Goal: Task Accomplishment & Management: Manage account settings

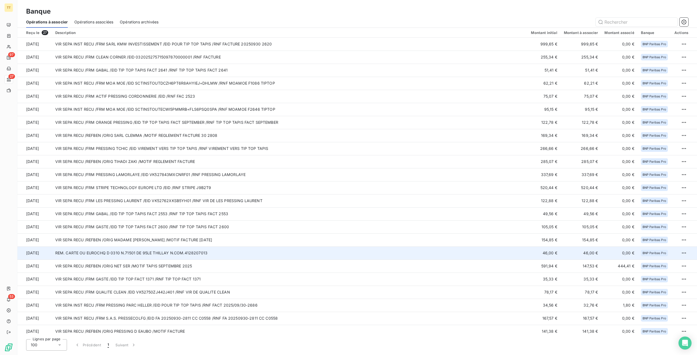
click at [672, 252] on td at bounding box center [684, 253] width 26 height 13
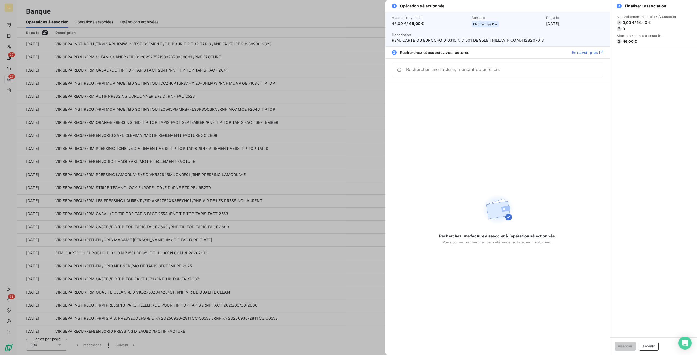
drag, startPoint x: 184, startPoint y: 252, endPoint x: 456, endPoint y: 255, distance: 272.2
click at [184, 252] on div at bounding box center [348, 177] width 697 height 355
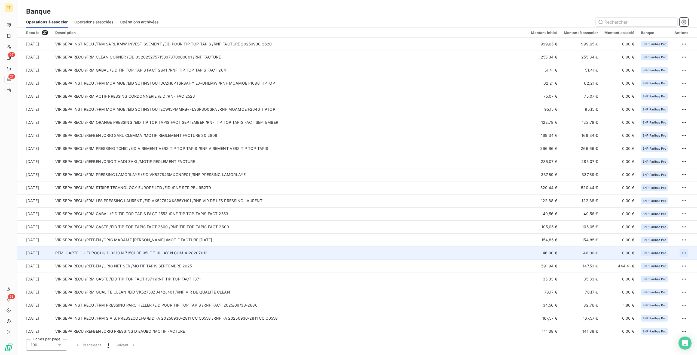
click at [684, 253] on html "TT 97 27 53 Banque Opérations à associer Opérations associées Opérations archiv…" at bounding box center [348, 177] width 697 height 355
click at [663, 263] on div "Archiver l’opération" at bounding box center [663, 265] width 42 height 9
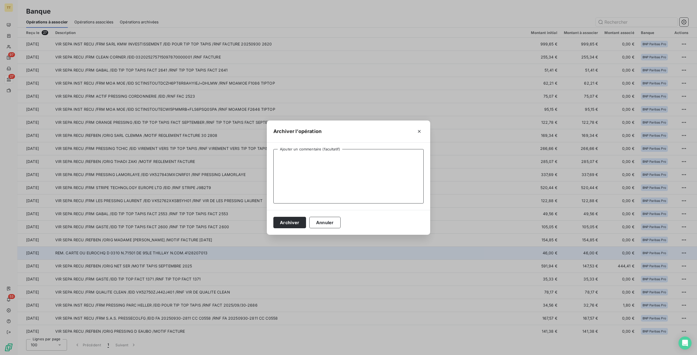
drag, startPoint x: 308, startPoint y: 168, endPoint x: 263, endPoint y: 179, distance: 46.2
click at [308, 168] on textarea "Ajouter un commentaire (facultatif)" at bounding box center [348, 176] width 150 height 54
type textarea "particulier"
drag, startPoint x: 286, startPoint y: 223, endPoint x: 286, endPoint y: 216, distance: 7.6
click at [286, 223] on button "Archiver" at bounding box center [289, 222] width 33 height 11
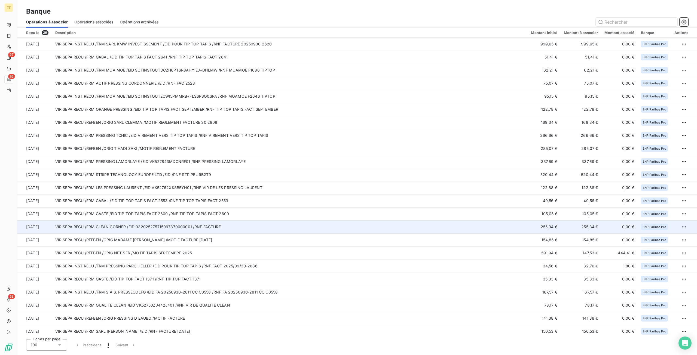
scroll to position [42, 0]
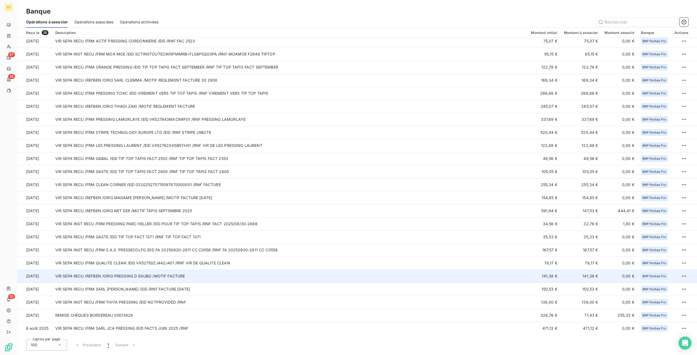
click at [127, 278] on td "VIR SEPA RECU /REFBEN /ORIG PRESSING D EAUBO /MOTIF FACTURE" at bounding box center [290, 276] width 476 height 13
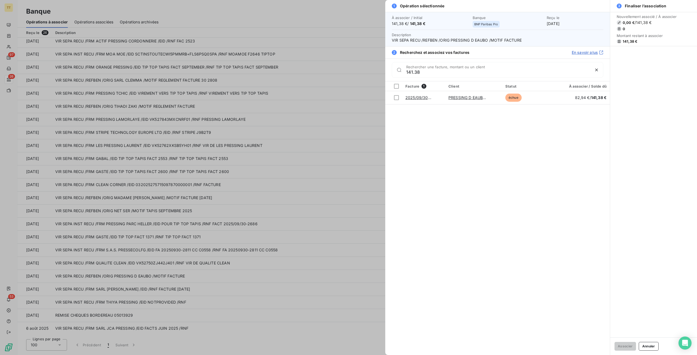
type input "141.38"
drag, startPoint x: 169, startPoint y: 170, endPoint x: 42, endPoint y: 102, distance: 144.3
click at [169, 170] on div at bounding box center [348, 177] width 697 height 355
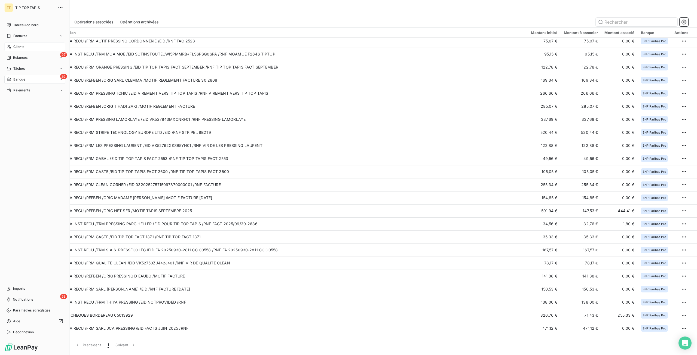
drag, startPoint x: 14, startPoint y: 49, endPoint x: 392, endPoint y: 25, distance: 379.1
click at [14, 49] on div "Clients" at bounding box center [34, 46] width 61 height 9
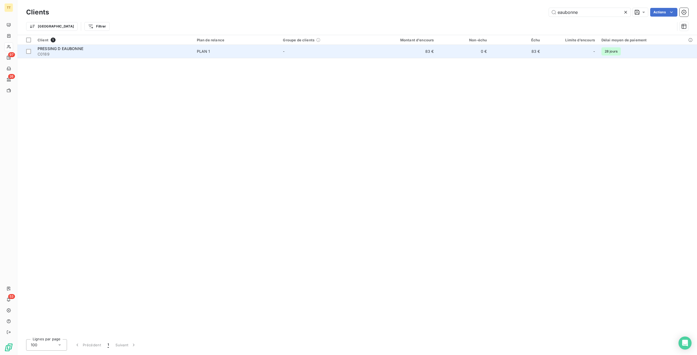
type input "eaubonne"
click at [430, 51] on td "83 €" at bounding box center [401, 51] width 71 height 13
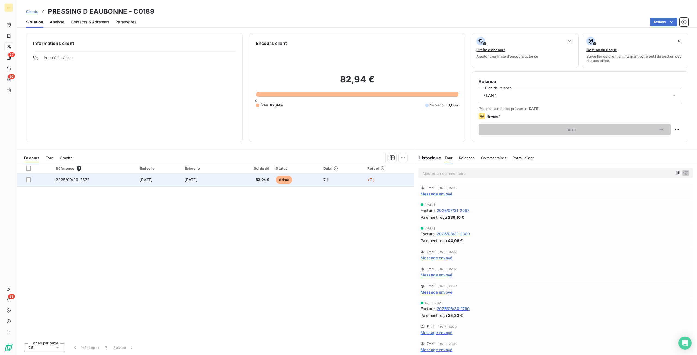
click at [227, 178] on td "30 sept. 2025" at bounding box center [203, 179] width 45 height 13
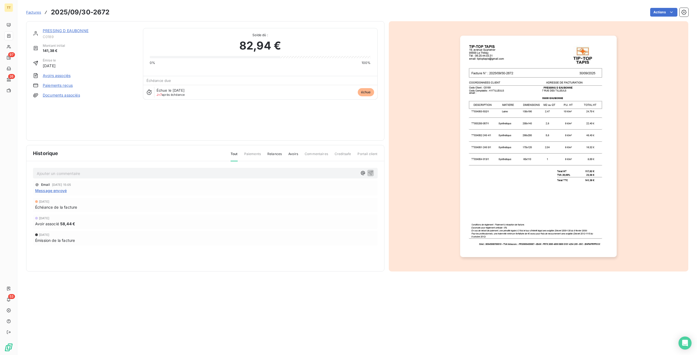
click at [59, 75] on link "Avoirs associés" at bounding box center [57, 75] width 28 height 5
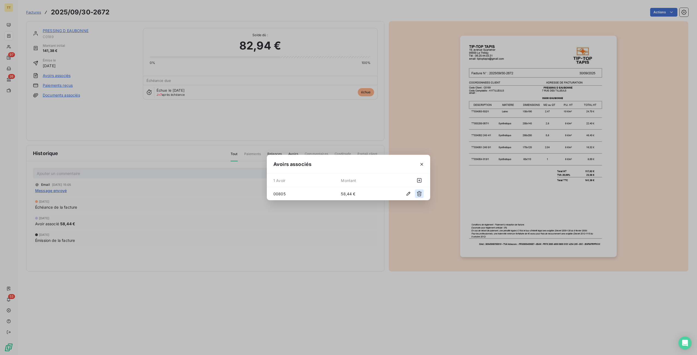
click at [418, 195] on icon "button" at bounding box center [418, 193] width 5 height 5
click at [324, 82] on div "Avoirs associés 0 Avoir Montant Aucun avoir associé" at bounding box center [348, 177] width 697 height 355
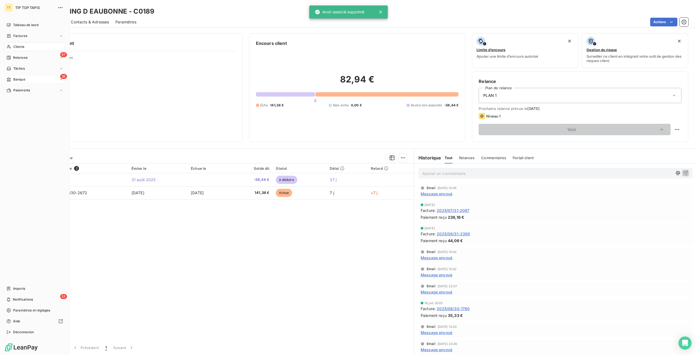
click at [12, 79] on div "Banque" at bounding box center [16, 79] width 19 height 5
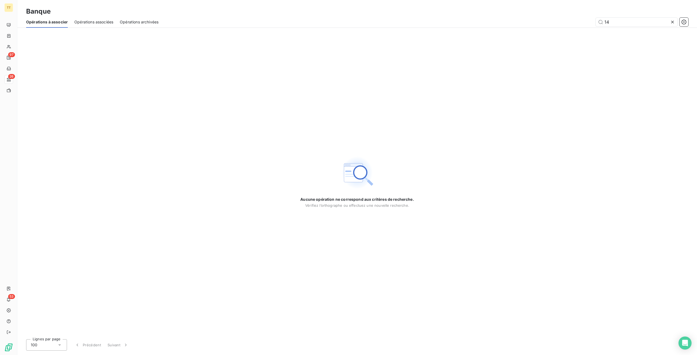
type input "1"
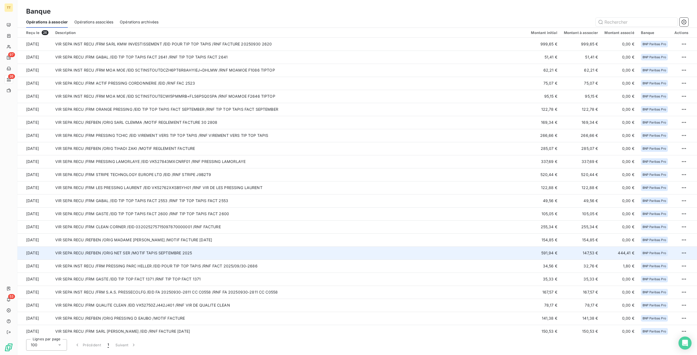
scroll to position [42, 0]
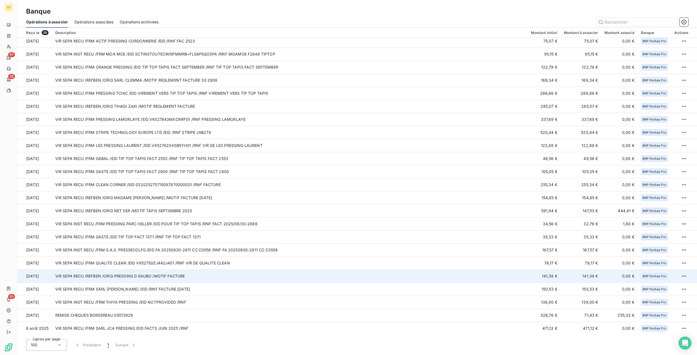
click at [162, 280] on td "VIR SEPA RECU /REFBEN /ORIG PRESSING D EAUBO /MOTIF FACTURE" at bounding box center [290, 276] width 476 height 13
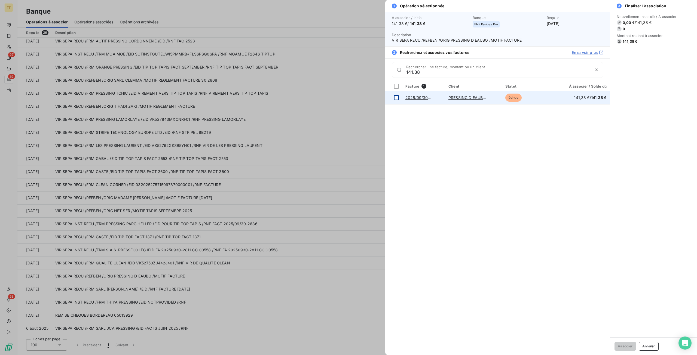
type input "141.38"
click at [396, 97] on div at bounding box center [396, 97] width 5 height 5
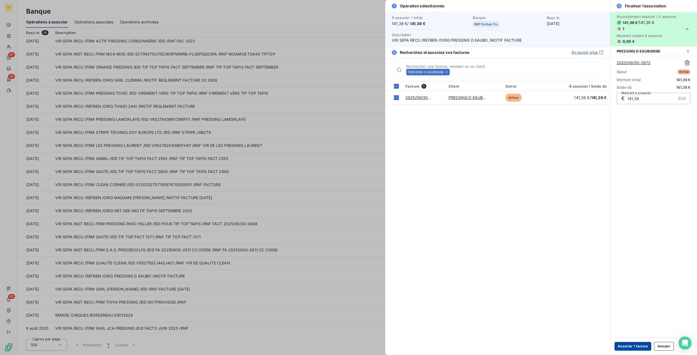
click at [627, 345] on button "Associer 1 facture" at bounding box center [632, 346] width 37 height 9
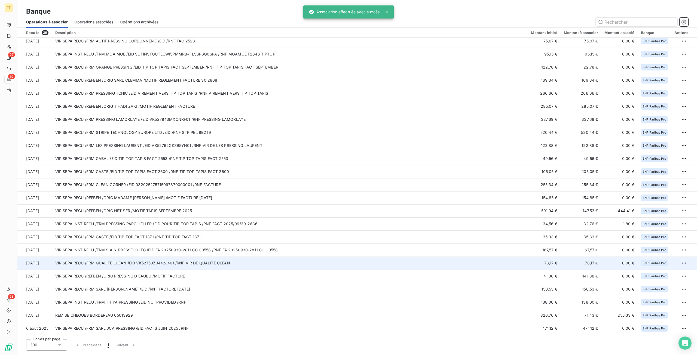
click at [136, 264] on td "VIR SEPA RECU /FRM QUALITE CLEAN /EID VK52750ZJ442J401 /RNF VIR DE QUALITE CLEAN" at bounding box center [290, 263] width 476 height 13
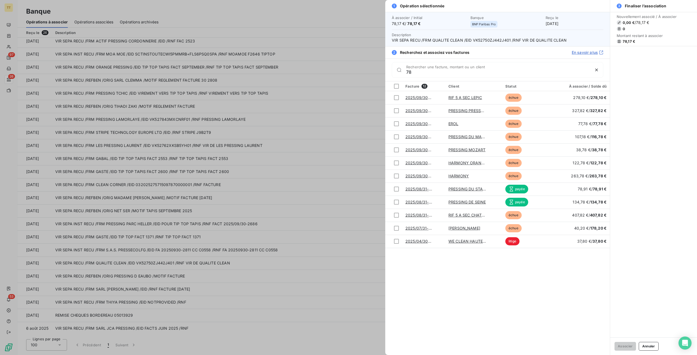
type input "7"
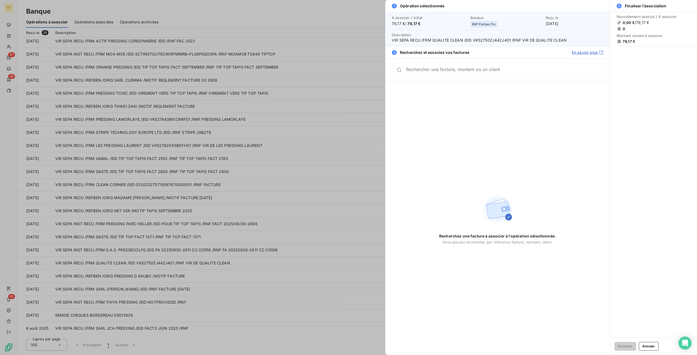
type input "q"
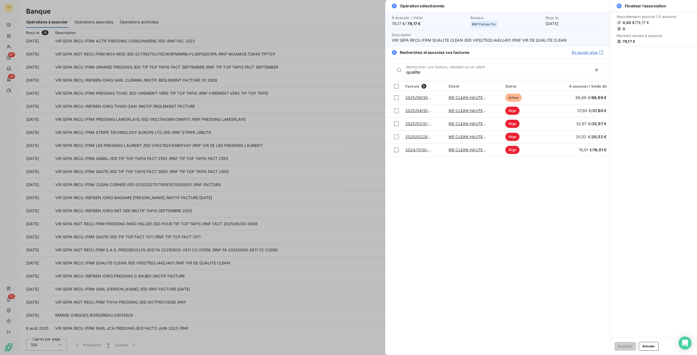
type input "qualite"
click at [87, 259] on div at bounding box center [348, 177] width 697 height 355
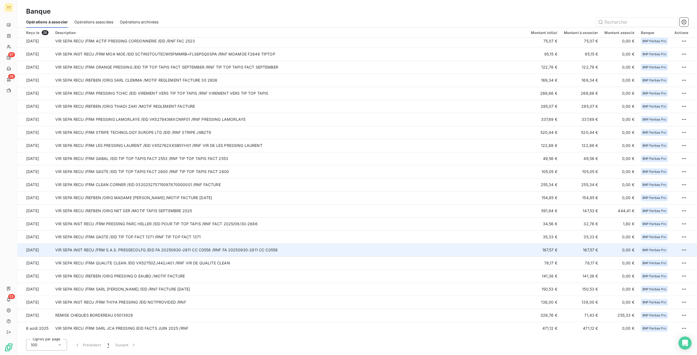
click at [96, 249] on td "VIR SEPA INST RECU /FRM S.A.S. PRESSECOLFG /EID FA 20250930-2811 CC C0558 /RNF …" at bounding box center [290, 250] width 476 height 13
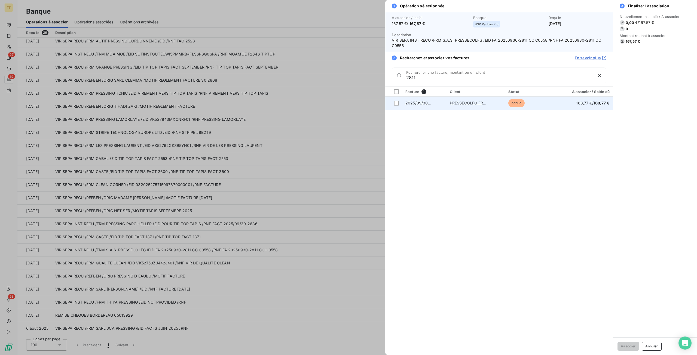
type input "2811"
click at [469, 103] on link "PRESSECOLFG FROCLEAN PRESSING ECO" at bounding box center [489, 103] width 79 height 5
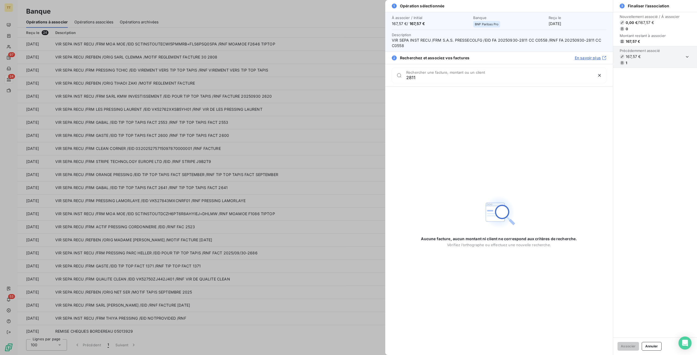
click at [242, 229] on div at bounding box center [348, 177] width 697 height 355
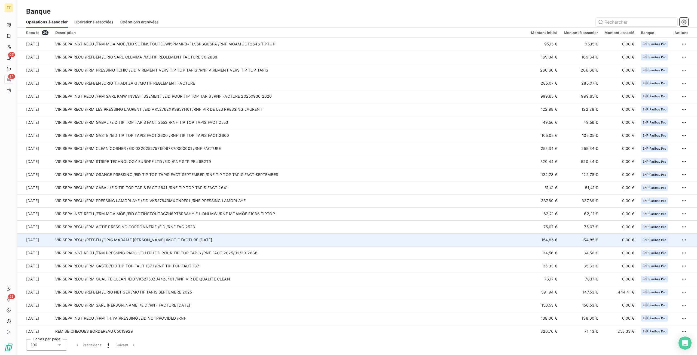
click at [149, 244] on td "VIR SEPA RECU /REFBEN /ORIG MADAME SALIHA MEBREK /MOTIF FACTURE SEPTEMBRE 2025" at bounding box center [290, 240] width 476 height 13
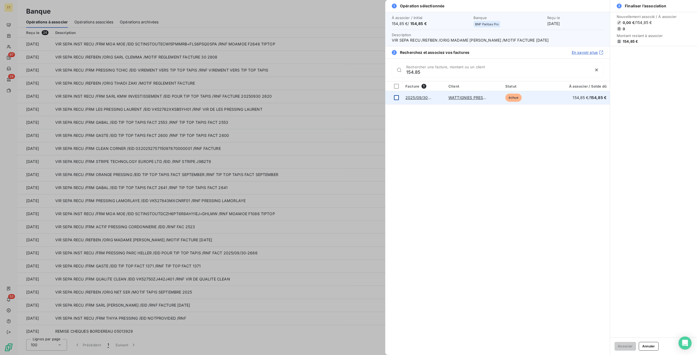
type input "154.85"
click at [397, 99] on div at bounding box center [396, 97] width 5 height 5
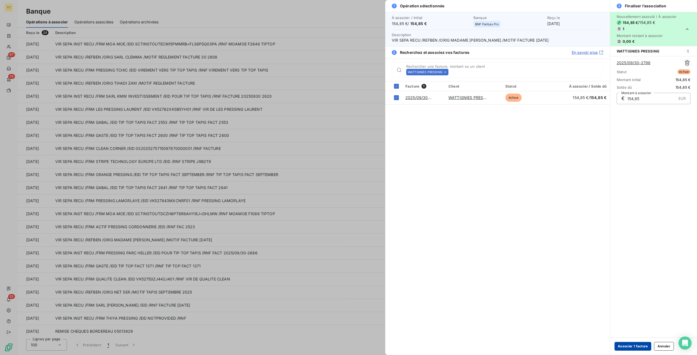
click at [628, 347] on button "Associer 1 facture" at bounding box center [632, 346] width 37 height 9
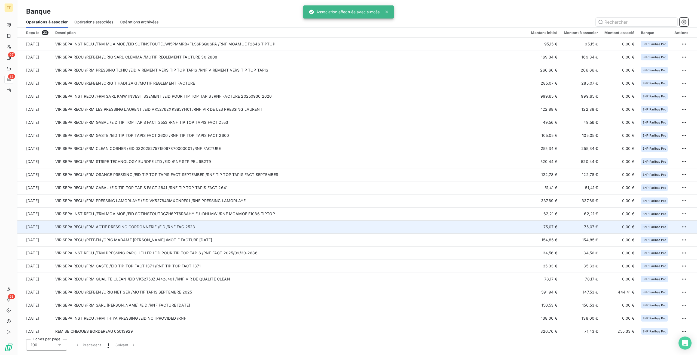
click at [150, 222] on td "VIR SEPA RECU /FRM ACTIF PRESSING CORDONNERIE /EID /RNF FAC 2523" at bounding box center [290, 226] width 476 height 13
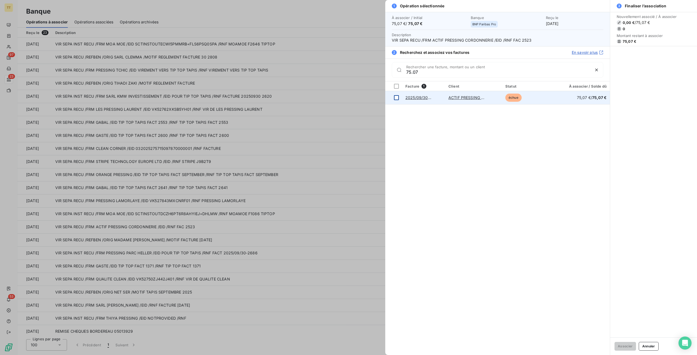
type input "75.07"
click at [395, 97] on div at bounding box center [396, 97] width 5 height 5
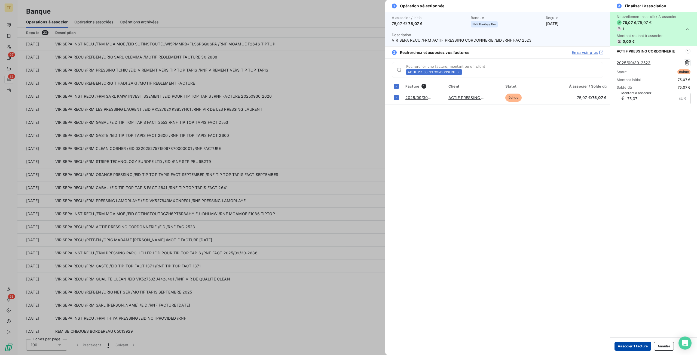
click at [631, 346] on button "Associer 1 facture" at bounding box center [632, 346] width 37 height 9
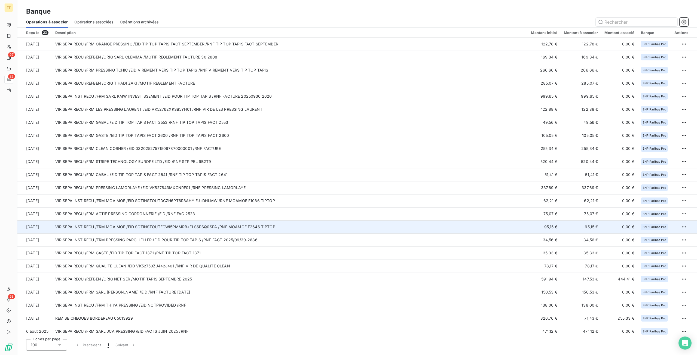
click at [119, 227] on td "VIR SEPA INST RECU /FRM MOA MOE /EID SCTINSTOUTECWI5PMMRB+FLS6PSQ0SPA /RNF MOAM…" at bounding box center [290, 226] width 476 height 13
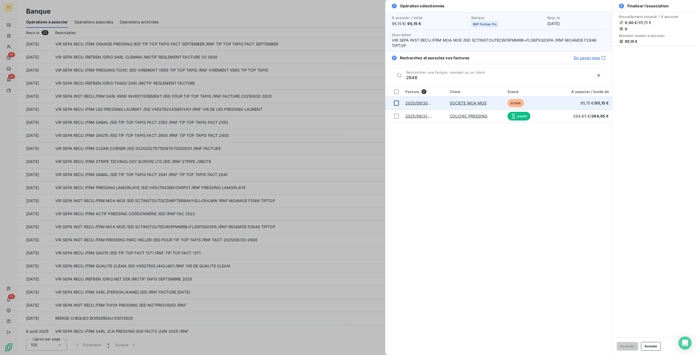
type input "2646"
click at [398, 104] on div at bounding box center [396, 103] width 5 height 5
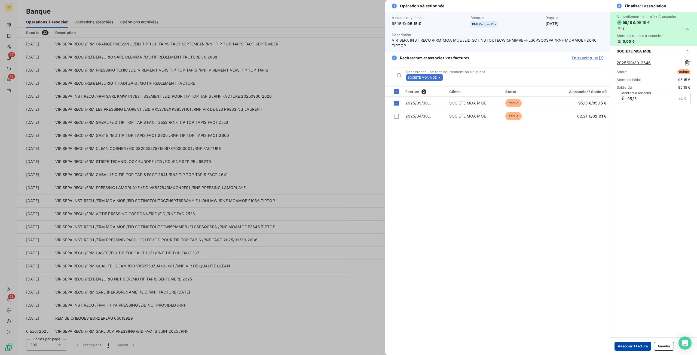
click at [639, 348] on button "Associer 1 facture" at bounding box center [632, 346] width 37 height 9
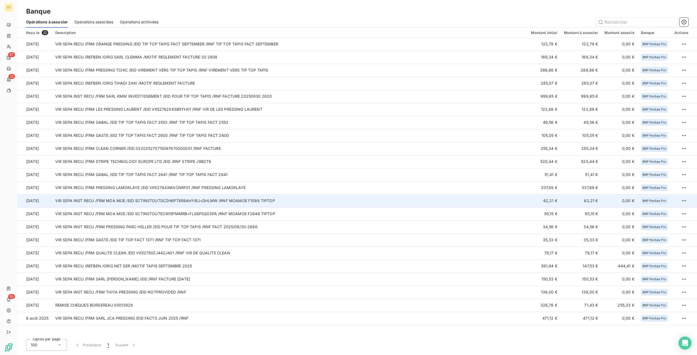
click at [141, 199] on td "VIR SEPA INST RECU /FRM MOA MOE /EID SCTINSTOUTDCZH6PT6R8AHYIEJ+DHLMW /RNF MOAM…" at bounding box center [290, 200] width 476 height 13
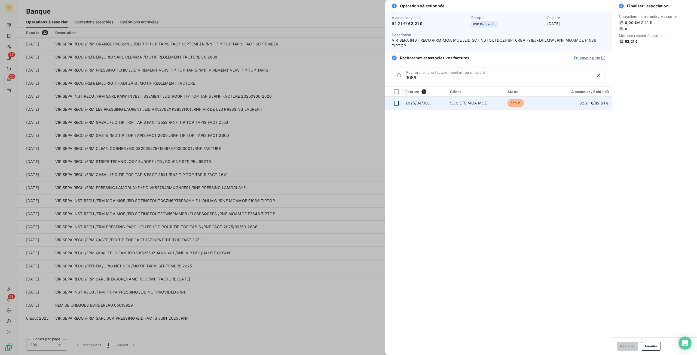
type input "1086"
click at [395, 102] on div at bounding box center [396, 103] width 5 height 5
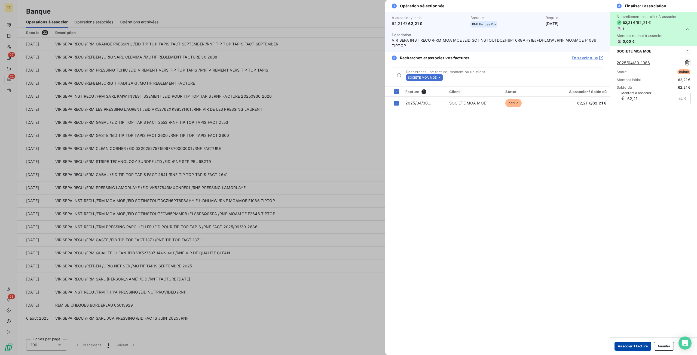
click at [636, 348] on button "Associer 1 facture" at bounding box center [632, 346] width 37 height 9
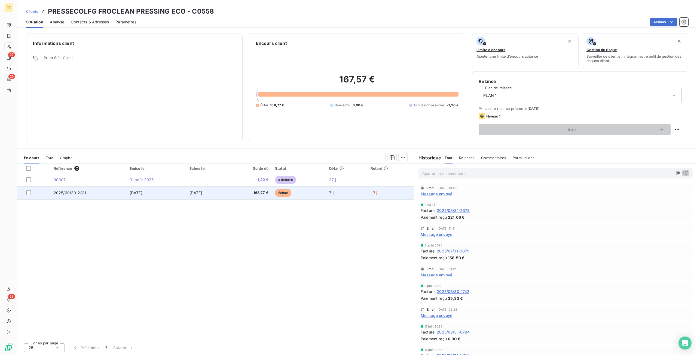
click at [245, 191] on span "168,77 €" at bounding box center [250, 192] width 36 height 5
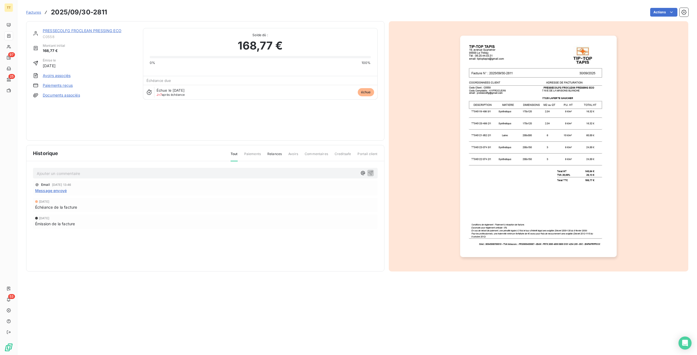
click at [59, 71] on div "PRESSECOLFG FROCLEAN PRESSING ECO C0558 Montant initial 168,77 € Émise le 30 se…" at bounding box center [84, 81] width 103 height 106
click at [59, 76] on link "Avoirs associés" at bounding box center [57, 75] width 28 height 5
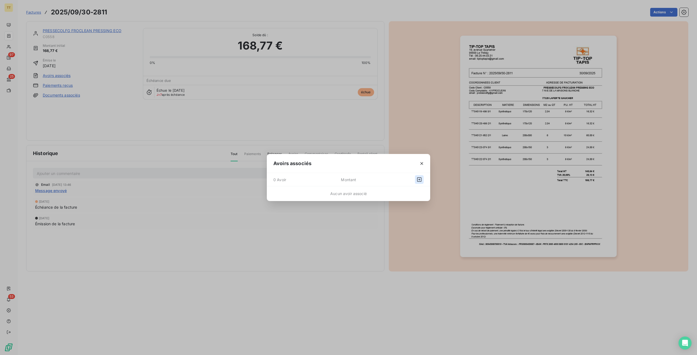
click at [419, 182] on button "button" at bounding box center [419, 179] width 9 height 9
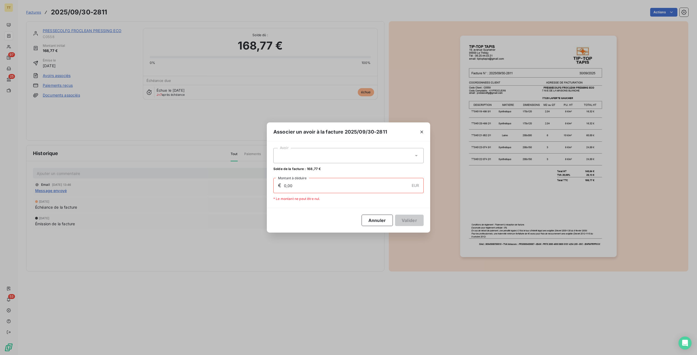
drag, startPoint x: 335, startPoint y: 157, endPoint x: 328, endPoint y: 175, distance: 19.8
click at [335, 157] on div at bounding box center [348, 155] width 150 height 15
click at [328, 175] on div "Avoir 00807 1,20 € Solde de la facture : 168,77 € € 0,00 EUR Montant à déduire …" at bounding box center [348, 174] width 150 height 53
click at [325, 168] on div "Solde de la facture : 168,77 €" at bounding box center [348, 169] width 150 height 5
click at [323, 151] on div at bounding box center [348, 155] width 150 height 15
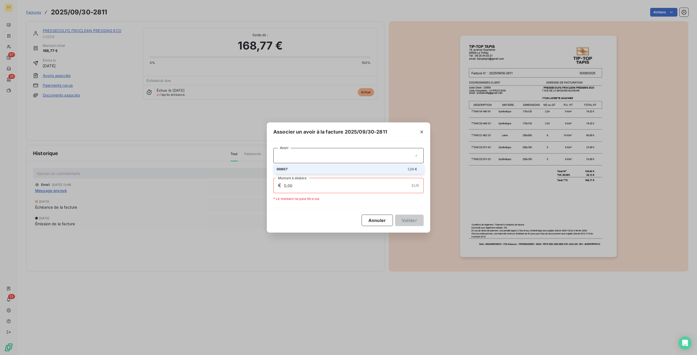
drag, startPoint x: 314, startPoint y: 167, endPoint x: 416, endPoint y: 208, distance: 110.2
click at [314, 167] on div "00807 1,20 €" at bounding box center [349, 169] width 144 height 5
type input "1,20"
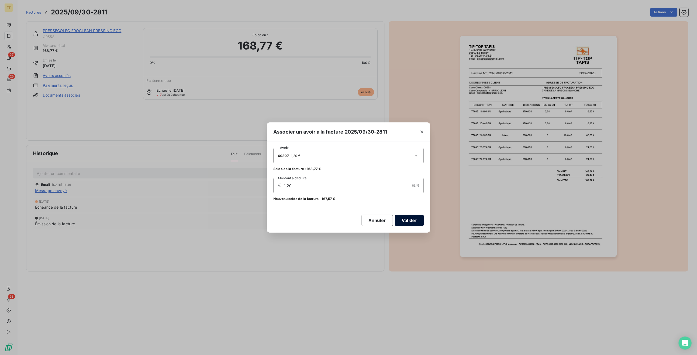
click at [415, 219] on button "Valider" at bounding box center [409, 220] width 29 height 11
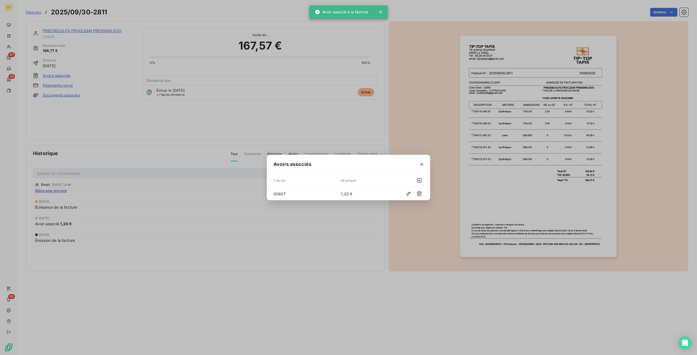
click at [113, 76] on div "Avoirs associés 1 Avoir Montant 00807 1,20 €" at bounding box center [348, 177] width 697 height 355
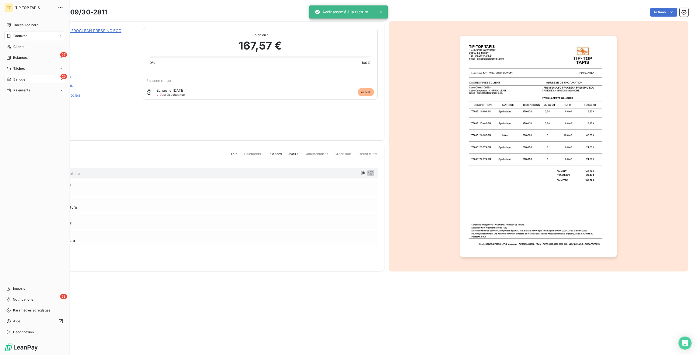
click at [11, 78] on icon at bounding box center [9, 79] width 5 height 4
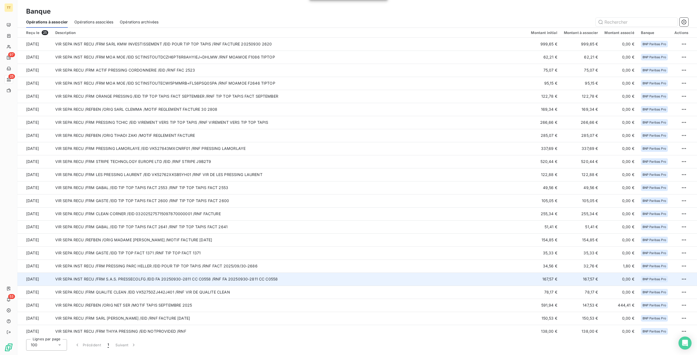
click at [125, 276] on td "VIR SEPA INST RECU /FRM S.A.S. PRESSECOLFG /EID FA 20250930-2811 CC C0558 /RNF …" at bounding box center [290, 279] width 476 height 13
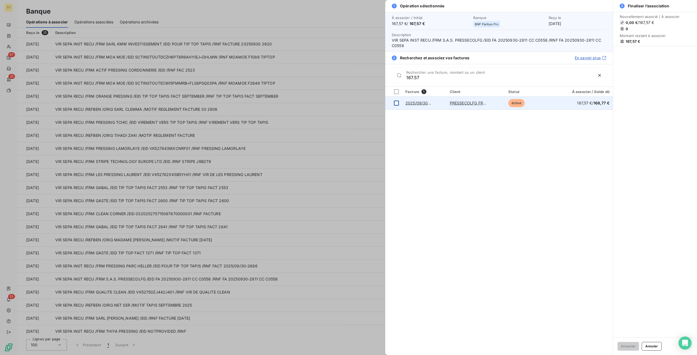
type input "167.57"
click at [397, 104] on div at bounding box center [396, 103] width 5 height 5
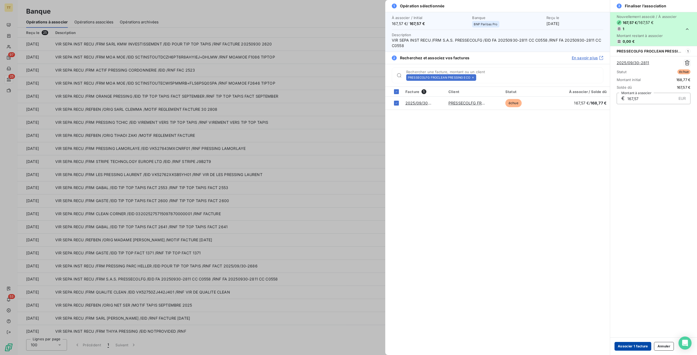
click at [634, 346] on button "Associer 1 facture" at bounding box center [632, 346] width 37 height 9
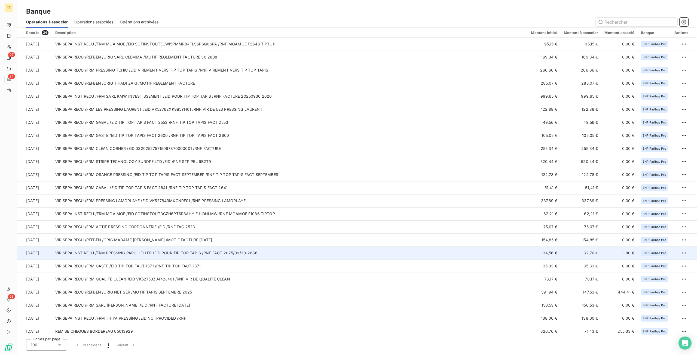
click at [154, 250] on td "VIR SEPA INST RECU /FRM PRESSING PARC HELLER /EID POUR TIP TOP TAPIS /RNF FACT …" at bounding box center [290, 253] width 476 height 13
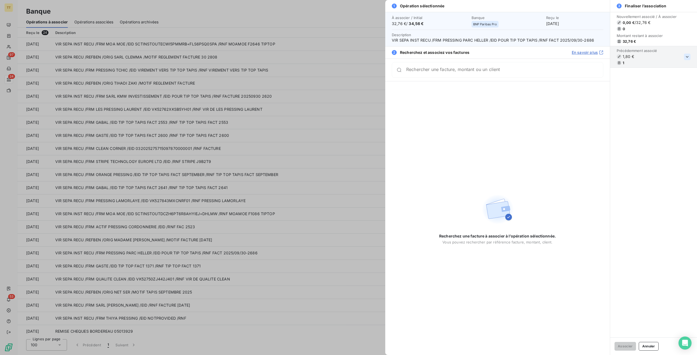
click at [688, 56] on icon "button" at bounding box center [686, 56] width 5 height 5
click at [687, 84] on icon "button" at bounding box center [686, 84] width 5 height 5
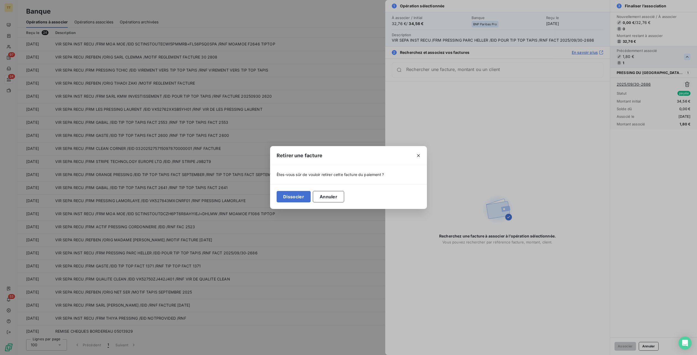
click at [302, 196] on button "Dissocier" at bounding box center [294, 196] width 34 height 11
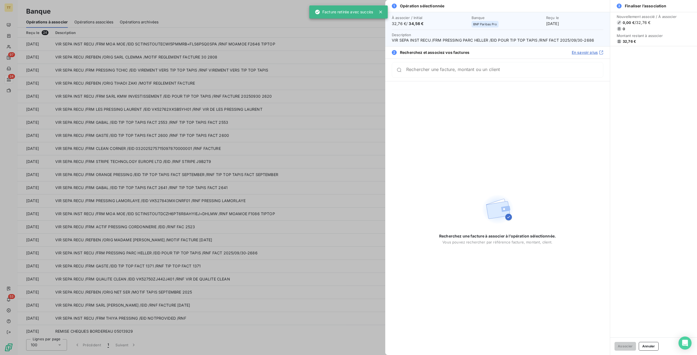
drag, startPoint x: 384, startPoint y: 203, endPoint x: 379, endPoint y: 203, distance: 5.5
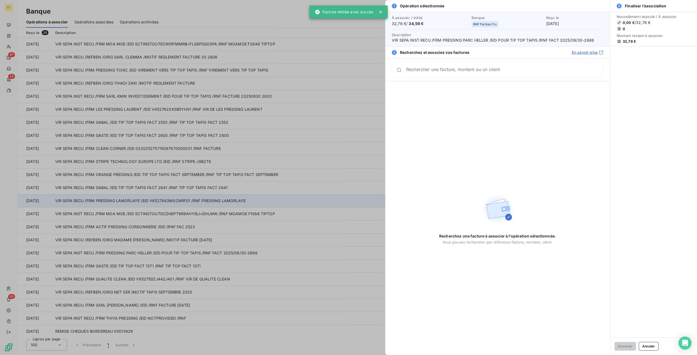
click at [385, 203] on div at bounding box center [348, 177] width 697 height 355
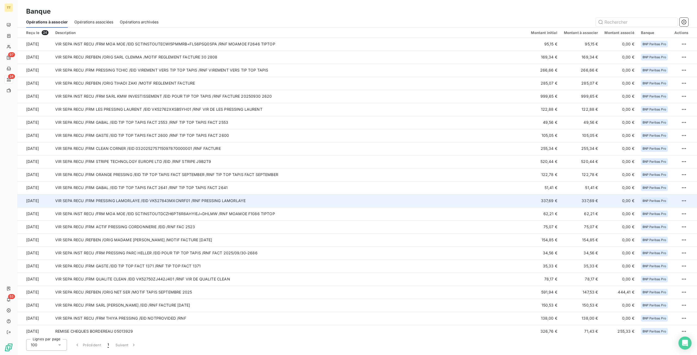
scroll to position [16, 0]
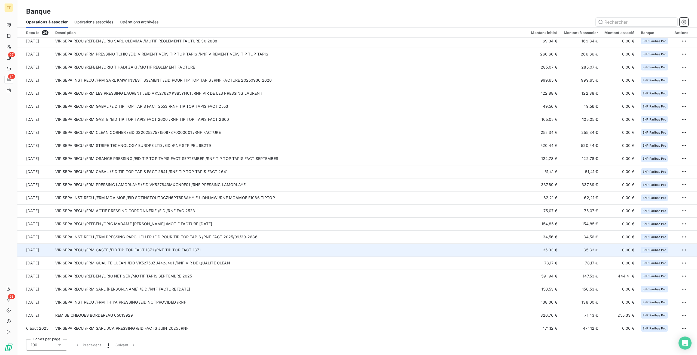
click at [238, 248] on td "VIR SEPA RECU /FRM GASTE /EID TIP TOP FACT 1371 /RNF TIP TOP FACT 1371" at bounding box center [290, 250] width 476 height 13
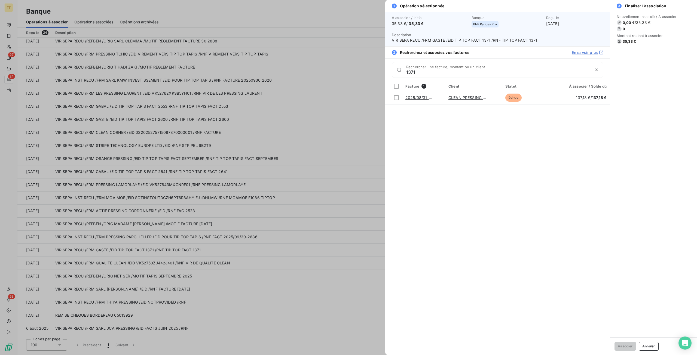
drag, startPoint x: 427, startPoint y: 69, endPoint x: 327, endPoint y: 70, distance: 100.4
click at [327, 355] on div "1 Opération sélectionnée À associer / Initial 35,33 € / 35,33 € Banque BNP Pari…" at bounding box center [348, 355] width 697 height 0
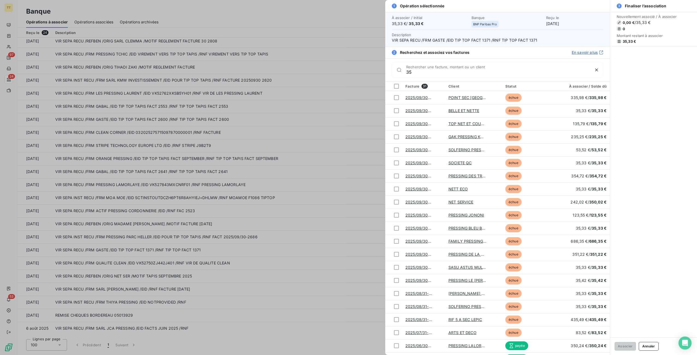
type input "3"
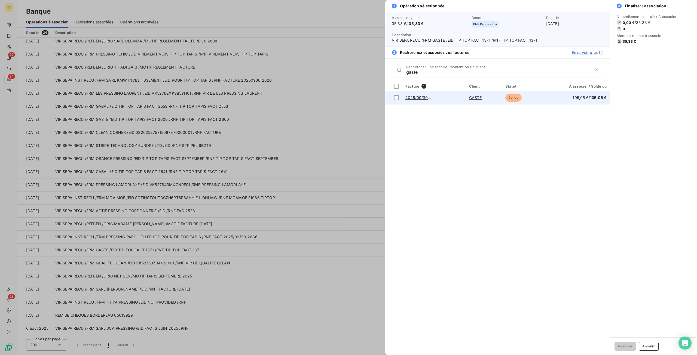
type input "gaste"
click at [480, 96] on link "GASTE" at bounding box center [475, 97] width 13 height 5
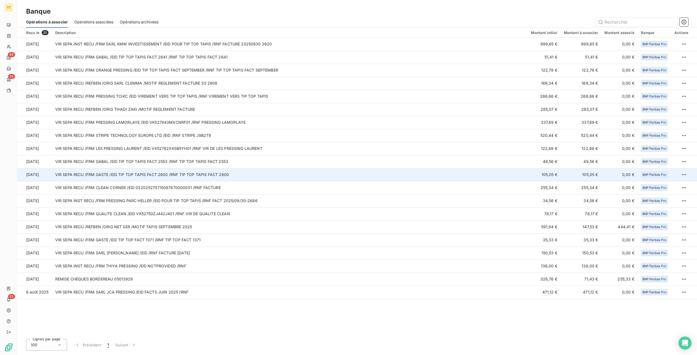
click at [133, 177] on td "VIR SEPA RECU /FRM GASTE /EID TIP TOP TAPIS FACT 2600 /RNF TIP TOP TAPIS FACT 2…" at bounding box center [290, 174] width 476 height 13
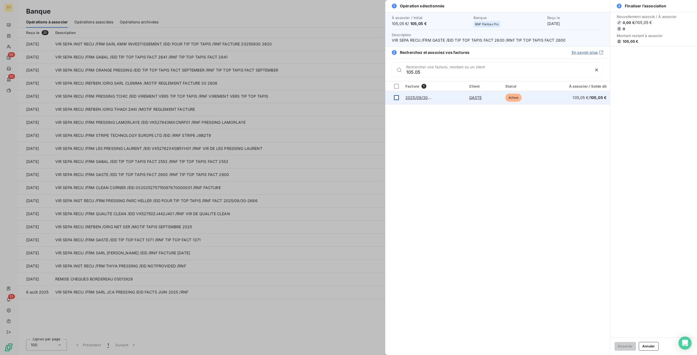
type input "105.05"
click at [397, 99] on div at bounding box center [396, 97] width 5 height 5
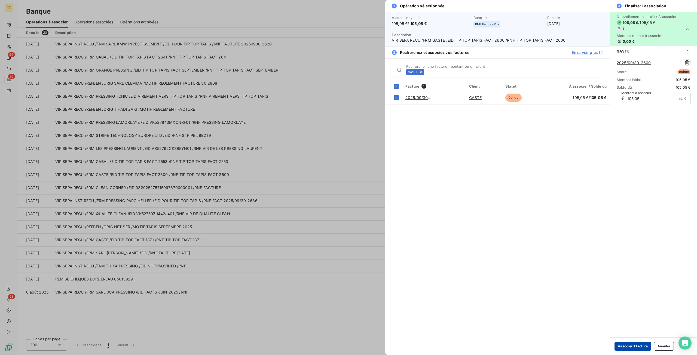
click at [640, 349] on button "Associer 1 facture" at bounding box center [632, 346] width 37 height 9
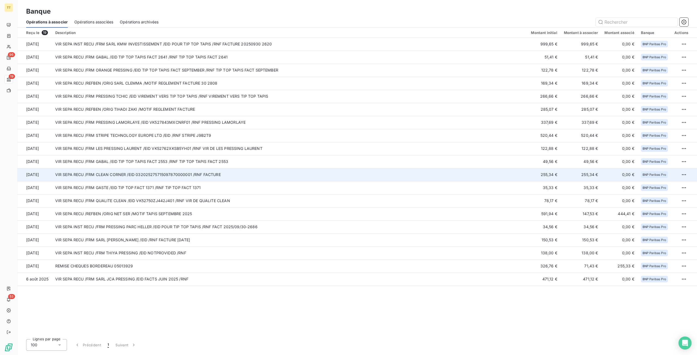
click at [159, 173] on td "VIR SEPA RECU /FRM CLEAN CORNER /EID 032025275715097870000001 /RNF FACTURE" at bounding box center [290, 174] width 476 height 13
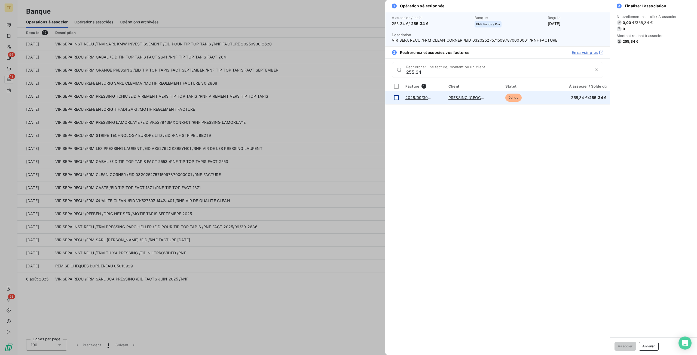
type input "255.34"
click at [394, 96] on div at bounding box center [396, 97] width 5 height 5
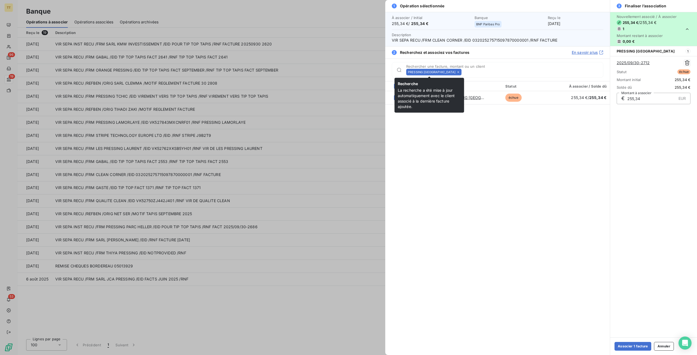
click at [456, 70] on icon at bounding box center [457, 71] width 3 height 3
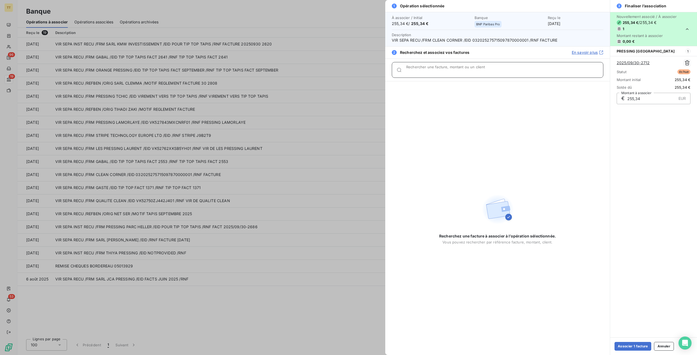
click at [436, 71] on input "Rechercher une facture, montant ou un client" at bounding box center [504, 71] width 197 height 5
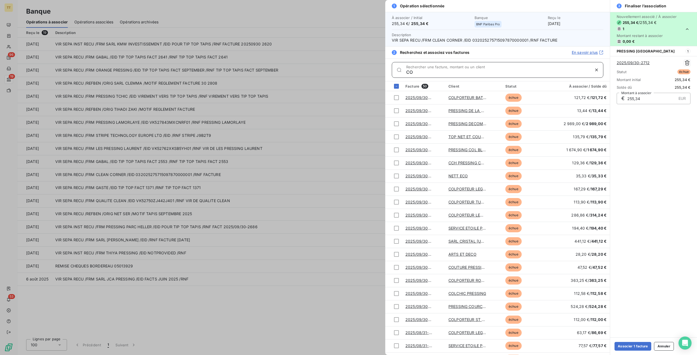
type input "C"
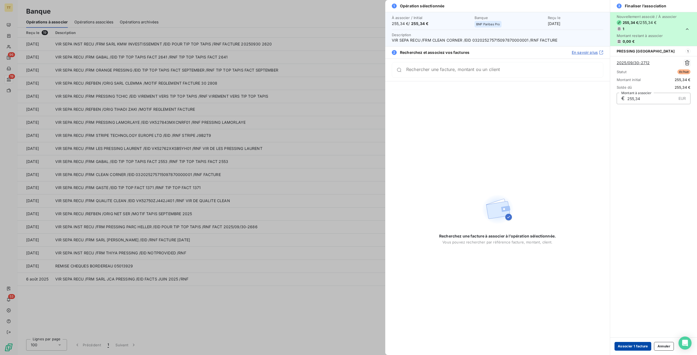
click at [636, 347] on button "Associer 1 facture" at bounding box center [632, 346] width 37 height 9
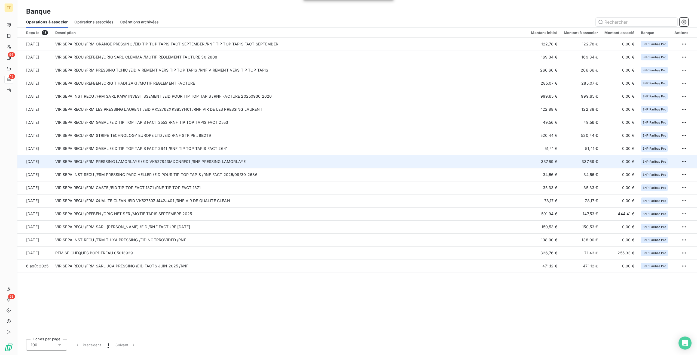
click at [174, 167] on td "VIR SEPA RECU /FRM PRESSING LAMORLAYE /EID VK527843MXCNRF01 /RNF PRESSING LAMOR…" at bounding box center [290, 161] width 476 height 13
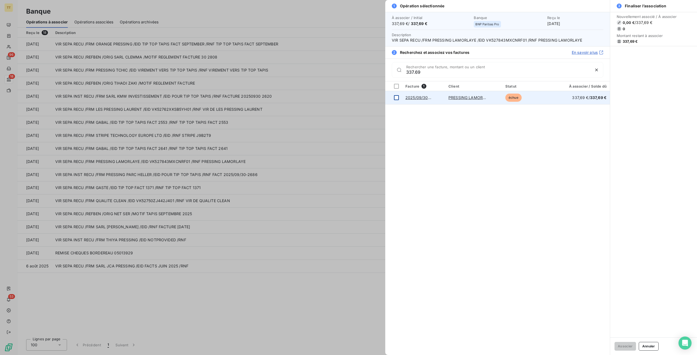
type input "337.69"
click at [394, 98] on div at bounding box center [396, 97] width 5 height 5
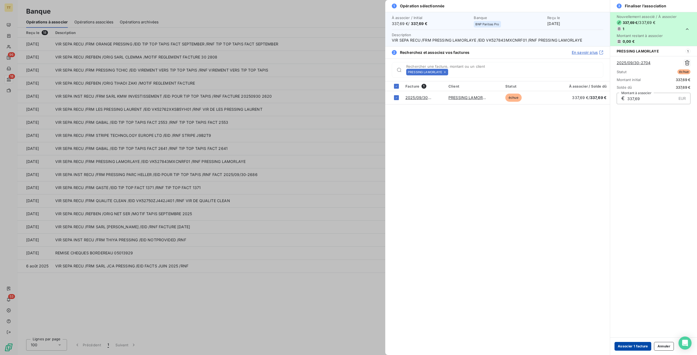
click at [638, 346] on button "Associer 1 facture" at bounding box center [632, 346] width 37 height 9
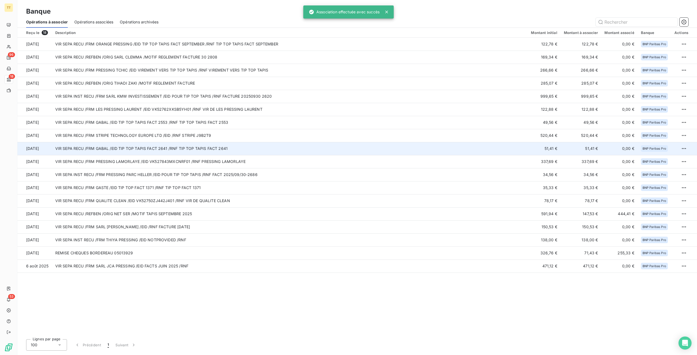
click at [164, 148] on td "VIR SEPA RECU /FRM GABAL /EID TIP TOP TAPIS FACT 2641 /RNF TIP TOP TAPIS FACT 2…" at bounding box center [290, 148] width 476 height 13
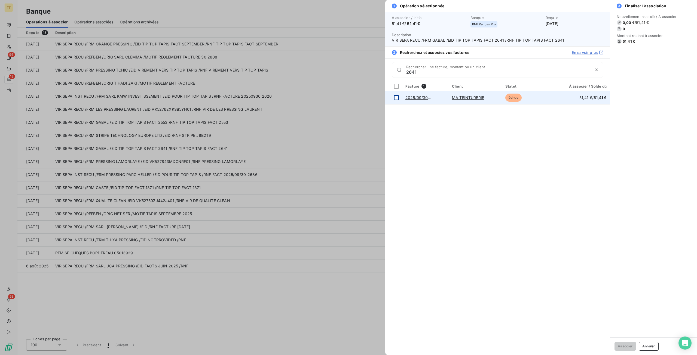
type input "2641"
click at [398, 96] on div at bounding box center [396, 97] width 5 height 5
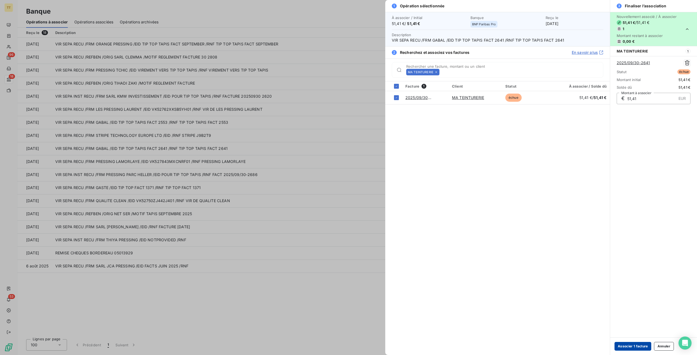
click at [630, 345] on button "Associer 1 facture" at bounding box center [632, 346] width 37 height 9
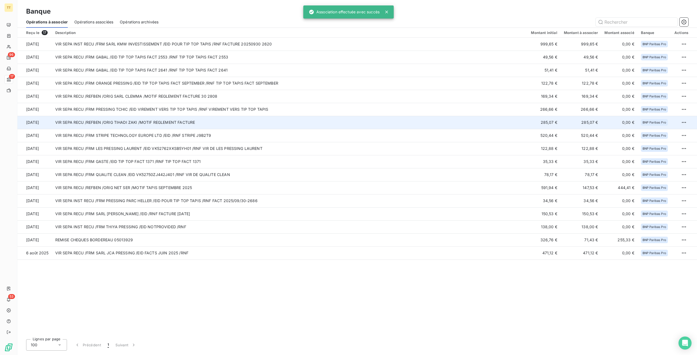
click at [158, 125] on td "VIR SEPA RECU /REFBEN /ORIG TIHADI ZAKI /MOTIF REGLEMENT FACTURE" at bounding box center [290, 122] width 476 height 13
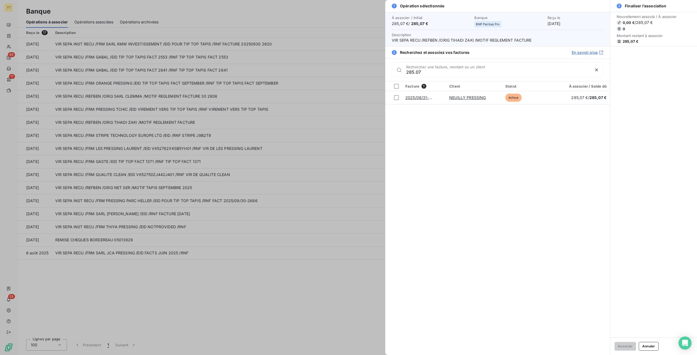
type input "285.07"
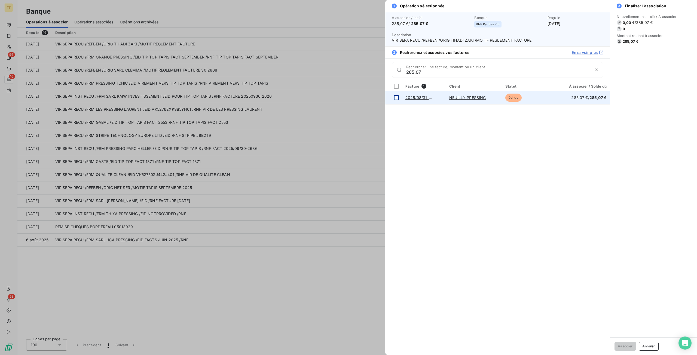
click at [397, 99] on div at bounding box center [396, 97] width 5 height 5
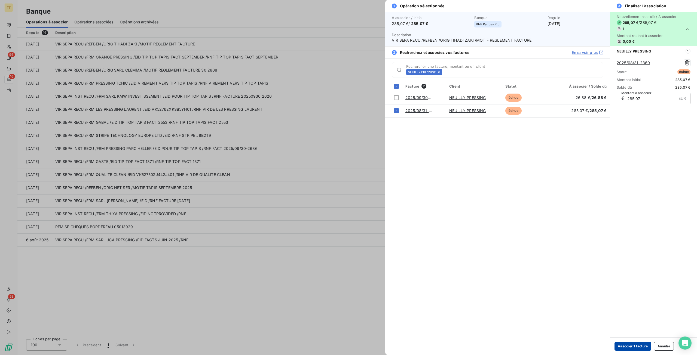
click at [624, 345] on button "Associer 1 facture" at bounding box center [632, 346] width 37 height 9
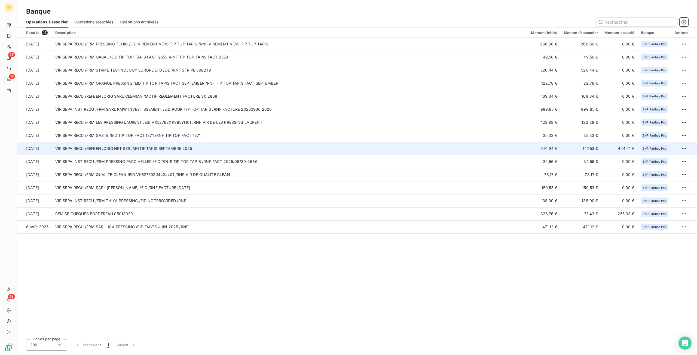
click at [168, 148] on td "VIR SEPA RECU /REFBEN /ORIG NET SER /MOTIF TAPIS SEPTEMBRE 2025" at bounding box center [290, 148] width 476 height 13
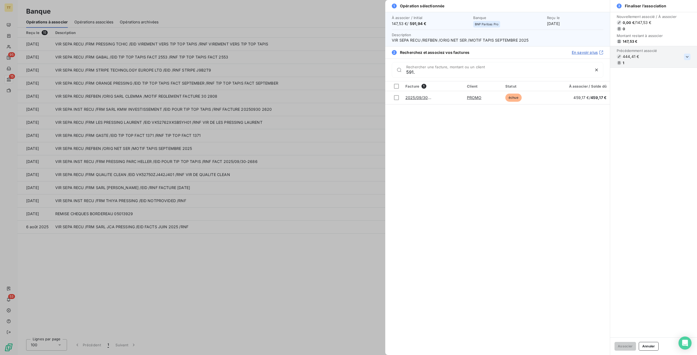
type input "591."
click at [685, 58] on icon "button" at bounding box center [686, 56] width 5 height 5
click at [640, 85] on link "2025/09/30-2723" at bounding box center [634, 84] width 34 height 5
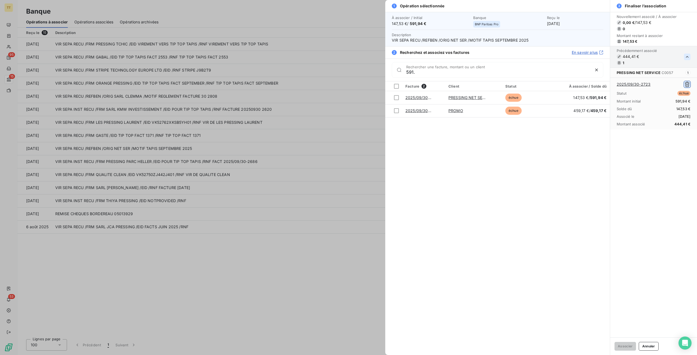
click at [688, 85] on icon "button" at bounding box center [686, 84] width 5 height 5
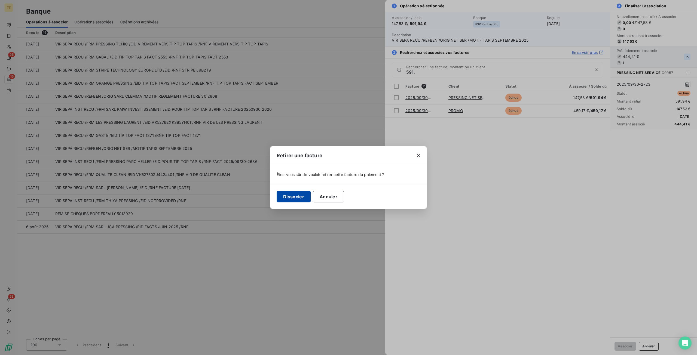
click at [287, 199] on button "Dissocier" at bounding box center [294, 196] width 34 height 11
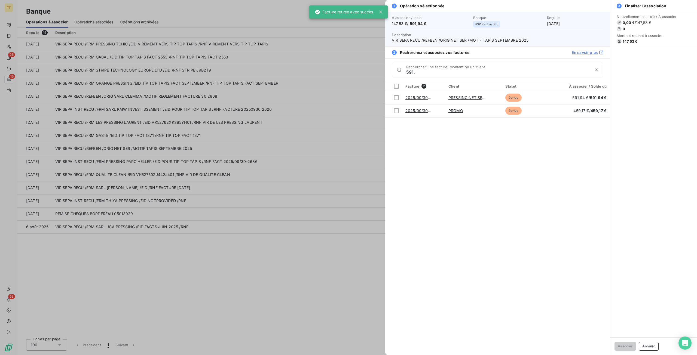
click at [245, 179] on div at bounding box center [348, 177] width 697 height 355
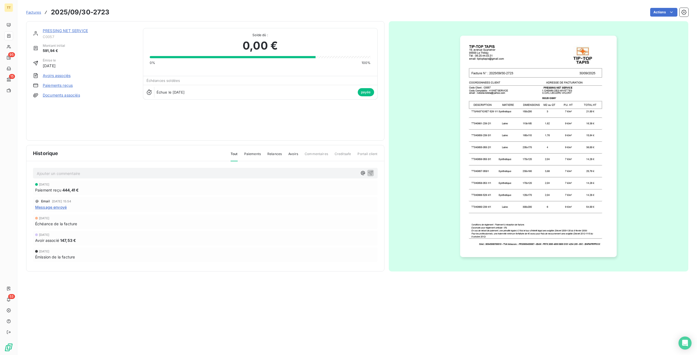
click at [51, 78] on div "PRESSING NET SERVICE C0057 Montant initial 591,94 € Émise le [DATE] Avoirs asso…" at bounding box center [84, 81] width 103 height 106
click at [54, 76] on link "Avoirs associés" at bounding box center [57, 75] width 28 height 5
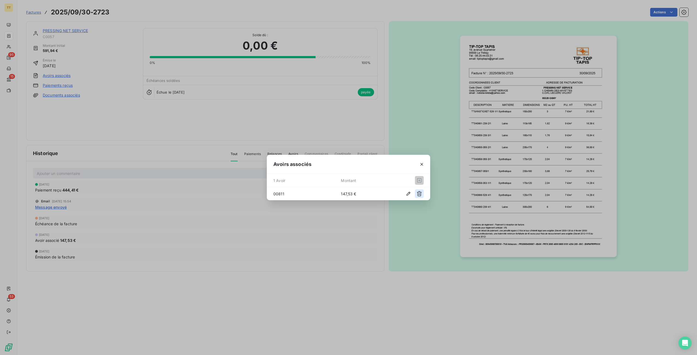
click at [420, 194] on icon "button" at bounding box center [418, 193] width 5 height 5
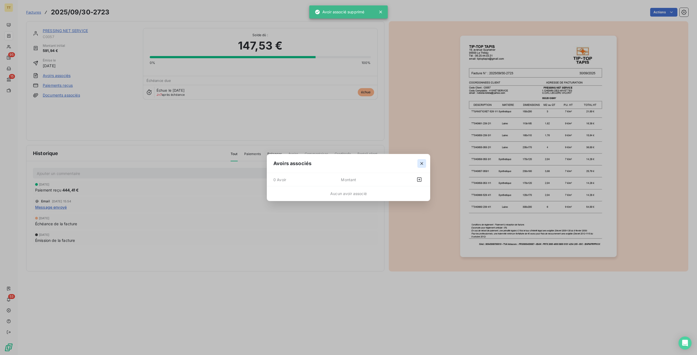
click at [424, 162] on icon "button" at bounding box center [421, 163] width 5 height 5
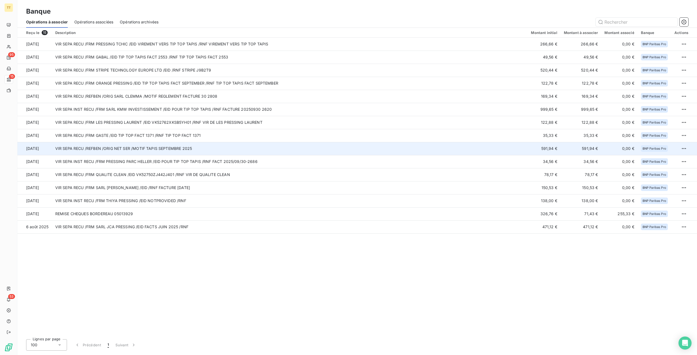
click at [148, 150] on td "VIR SEPA RECU /REFBEN /ORIG NET SER /MOTIF TAPIS SEPTEMBRE 2025" at bounding box center [290, 148] width 476 height 13
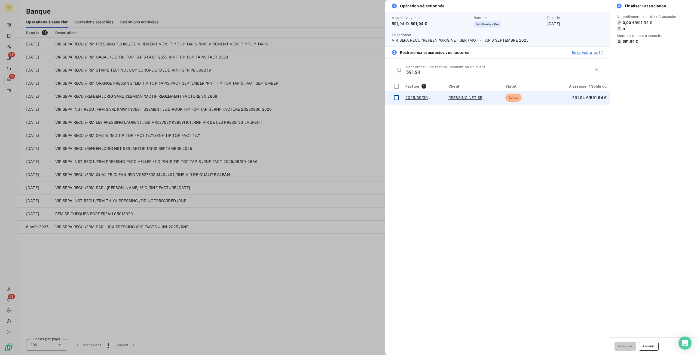
type input "591.94"
click at [391, 95] on td at bounding box center [393, 97] width 17 height 13
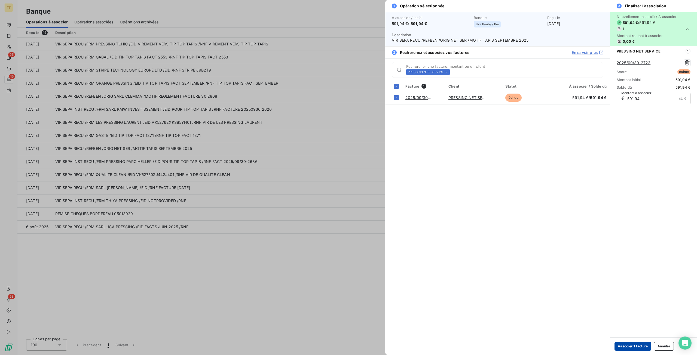
click at [626, 347] on button "Associer 1 facture" at bounding box center [632, 346] width 37 height 9
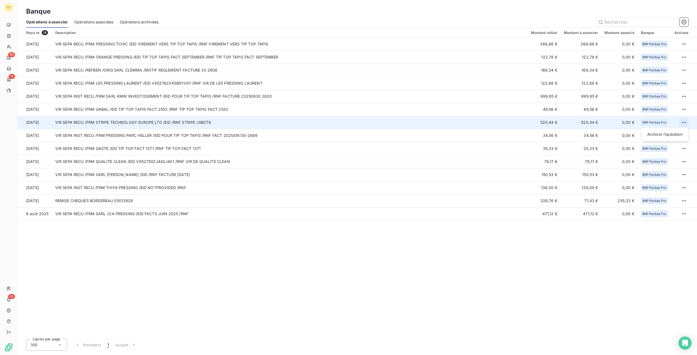
click at [686, 121] on html "TT 95 14 53 Banque Opérations à associer Opérations associées Opérations archiv…" at bounding box center [348, 177] width 697 height 355
click at [670, 131] on div "Archiver l’opération" at bounding box center [665, 134] width 42 height 9
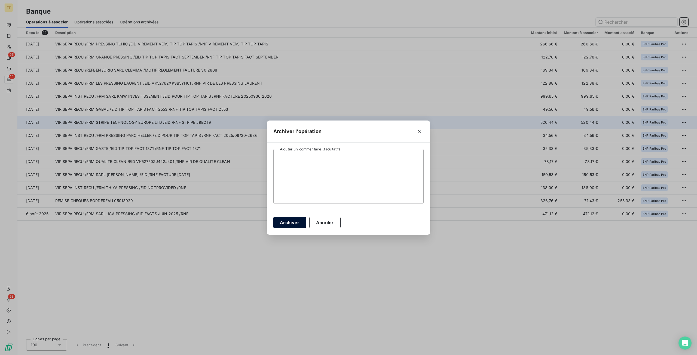
click at [279, 222] on button "Archiver" at bounding box center [289, 222] width 33 height 11
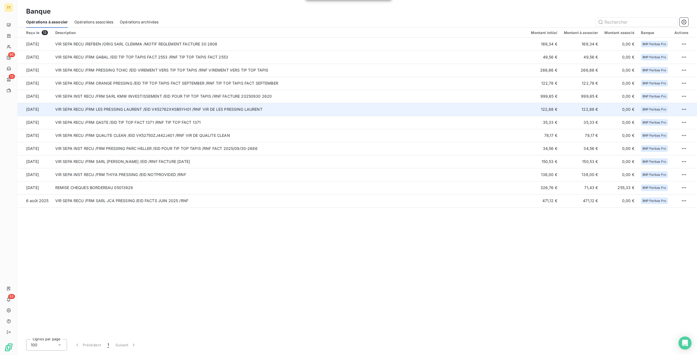
click at [203, 112] on td "VIR SEPA RECU /FRM LES PRESSING LAURENT /EID VK52762XKSB5YH01 /RNF VIR DE LES P…" at bounding box center [290, 109] width 476 height 13
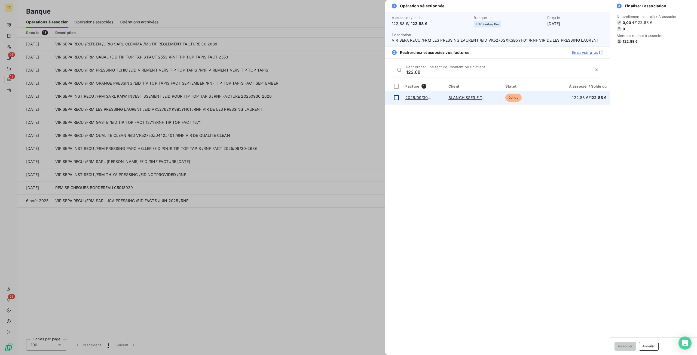
type input "122.88"
click at [397, 98] on div at bounding box center [396, 97] width 5 height 5
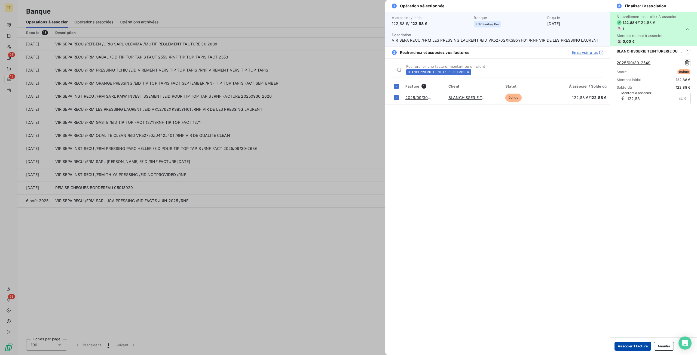
click at [642, 349] on button "Associer 1 facture" at bounding box center [632, 346] width 37 height 9
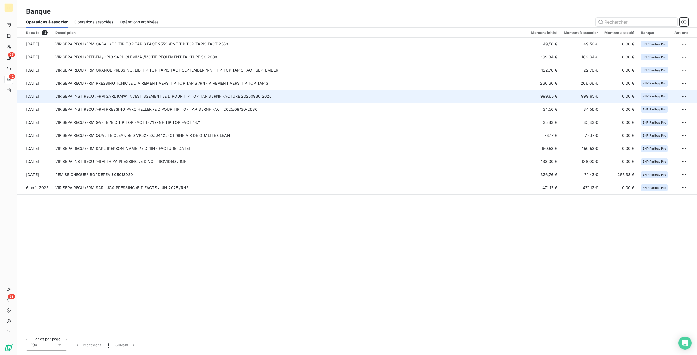
click at [160, 102] on td "VIR SEPA INST RECU /FRM SARL KMW INVESTISSEMENT /EID POUR TIP TOP TAPIS /RNF FA…" at bounding box center [290, 96] width 476 height 13
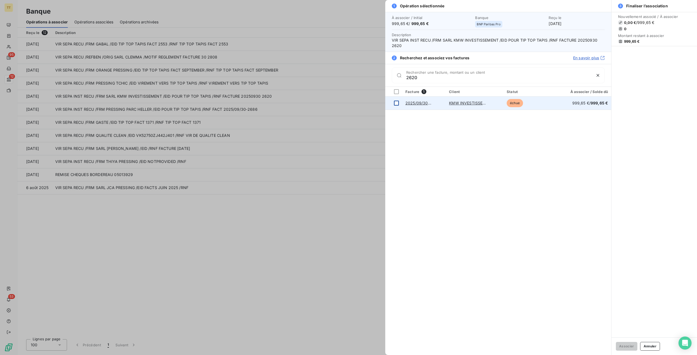
type input "2620"
click at [396, 103] on div at bounding box center [396, 103] width 5 height 5
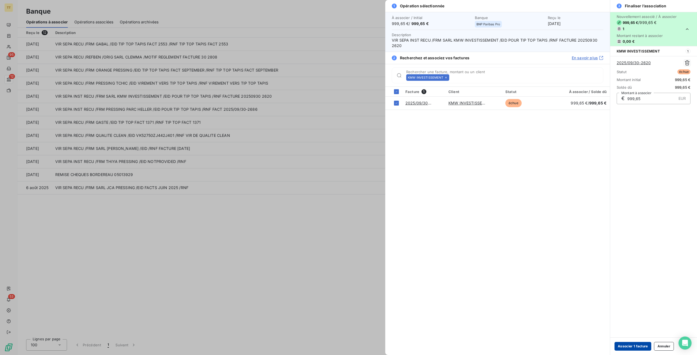
click at [641, 344] on button "Associer 1 facture" at bounding box center [632, 346] width 37 height 9
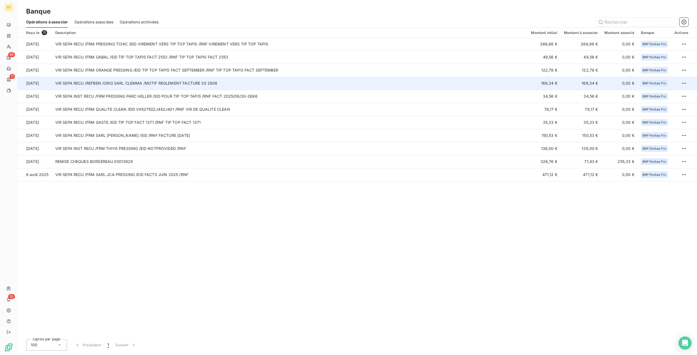
click at [188, 81] on td "VIR SEPA RECU /REFBEN /ORIG SARL CLEMMA /MOTIF REGLEMENT FACTURE 30 2808" at bounding box center [290, 83] width 476 height 13
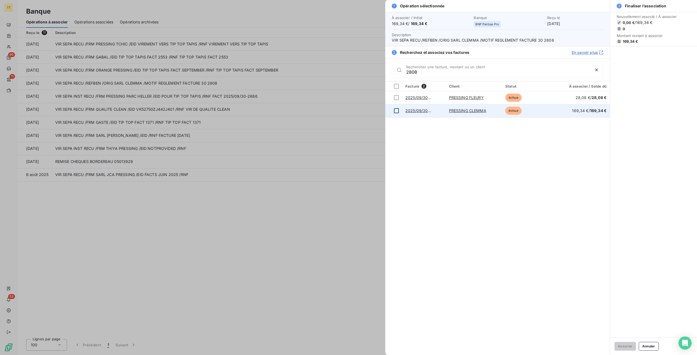
type input "2808"
click at [395, 112] on div at bounding box center [396, 110] width 5 height 5
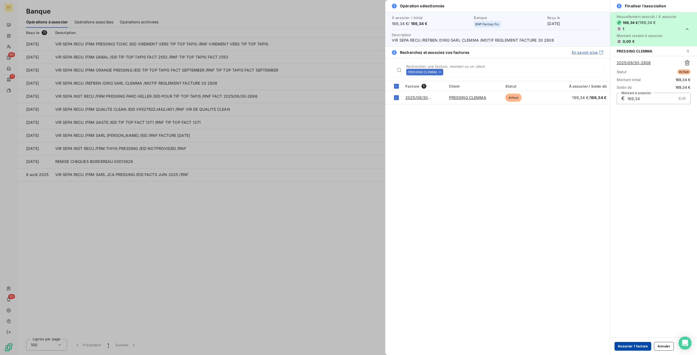
click at [633, 347] on button "Associer 1 facture" at bounding box center [632, 346] width 37 height 9
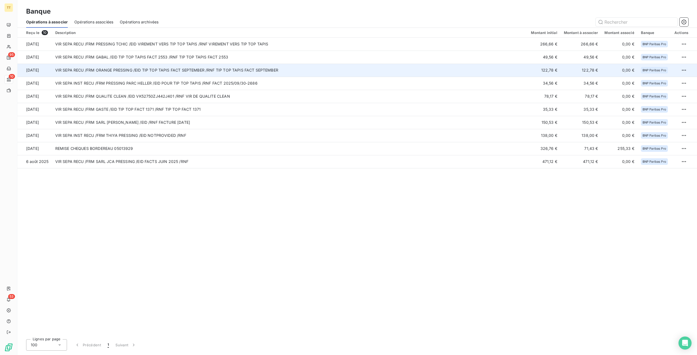
click at [166, 75] on td "VIR SEPA RECU /FRM ORANGE PRESSING /EID TIP TOP TAPIS FACT SEPTEMBER /RNF TIP T…" at bounding box center [290, 70] width 476 height 13
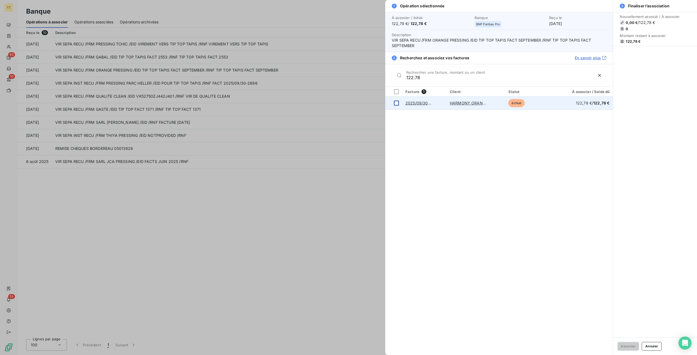
type input "122.78"
click at [398, 107] on td at bounding box center [393, 103] width 17 height 13
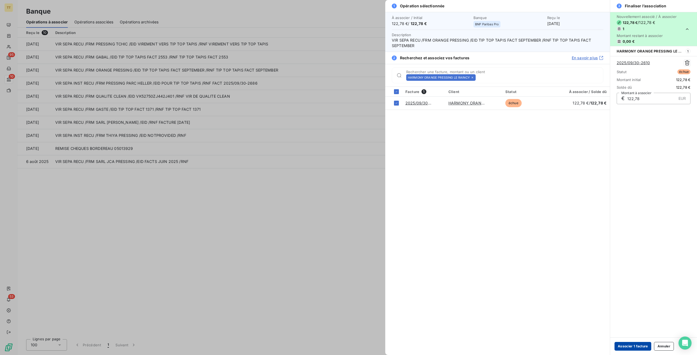
click at [622, 346] on button "Associer 1 facture" at bounding box center [632, 346] width 37 height 9
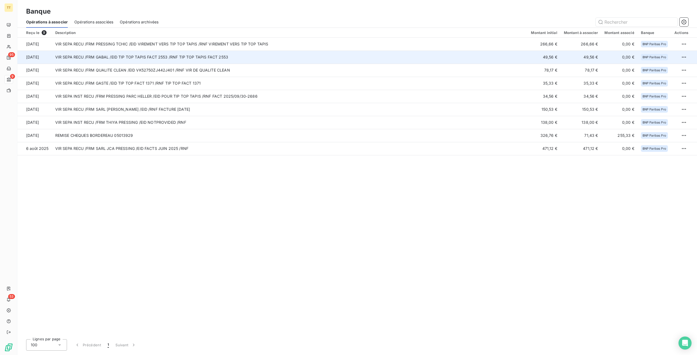
click at [173, 58] on td "VIR SEPA RECU /FRM GABAL /EID TIP TOP TAPIS FACT 2553 /RNF TIP TOP TAPIS FACT 2…" at bounding box center [290, 57] width 476 height 13
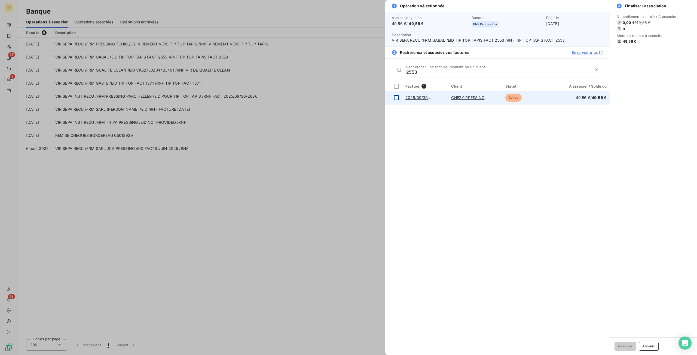
type input "2553"
click at [397, 97] on div at bounding box center [396, 97] width 5 height 5
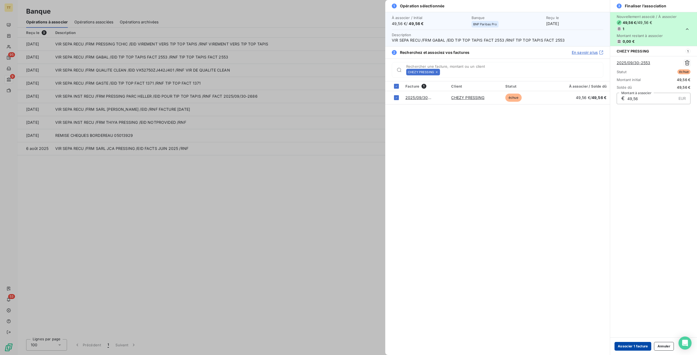
click at [618, 345] on button "Associer 1 facture" at bounding box center [632, 346] width 37 height 9
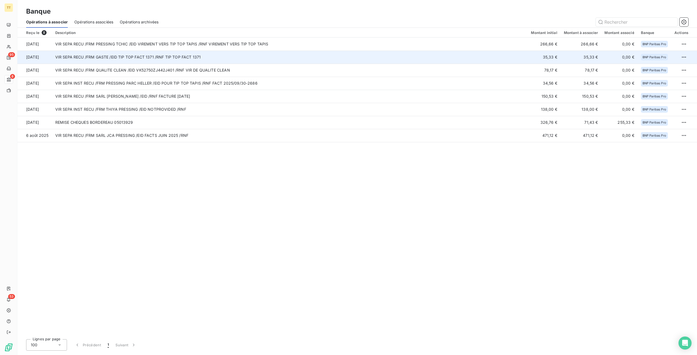
click at [118, 54] on td "VIR SEPA RECU /FRM GASTE /EID TIP TOP FACT 1371 /RNF TIP TOP FACT 1371" at bounding box center [290, 57] width 476 height 13
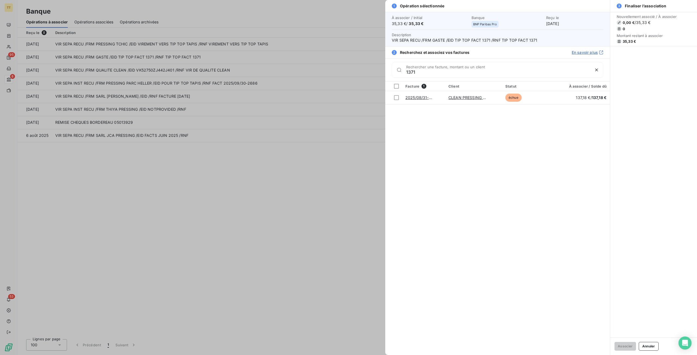
type input "1371"
click at [240, 114] on div at bounding box center [348, 177] width 697 height 355
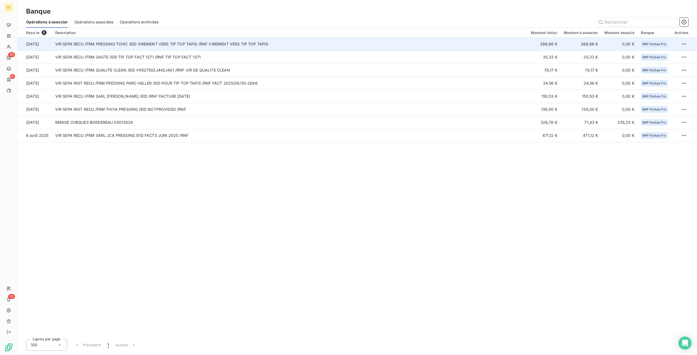
click at [157, 44] on td "VIR SEPA RECU /FRM PRESSING TCHIC /EID VIREMENT VERS TIP TOP TAPIS /RNF VIREMEN…" at bounding box center [290, 44] width 476 height 13
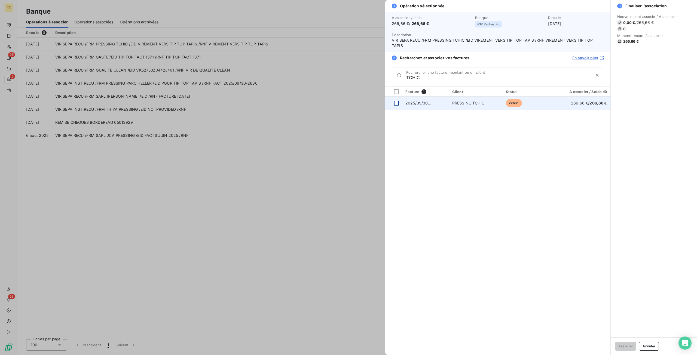
type input "TCHIC"
click at [396, 101] on div at bounding box center [396, 103] width 5 height 5
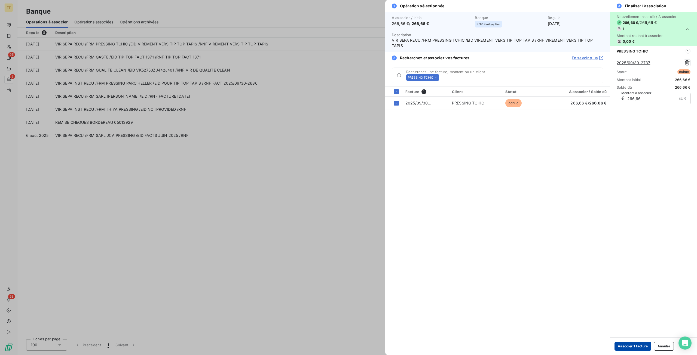
click at [642, 348] on button "Associer 1 facture" at bounding box center [632, 346] width 37 height 9
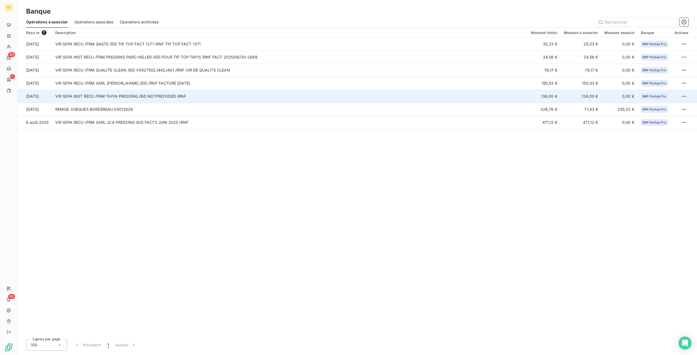
click at [139, 97] on td "VIR SEPA INST RECU /FRM THIYA PRESSING /EID NOTPROVIDED /RNF" at bounding box center [290, 96] width 476 height 13
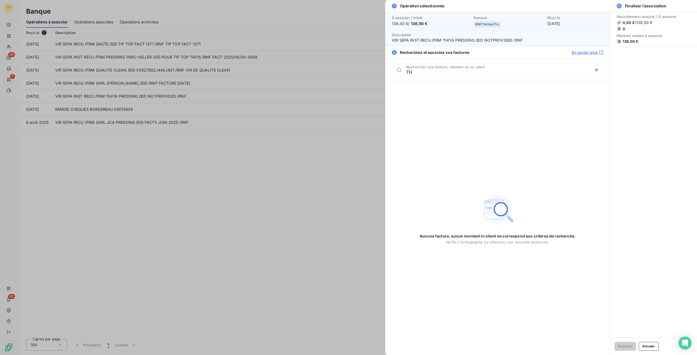
type input "T"
type input "PRESTO"
click at [235, 220] on div at bounding box center [348, 177] width 697 height 355
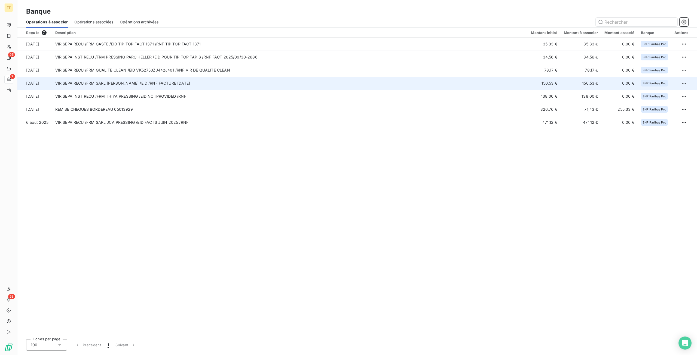
click at [141, 85] on td "VIR SEPA RECU /FRM SARL HUYNH ROSE /EID /RNF FACTURE 31/07/2025" at bounding box center [290, 83] width 476 height 13
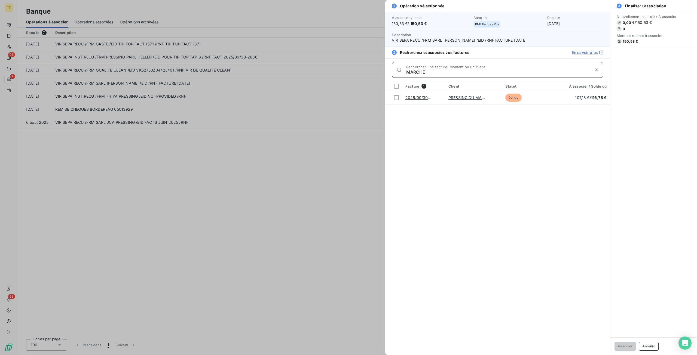
type input "MARCHE"
click at [252, 168] on div at bounding box center [348, 177] width 697 height 355
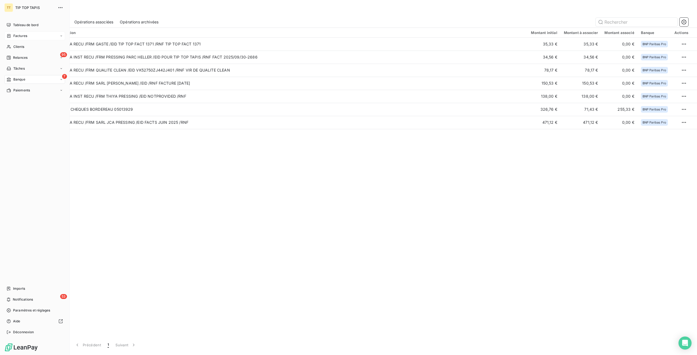
click at [23, 39] on div "Factures" at bounding box center [34, 36] width 61 height 9
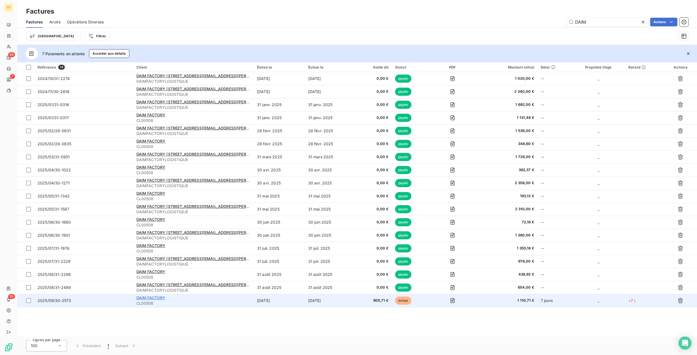
type input "DAIM"
click at [137, 300] on span "DAIM FACTORY" at bounding box center [150, 298] width 29 height 5
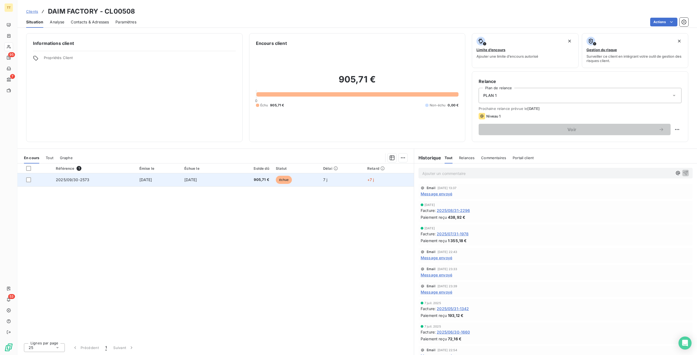
click at [262, 180] on span "905,71 €" at bounding box center [249, 179] width 39 height 5
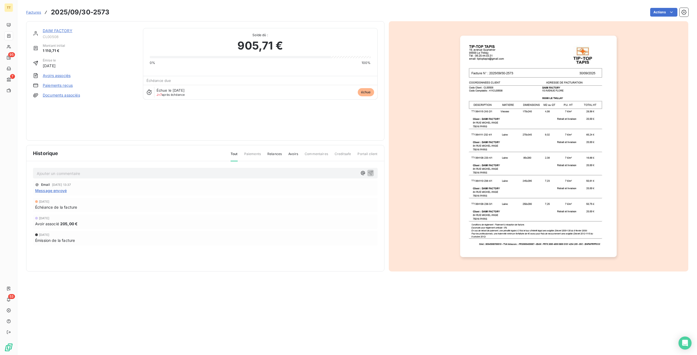
click at [544, 169] on img "button" at bounding box center [538, 147] width 157 height 222
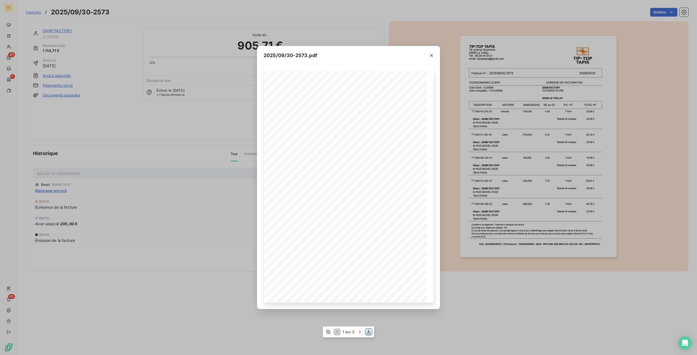
click at [368, 331] on icon "button" at bounding box center [368, 331] width 5 height 5
drag, startPoint x: 150, startPoint y: 189, endPoint x: 140, endPoint y: 152, distance: 38.6
click at [150, 183] on div "2025/09/30-2573.pdf TIP-TOP TAPIS 19, avenue Guynemer 95500 Le Thillay Tél : 06…" at bounding box center [348, 177] width 697 height 355
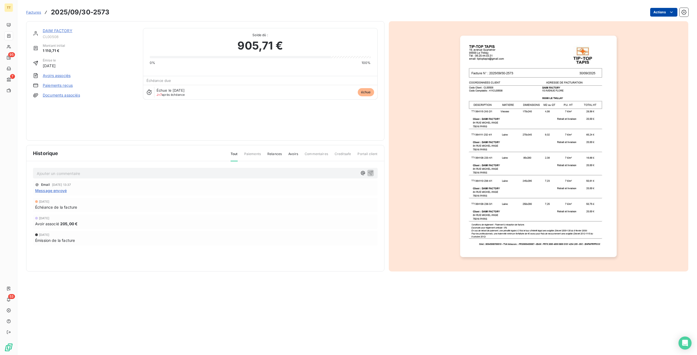
click at [658, 14] on html "TT 95 7 53 Factures 2025/09/30-2573 Actions DAIM FACTORY CL00508 Montant initia…" at bounding box center [348, 177] width 697 height 355
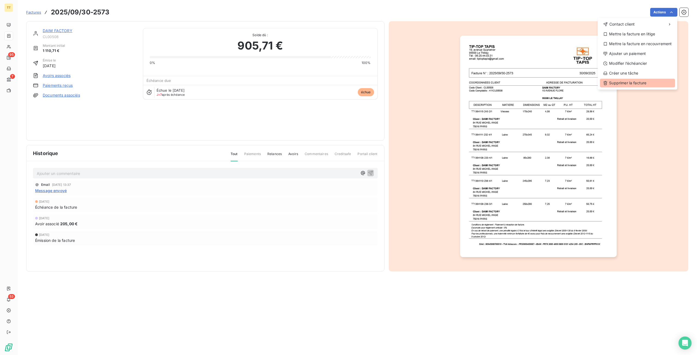
click at [652, 86] on div "Supprimer la facture" at bounding box center [637, 83] width 75 height 9
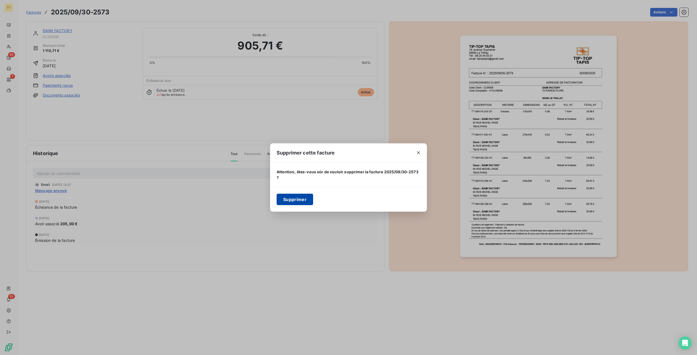
click at [296, 204] on button "Supprimer" at bounding box center [295, 199] width 36 height 11
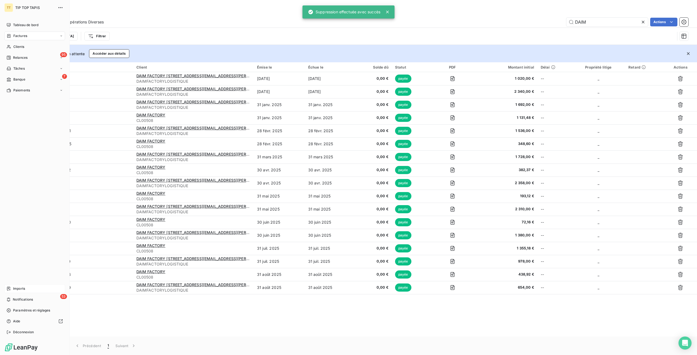
click at [29, 289] on div "Imports" at bounding box center [34, 288] width 61 height 9
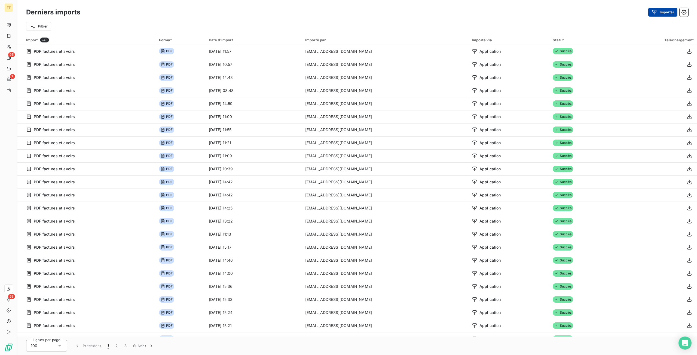
click at [654, 11] on icon "button" at bounding box center [654, 12] width 4 height 5
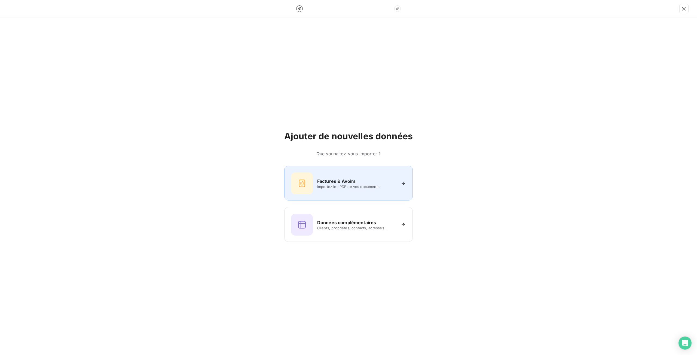
click at [347, 191] on div "Factures & Avoirs Importez les PDF de vos documents" at bounding box center [348, 184] width 115 height 22
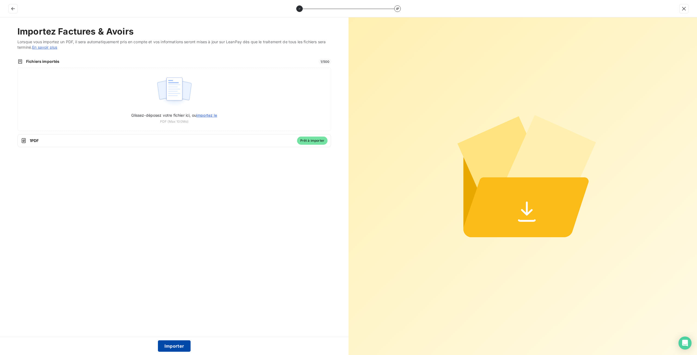
click at [174, 350] on button "Importer" at bounding box center [174, 346] width 33 height 11
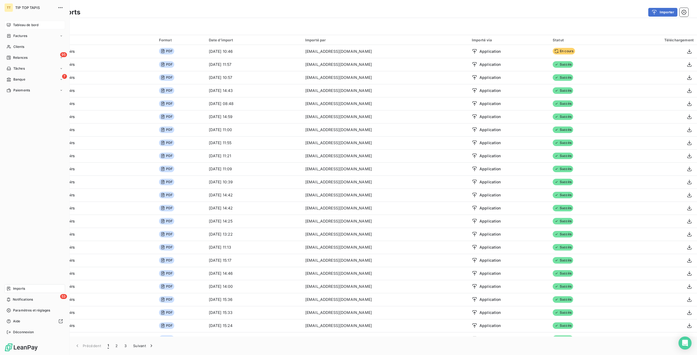
click at [23, 27] on span "Tableau de bord" at bounding box center [25, 25] width 25 height 5
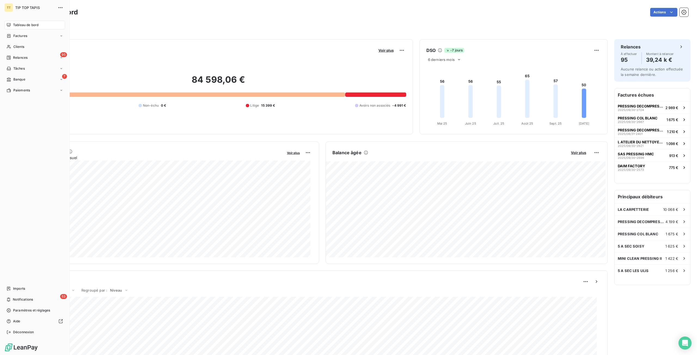
click at [29, 41] on nav "Tableau de bord Factures Clients 95 Relances Tâches 7 Banque Paiements" at bounding box center [34, 58] width 61 height 74
click at [29, 39] on div "Factures" at bounding box center [34, 36] width 61 height 9
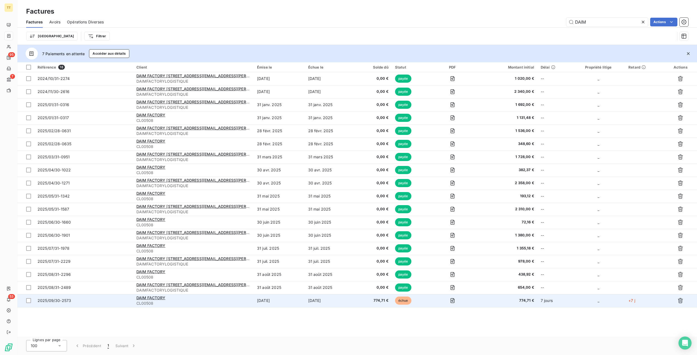
click at [387, 302] on span "774,71 €" at bounding box center [373, 300] width 29 height 5
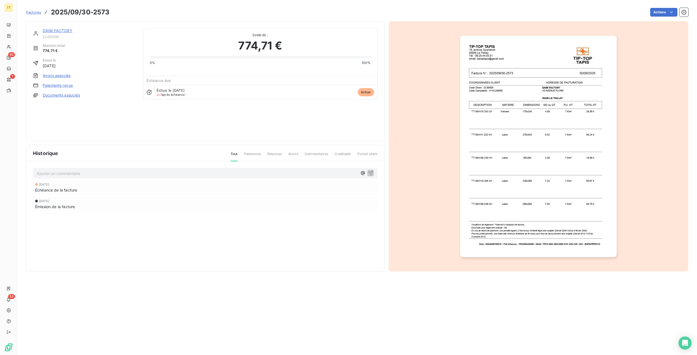
click at [70, 30] on link "DAIM FACTORY" at bounding box center [58, 30] width 30 height 5
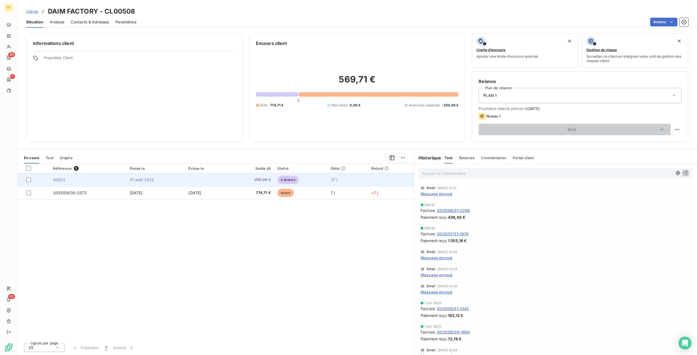
click at [245, 184] on td "-205,00 €" at bounding box center [250, 179] width 47 height 13
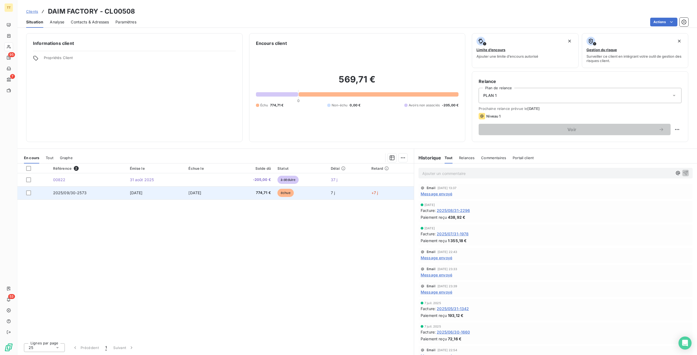
click at [225, 198] on td "[DATE]" at bounding box center [206, 192] width 42 height 13
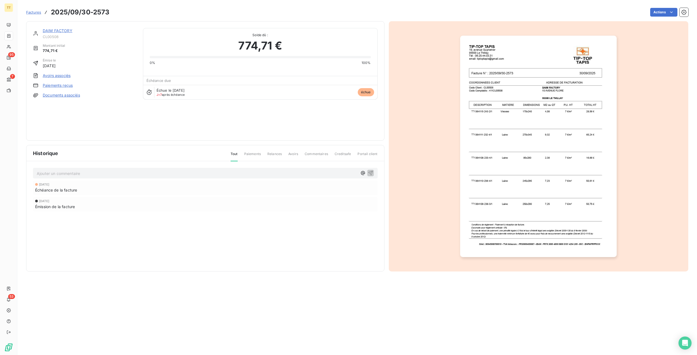
click at [65, 76] on link "Avoirs associés" at bounding box center [57, 75] width 28 height 5
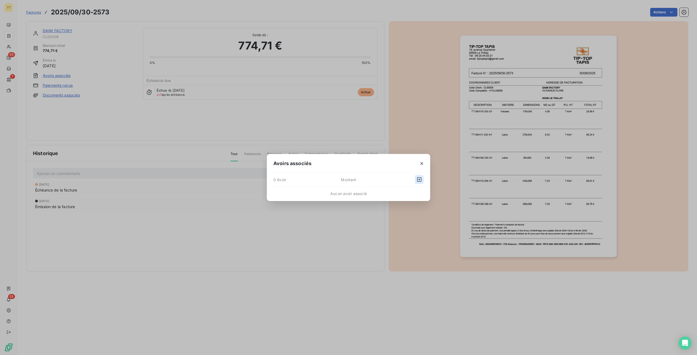
click at [420, 183] on button "button" at bounding box center [419, 179] width 9 height 9
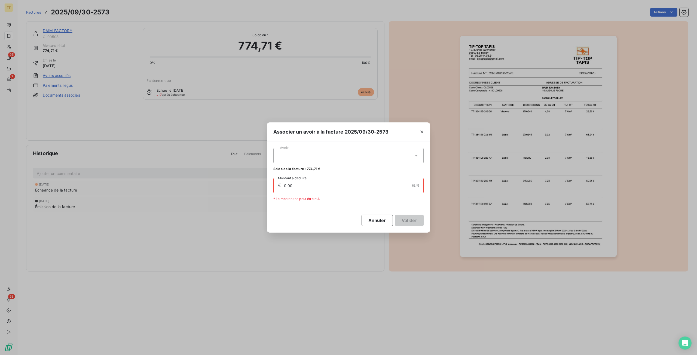
click at [363, 155] on div at bounding box center [348, 155] width 150 height 15
drag, startPoint x: 362, startPoint y: 168, endPoint x: 390, endPoint y: 186, distance: 33.3
click at [362, 168] on div "00822 205,00 €" at bounding box center [349, 169] width 144 height 5
type input "205,00"
click at [405, 221] on button "Valider" at bounding box center [409, 220] width 29 height 11
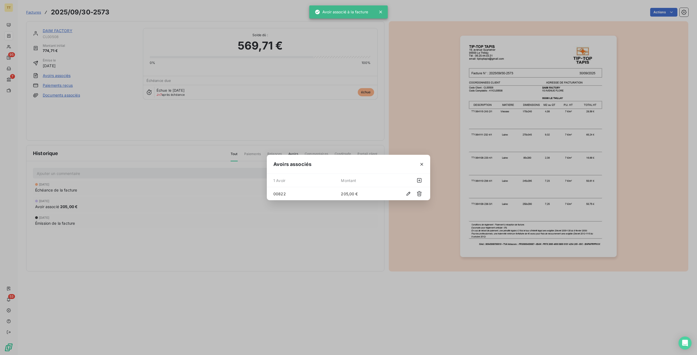
click at [314, 130] on div "Avoirs associés 1 Avoir Montant 00822 205,00 €" at bounding box center [348, 177] width 697 height 355
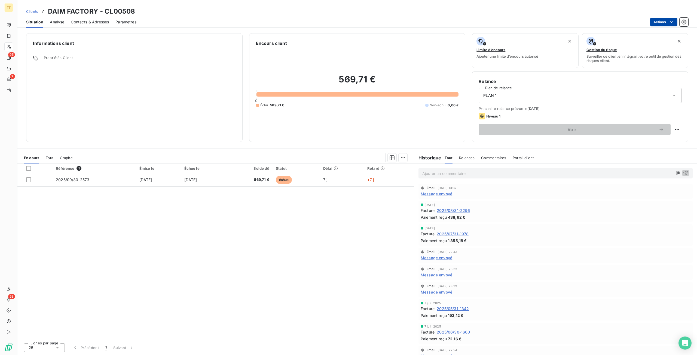
click at [666, 20] on html "TT 95 7 53 Clients DAIM FACTORY - CL00508 Situation Analyse Contacts & Adresses…" at bounding box center [348, 177] width 697 height 355
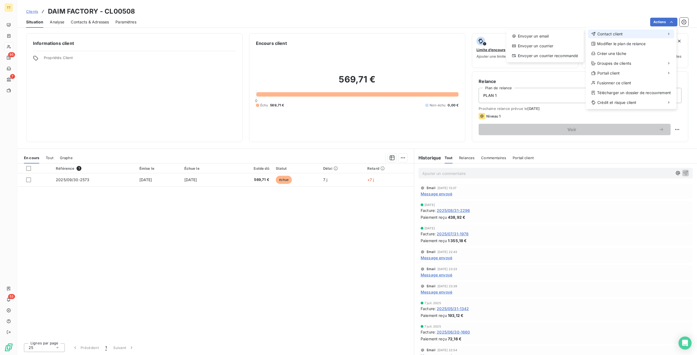
click at [622, 32] on span "Contact client" at bounding box center [609, 33] width 25 height 5
click at [558, 33] on div "Envoyer un email" at bounding box center [544, 36] width 73 height 9
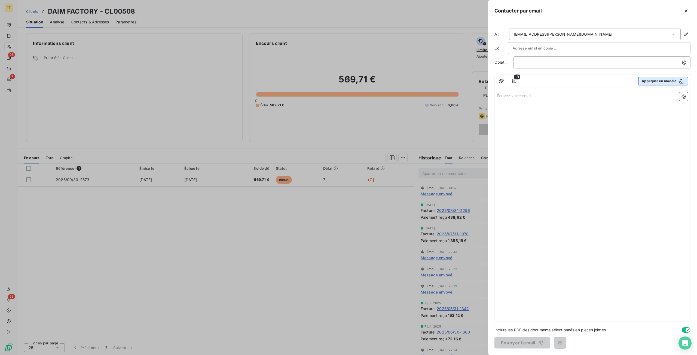
click at [640, 81] on button "Appliquer un modèle" at bounding box center [663, 81] width 50 height 9
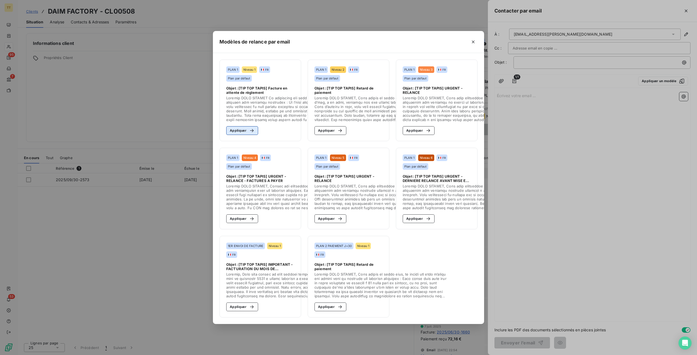
click at [250, 132] on button "Appliquer" at bounding box center [242, 130] width 32 height 9
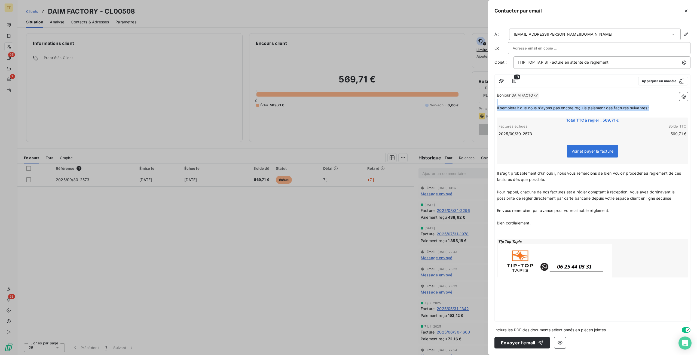
drag, startPoint x: 651, startPoint y: 107, endPoint x: 464, endPoint y: 103, distance: 187.0
click at [464, 355] on div "Contacter par email À : idealdaim-yasser@hotmail.fr Cc : Objet : [TIP TOP TAPIS…" at bounding box center [348, 355] width 697 height 0
drag, startPoint x: 678, startPoint y: 200, endPoint x: 463, endPoint y: 176, distance: 215.8
click at [463, 355] on div "Contacter par email À : idealdaim-yasser@hotmail.fr Cc : Objet : [TIP TOP TAPIS…" at bounding box center [348, 355] width 697 height 0
click at [560, 180] on p "Il s’agit probablement d’un oubli, nous vous remercions de bien vouloir procéde…" at bounding box center [592, 176] width 191 height 13
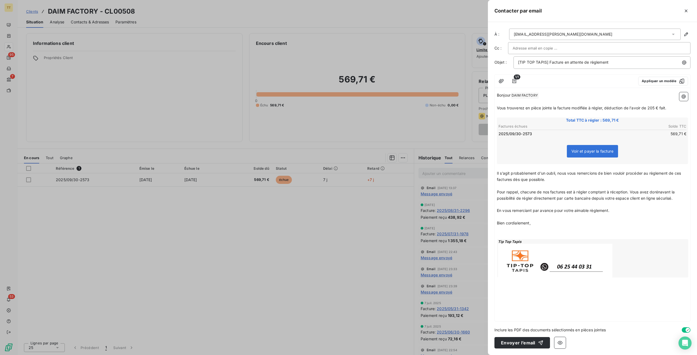
drag, startPoint x: 562, startPoint y: 180, endPoint x: 557, endPoint y: 195, distance: 16.7
click at [562, 180] on p "Il s’agit probablement d’un oubli, nous vous remercions de bien vouloir procéde…" at bounding box center [592, 176] width 191 height 13
click at [555, 204] on p "﻿" at bounding box center [592, 204] width 191 height 6
drag, startPoint x: 548, startPoint y: 186, endPoint x: 464, endPoint y: 171, distance: 85.0
click at [464, 355] on div "Contacter par email À : idealdaim-yasser@hotmail.fr Cc : Objet : [TIP TOP TAPIS…" at bounding box center [348, 355] width 697 height 0
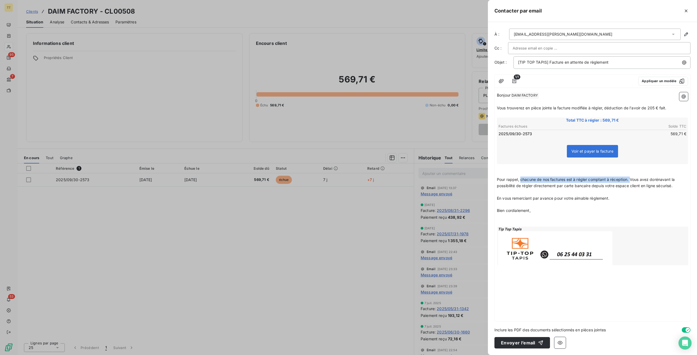
drag, startPoint x: 630, startPoint y: 180, endPoint x: 520, endPoint y: 179, distance: 110.2
click at [520, 179] on span "Pour rappel, chacune de nos factures est à régler comptant à réception. Vous av…" at bounding box center [586, 182] width 179 height 11
click at [586, 191] on p "﻿" at bounding box center [592, 192] width 191 height 6
click at [513, 347] on button "Envoyer l’email" at bounding box center [522, 342] width 56 height 11
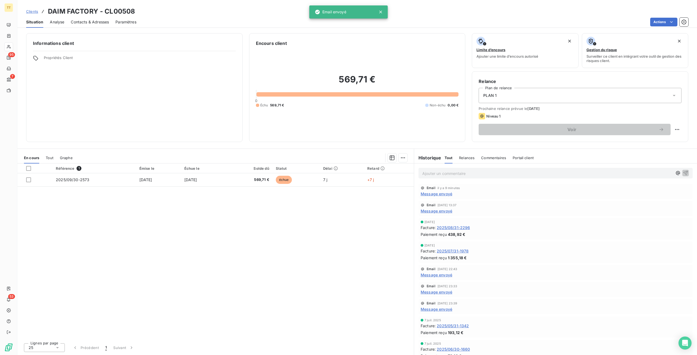
click at [29, 10] on span "Clients" at bounding box center [32, 11] width 12 height 4
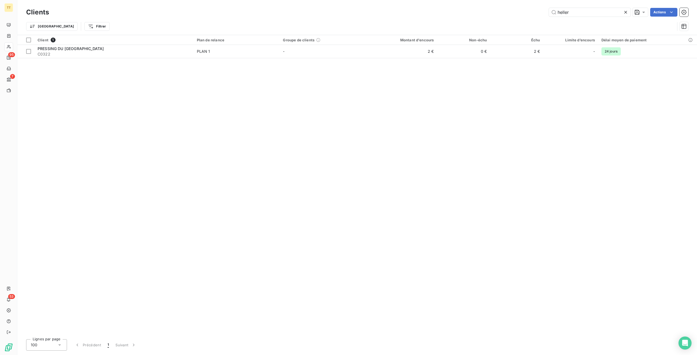
type input "heller"
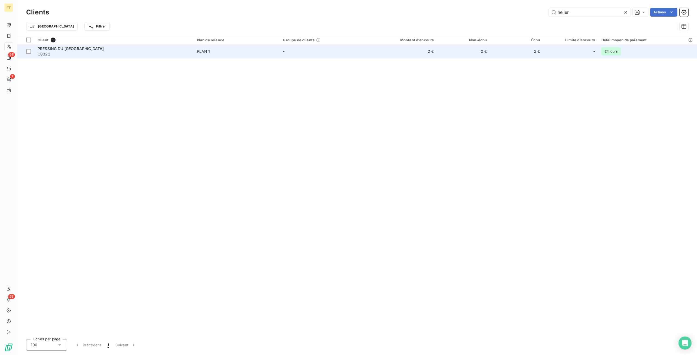
click at [425, 53] on td "2 €" at bounding box center [401, 51] width 71 height 13
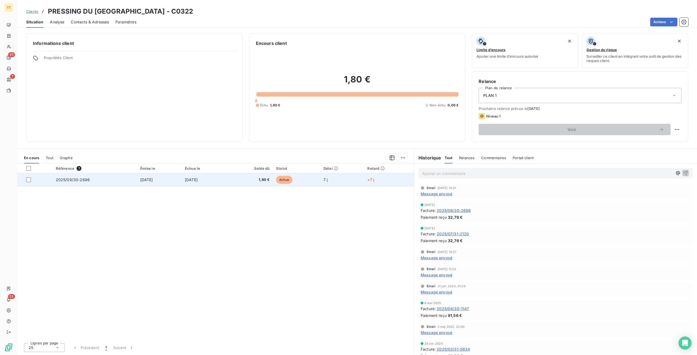
click at [227, 185] on td "[DATE]" at bounding box center [204, 179] width 45 height 13
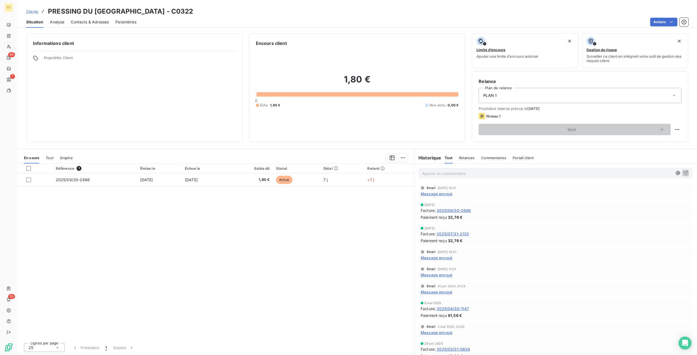
click at [445, 230] on div "18 sept. 2025 Facture : 2025/07/31-2120 Paiement reçu 32,76 €" at bounding box center [556, 235] width 270 height 17
click at [449, 235] on span "2025/07/31-2120" at bounding box center [453, 234] width 32 height 6
click at [446, 210] on span "2025/09/30-2686" at bounding box center [454, 211] width 34 height 6
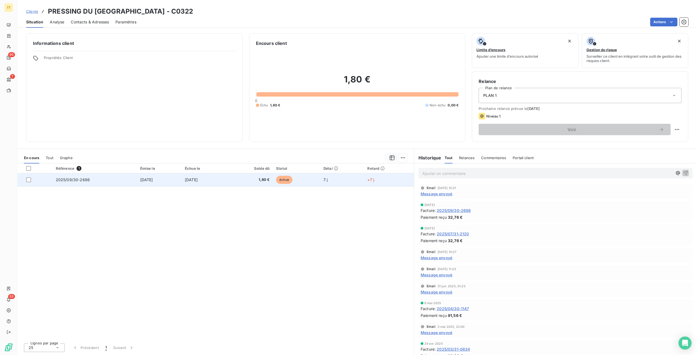
click at [188, 180] on td "[DATE]" at bounding box center [204, 179] width 45 height 13
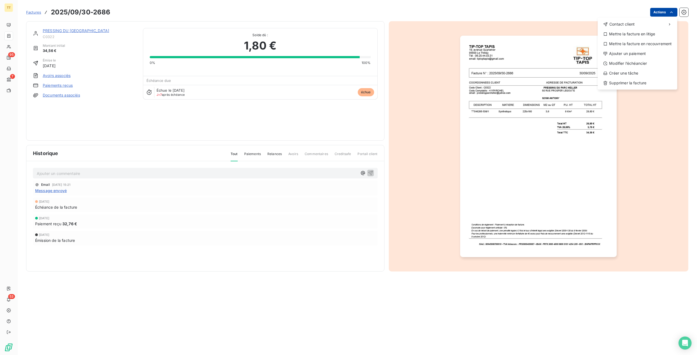
click at [667, 13] on html "TT 95 7 53 Factures 2025/09/30-2686 Actions Contact client Mettre la facture en…" at bounding box center [348, 177] width 697 height 355
click at [538, 173] on html "TT 95 7 53 Factures 2025/09/30-2686 Actions Contact client Mettre la facture en…" at bounding box center [348, 177] width 697 height 355
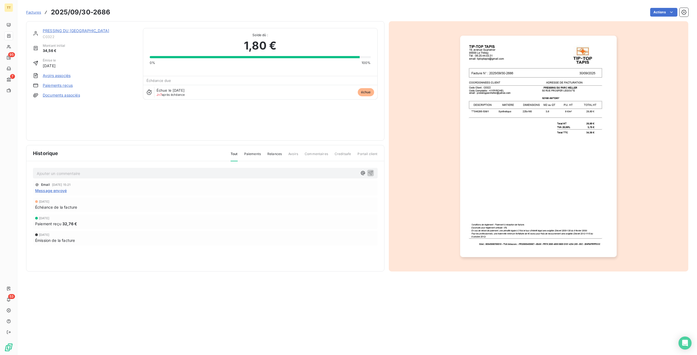
drag, startPoint x: 520, startPoint y: 265, endPoint x: 518, endPoint y: 259, distance: 7.1
click at [520, 263] on div at bounding box center [539, 146] width 300 height 250
click at [512, 140] on img "button" at bounding box center [538, 147] width 157 height 222
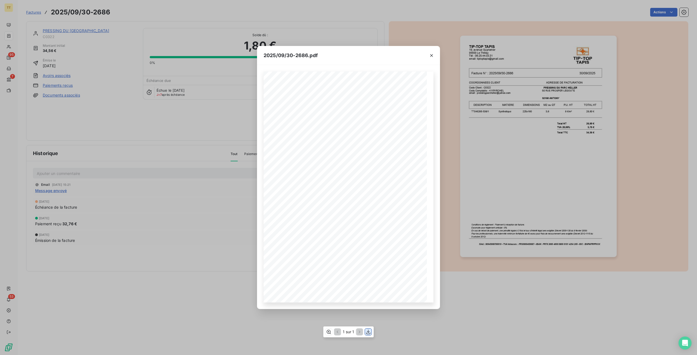
click at [369, 332] on icon "button" at bounding box center [368, 332] width 4 height 5
drag, startPoint x: 194, startPoint y: 155, endPoint x: 185, endPoint y: 140, distance: 17.2
click at [193, 151] on div "2025/09/30-2686.pdf TIP-TOP TAPIS 19, avenue Guynemer 95500 Le Thillay Tél : 06…" at bounding box center [348, 177] width 697 height 355
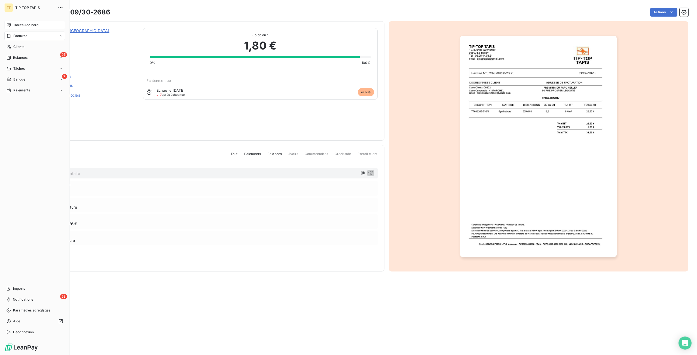
click at [20, 29] on div "Tableau de bord" at bounding box center [34, 25] width 61 height 9
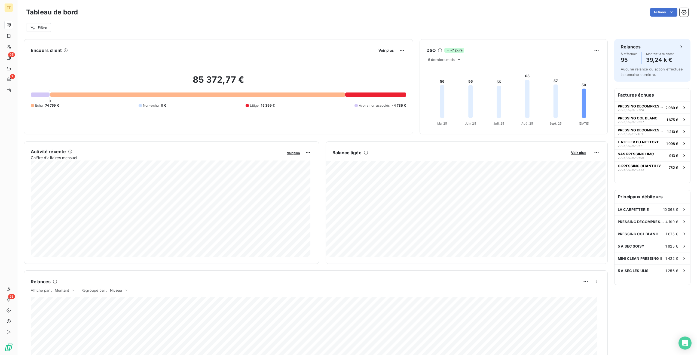
click at [378, 47] on div "Voir plus" at bounding box center [391, 50] width 29 height 9
click at [379, 50] on span "Voir plus" at bounding box center [385, 50] width 15 height 4
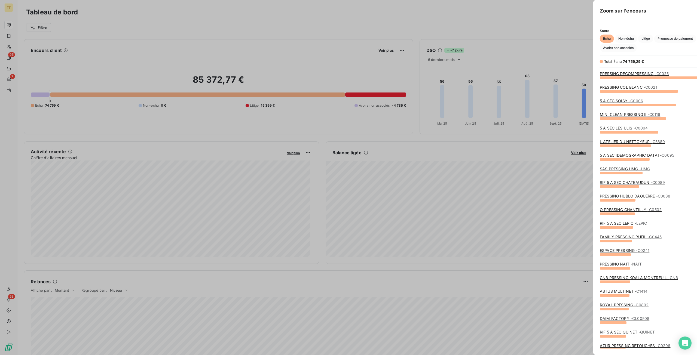
scroll to position [274, 205]
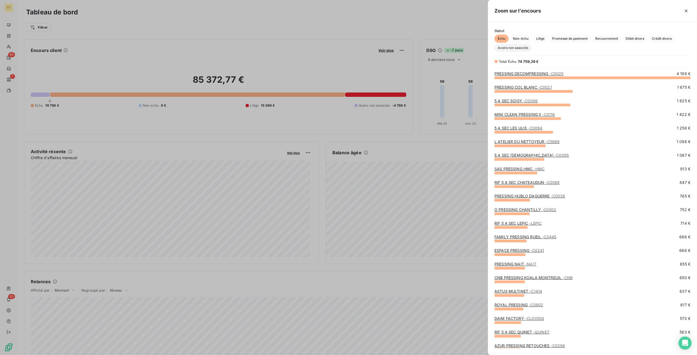
click at [507, 50] on span "Avoirs non associés" at bounding box center [512, 48] width 37 height 8
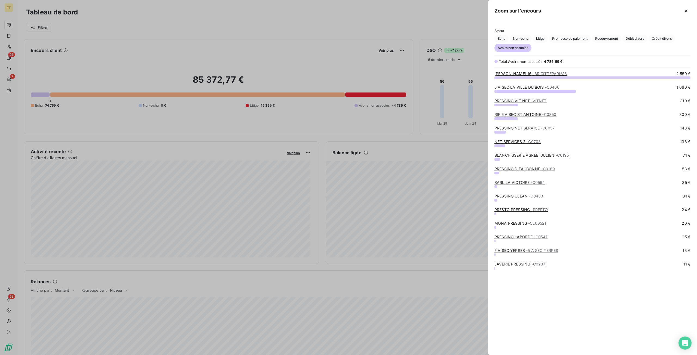
click at [522, 74] on link "BRIGITTE PARIS 16 - BRIGITTEPARIS16" at bounding box center [530, 73] width 72 height 5
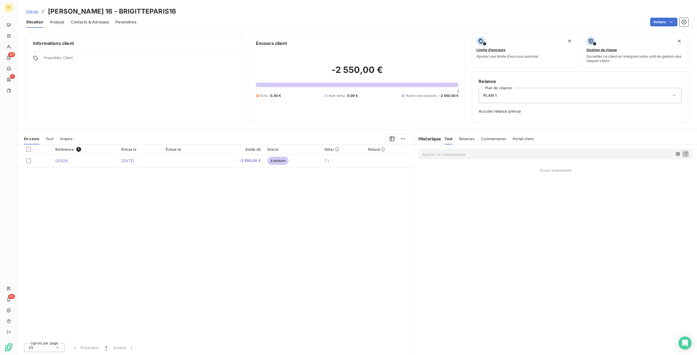
drag, startPoint x: 271, startPoint y: 313, endPoint x: 290, endPoint y: 316, distance: 19.2
click at [271, 313] on div "Référence 1 Émise le Échue le Solde dû Statut Délai Retard 00826 30 sept. 2025 …" at bounding box center [215, 242] width 396 height 194
click at [316, 337] on div "Référence 1 Émise le Échue le Solde dû Statut Délai Retard 00826 30 sept. 2025 …" at bounding box center [215, 242] width 396 height 194
click at [103, 91] on div "Informations client Propriétés Client" at bounding box center [134, 78] width 216 height 90
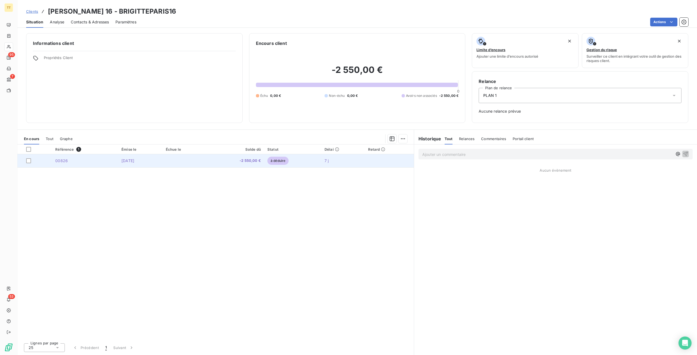
click at [178, 163] on td at bounding box center [185, 160] width 45 height 13
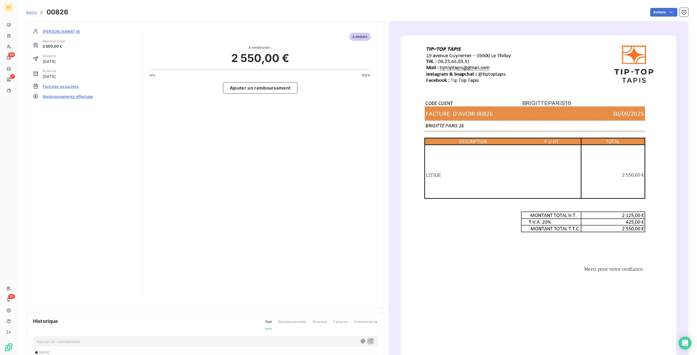
click at [61, 96] on span "Remboursements effectués" at bounding box center [68, 97] width 51 height 6
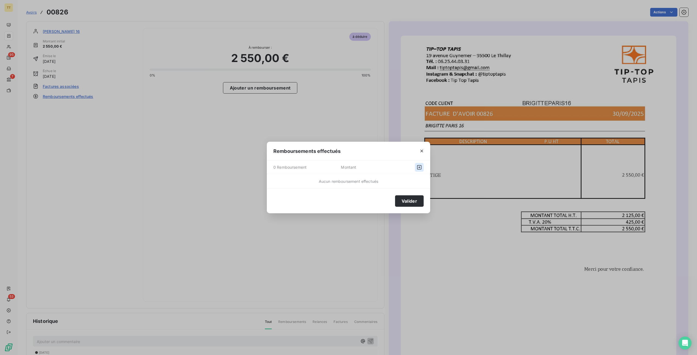
click at [421, 167] on icon "button" at bounding box center [419, 167] width 4 height 4
select select "9"
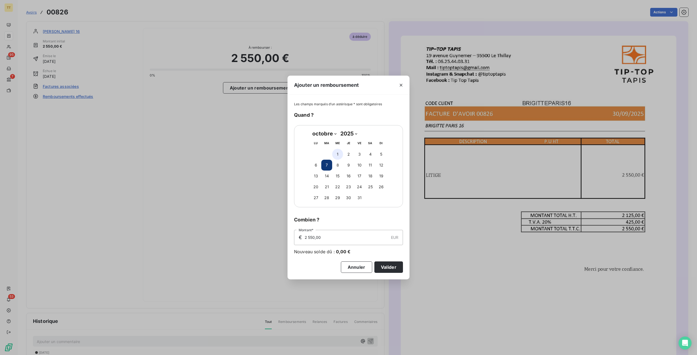
click at [338, 154] on button "1" at bounding box center [337, 154] width 11 height 11
click at [398, 269] on button "Valider" at bounding box center [388, 267] width 29 height 11
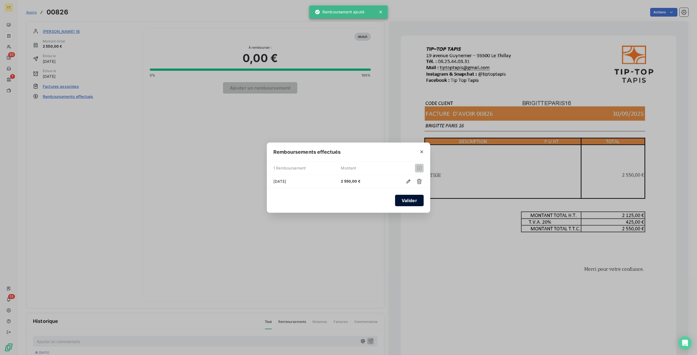
click at [413, 198] on button "Valider" at bounding box center [409, 200] width 29 height 11
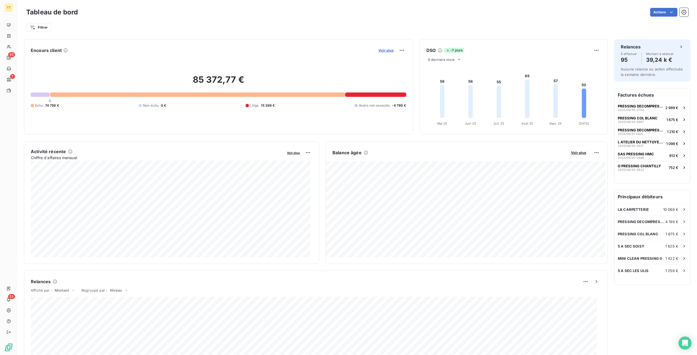
click at [383, 50] on span "Voir plus" at bounding box center [385, 50] width 15 height 4
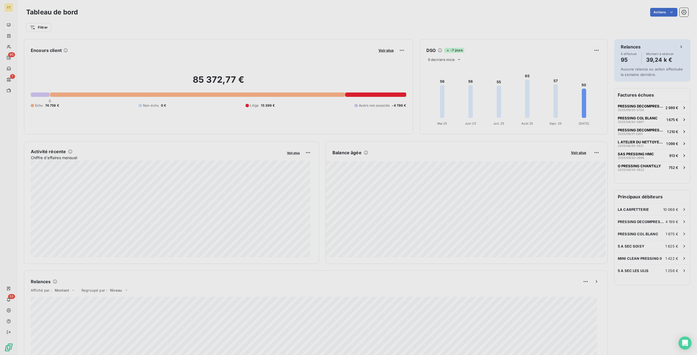
scroll to position [4, 4]
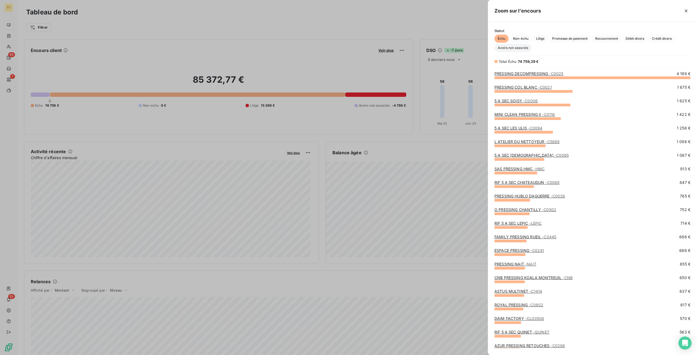
click at [524, 48] on span "Avoirs non associés" at bounding box center [512, 48] width 37 height 8
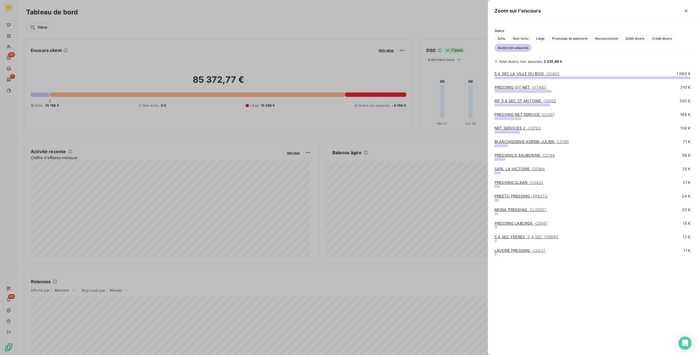
click at [520, 235] on link "5 A SEC YERRES - 5 A SEC YERRES" at bounding box center [526, 237] width 64 height 5
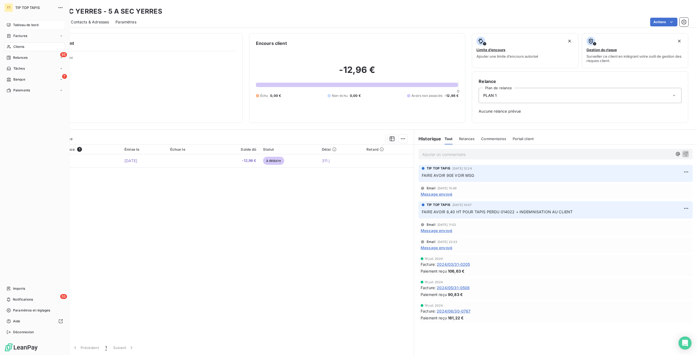
click at [26, 23] on span "Tableau de bord" at bounding box center [25, 25] width 25 height 5
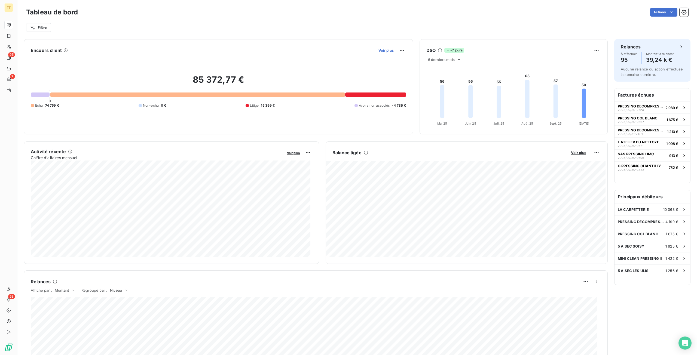
click at [378, 48] on span "Voir plus" at bounding box center [385, 50] width 15 height 4
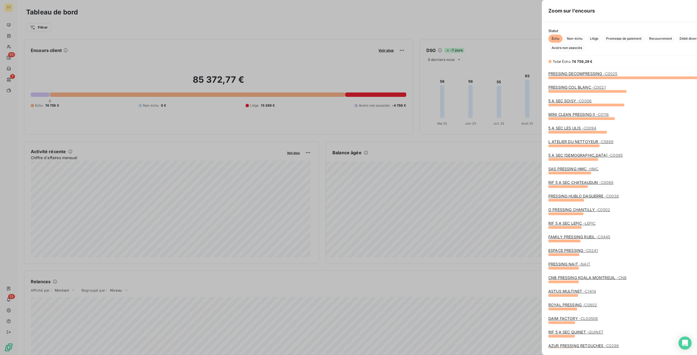
scroll to position [351, 205]
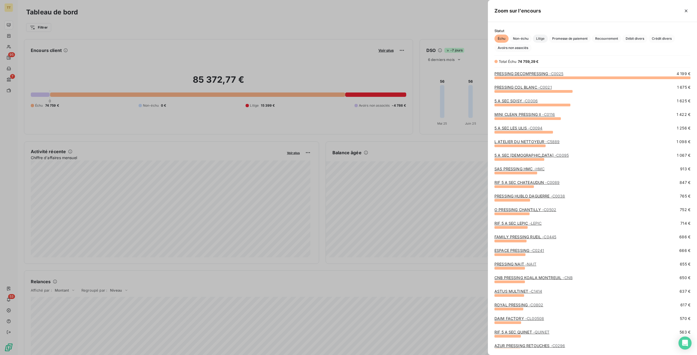
click at [538, 37] on span "Litige" at bounding box center [540, 39] width 15 height 8
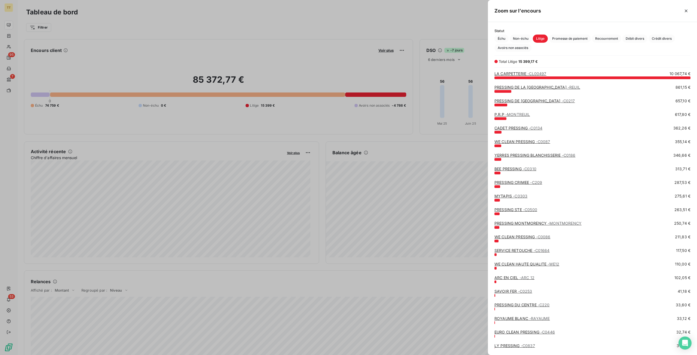
scroll to position [274, 205]
click at [212, 32] on div at bounding box center [348, 177] width 697 height 355
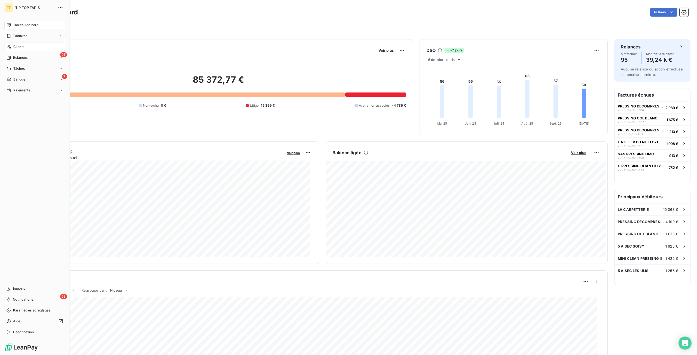
click at [7, 46] on div "Clients" at bounding box center [34, 46] width 61 height 9
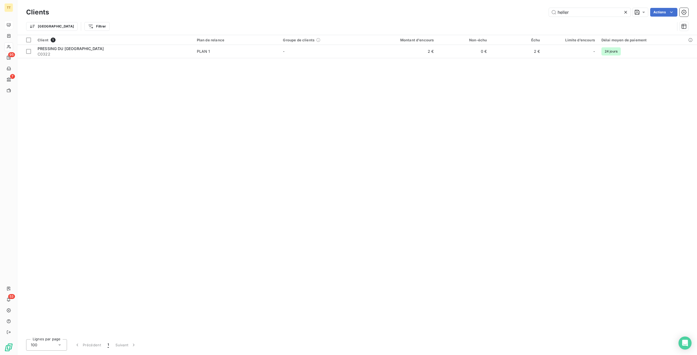
drag, startPoint x: 585, startPoint y: 11, endPoint x: 463, endPoint y: -4, distance: 122.9
click at [463, 0] on html "TT 95 7 53 Clients heller Actions Trier Filtrer Client 1 Plan de relance Groupe…" at bounding box center [348, 177] width 697 height 355
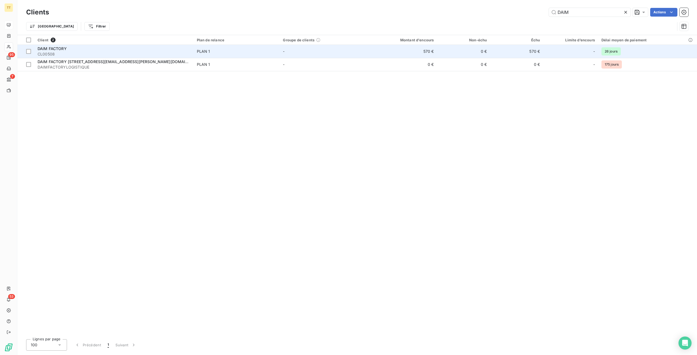
type input "DAIM"
click at [421, 51] on td "570 €" at bounding box center [401, 51] width 71 height 13
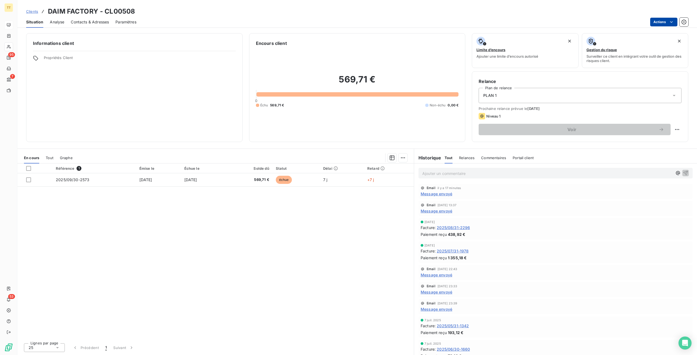
click at [657, 23] on html "TT 95 7 53 Clients DAIM FACTORY - CL00508 Situation Analyse Contacts & Adresses…" at bounding box center [348, 177] width 697 height 355
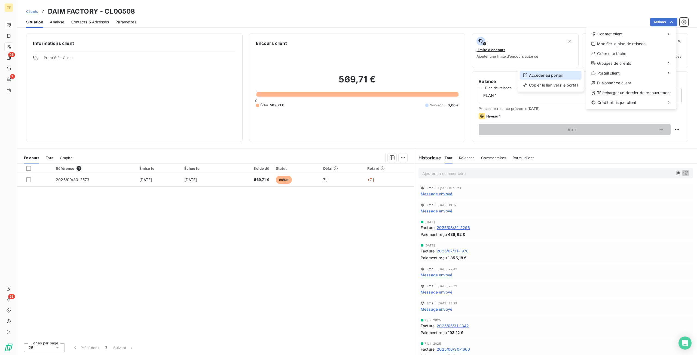
click at [548, 72] on div "Accéder au portail" at bounding box center [551, 75] width 62 height 9
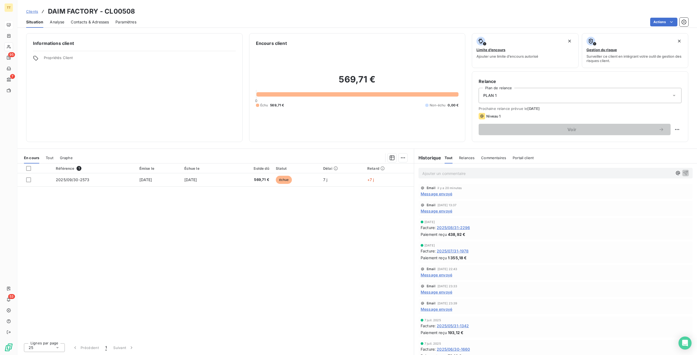
click at [44, 158] on div "En cours Tout Graphe" at bounding box center [215, 157] width 396 height 11
click at [53, 158] on span "Tout" at bounding box center [50, 158] width 8 height 4
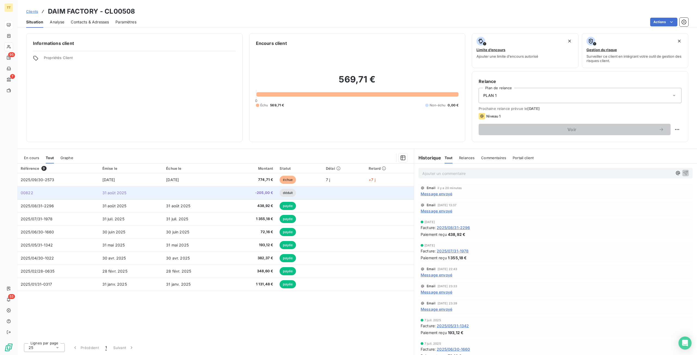
click at [146, 192] on td "31 août 2025" at bounding box center [131, 192] width 64 height 13
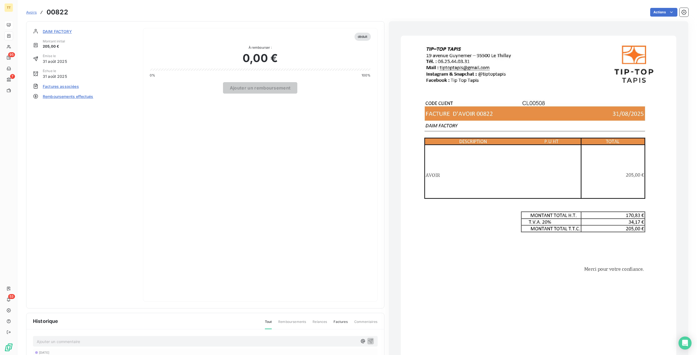
click at [573, 167] on img "button" at bounding box center [538, 231] width 275 height 390
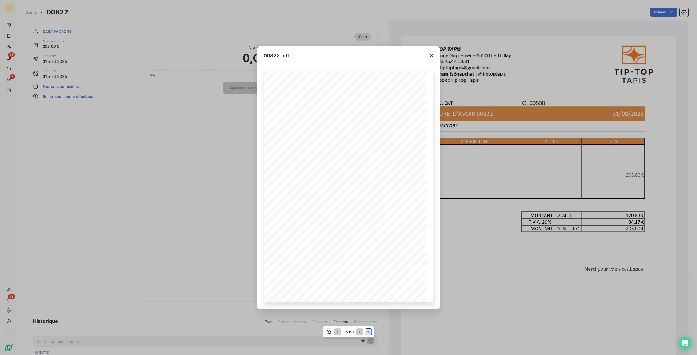
click at [366, 332] on icon "button" at bounding box center [368, 331] width 5 height 5
drag, startPoint x: 433, startPoint y: 53, endPoint x: 373, endPoint y: 24, distance: 66.7
click at [433, 53] on icon "button" at bounding box center [431, 55] width 5 height 5
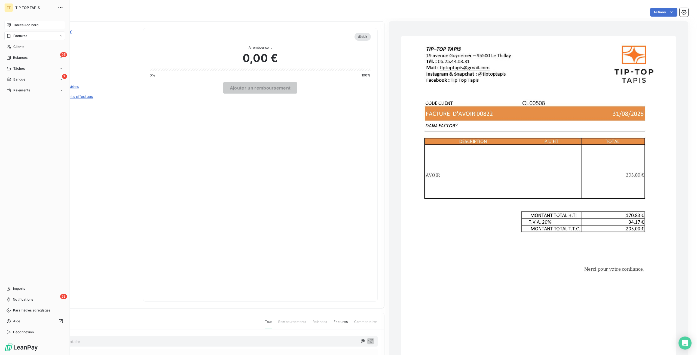
click at [10, 23] on div "Tableau de bord" at bounding box center [34, 25] width 61 height 9
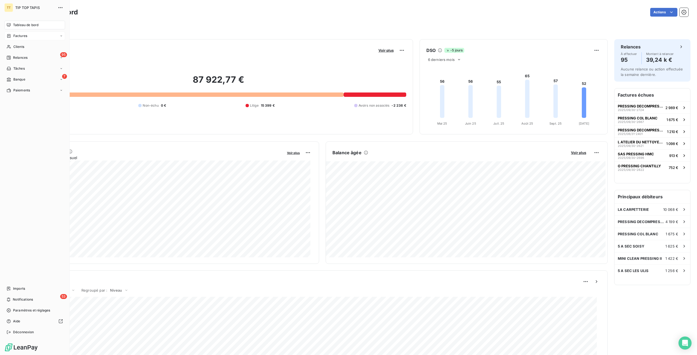
click at [22, 37] on span "Factures" at bounding box center [20, 35] width 14 height 5
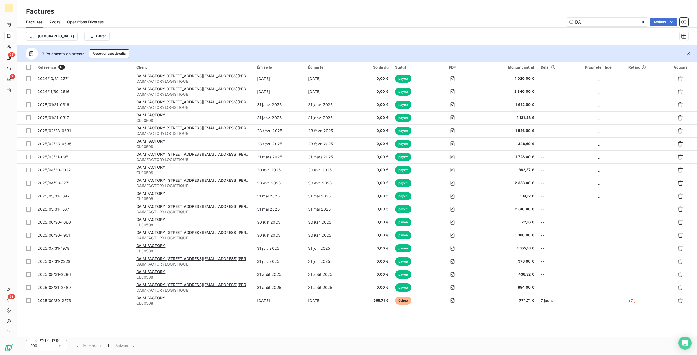
type input "D"
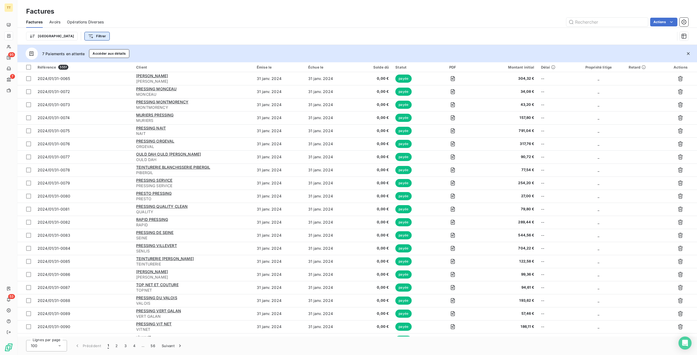
click at [70, 40] on html "TT 95 7 53 Factures Factures Avoirs Opérations Diverses Actions Trier Filtrer 7…" at bounding box center [348, 177] width 697 height 355
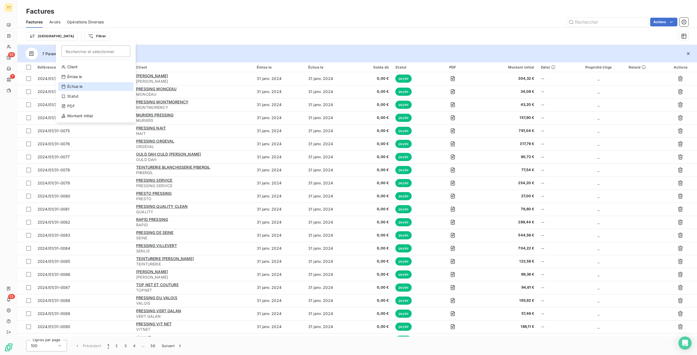
click at [79, 90] on div "Échue le" at bounding box center [95, 86] width 75 height 9
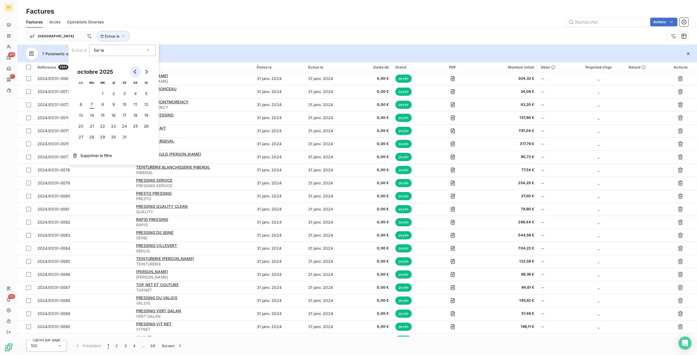
click at [135, 70] on icon "Go to previous month" at bounding box center [135, 72] width 4 height 4
click at [96, 138] on button "30" at bounding box center [91, 137] width 11 height 11
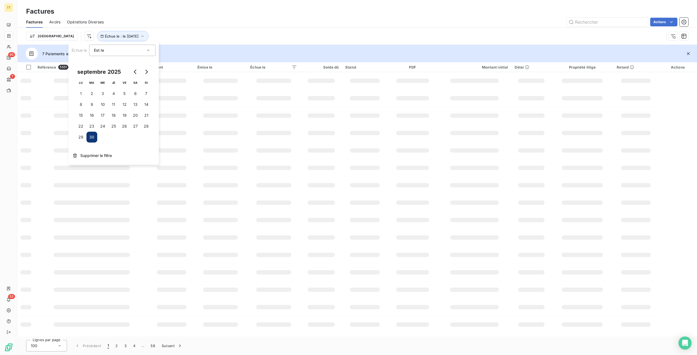
click at [203, 26] on div "Actions" at bounding box center [399, 22] width 578 height 9
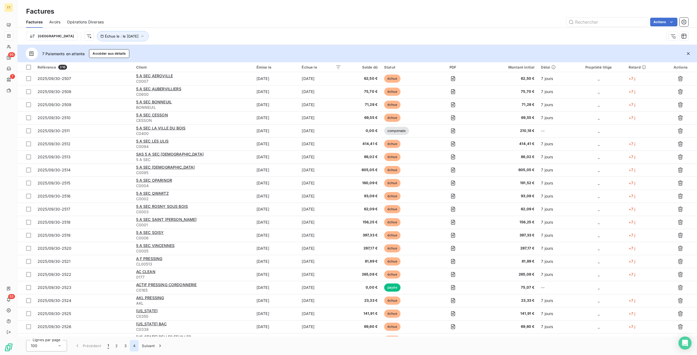
click at [138, 347] on button "4" at bounding box center [134, 345] width 9 height 11
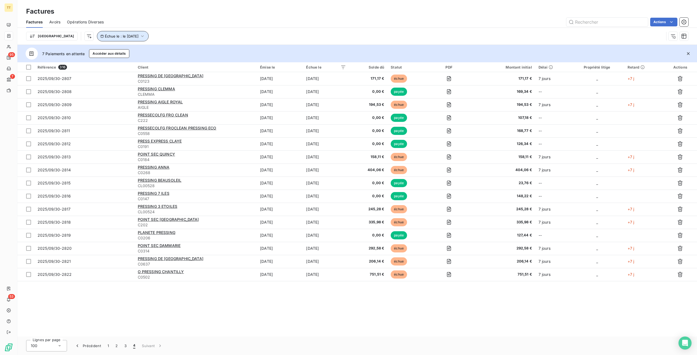
click at [119, 35] on span "Échue le : le 30 sept. 2025" at bounding box center [122, 36] width 34 height 4
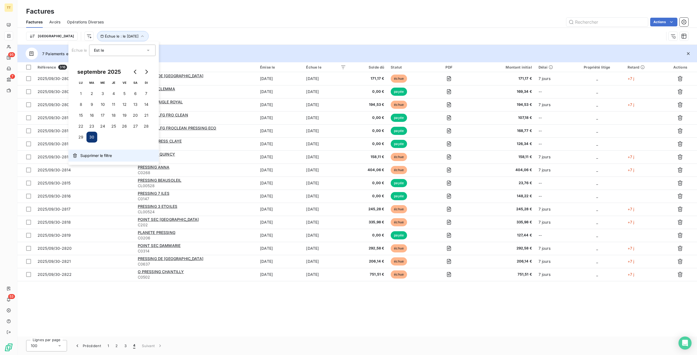
click at [104, 155] on span "Supprimer le filtre" at bounding box center [96, 155] width 32 height 5
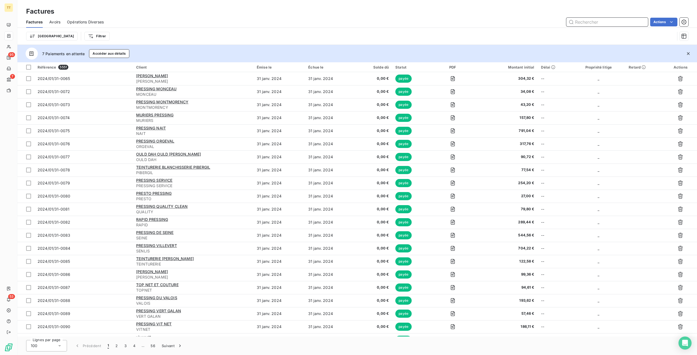
click at [586, 24] on input "text" at bounding box center [607, 22] width 82 height 9
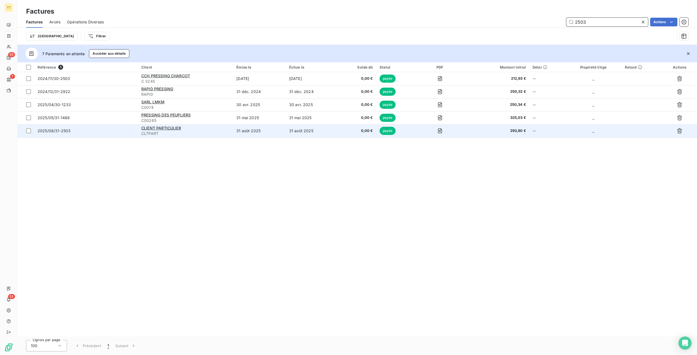
type input "2503"
click at [354, 131] on span "0,00 €" at bounding box center [357, 130] width 31 height 5
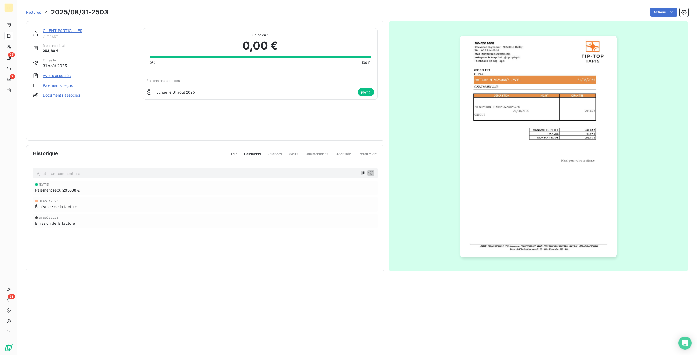
click at [67, 32] on link "CLIENT PARTICULIER" at bounding box center [63, 30] width 40 height 5
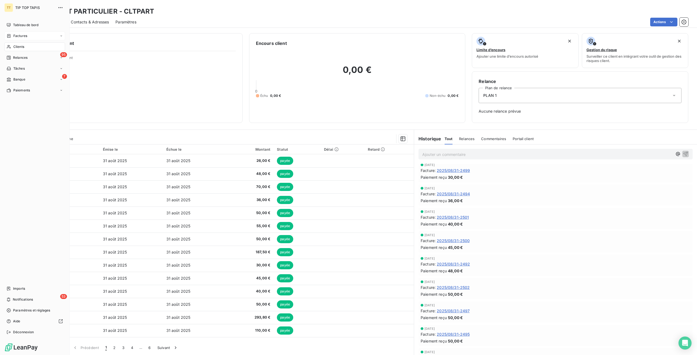
click at [17, 38] on span "Factures" at bounding box center [20, 35] width 14 height 5
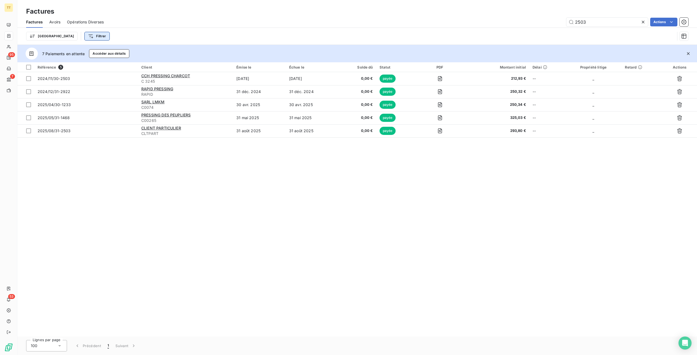
click at [70, 40] on html "TT 95 7 53 Factures Factures Avoirs Opérations Diverses 2503 Actions Trier Filt…" at bounding box center [348, 177] width 697 height 355
click at [642, 22] on html "TT 95 7 53 Factures Factures Avoirs Opérations Diverses 2503 Actions Trier Filt…" at bounding box center [348, 177] width 697 height 355
click at [642, 22] on icon at bounding box center [642, 21] width 5 height 5
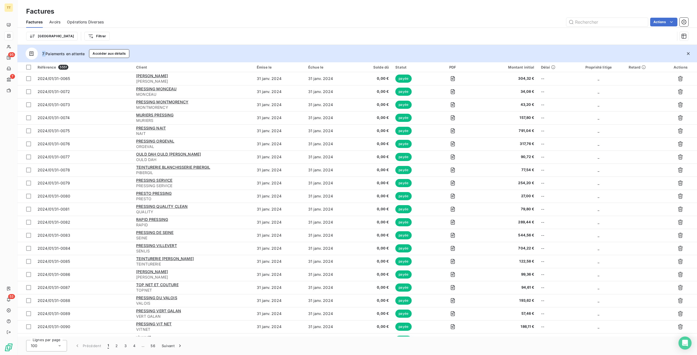
click at [70, 35] on html "TT 95 7 53 Factures Factures Avoirs Opérations Diverses Actions Trier Filtrer 7…" at bounding box center [348, 177] width 697 height 355
click at [87, 89] on div "Échue le" at bounding box center [95, 86] width 75 height 9
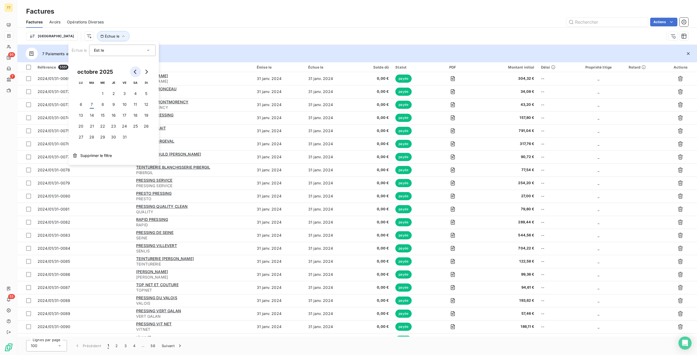
click at [134, 71] on icon "Go to previous month" at bounding box center [135, 72] width 4 height 4
click at [91, 137] on button "30" at bounding box center [91, 137] width 11 height 11
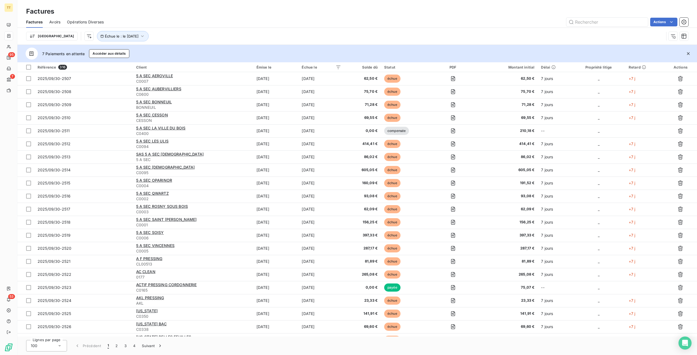
click at [218, 19] on div "Actions" at bounding box center [399, 22] width 578 height 9
drag, startPoint x: 94, startPoint y: 41, endPoint x: 96, endPoint y: 65, distance: 24.3
click at [94, 42] on div "Trier Échue le : le 30 sept. 2025" at bounding box center [357, 36] width 662 height 17
click at [105, 34] on span "Échue le : le 30 sept. 2025" at bounding box center [122, 36] width 34 height 4
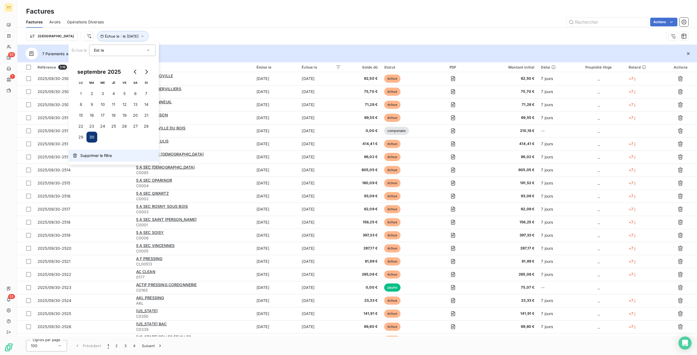
click at [97, 159] on button "Supprimer le filtre" at bounding box center [113, 156] width 90 height 12
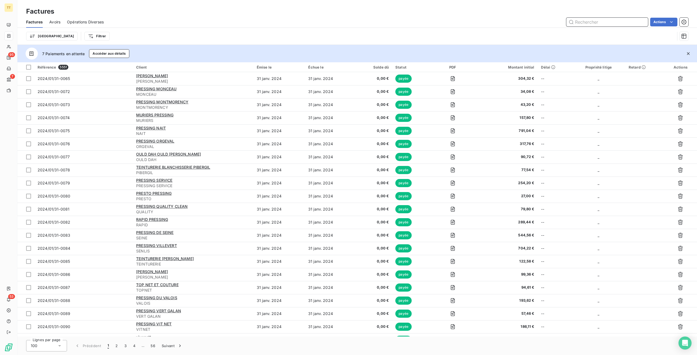
click at [593, 22] on input "text" at bounding box center [607, 22] width 82 height 9
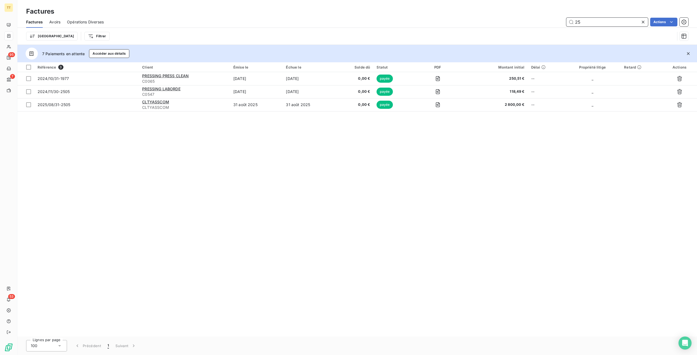
type input "2"
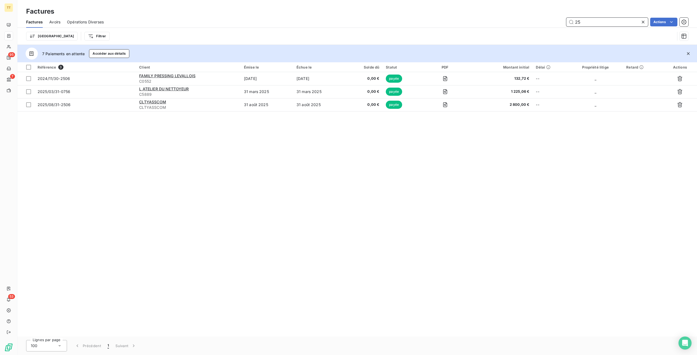
type input "2"
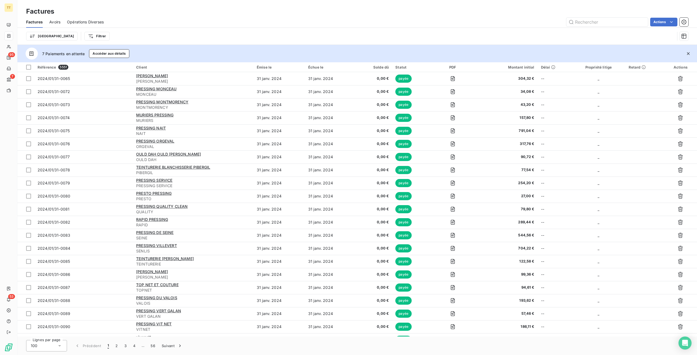
click at [74, 38] on html "TT 95 7 53 Factures Factures Avoirs Opérations Diverses Actions Trier Filtrer 7…" at bounding box center [348, 177] width 697 height 355
click at [84, 85] on div "Échue le" at bounding box center [95, 86] width 75 height 9
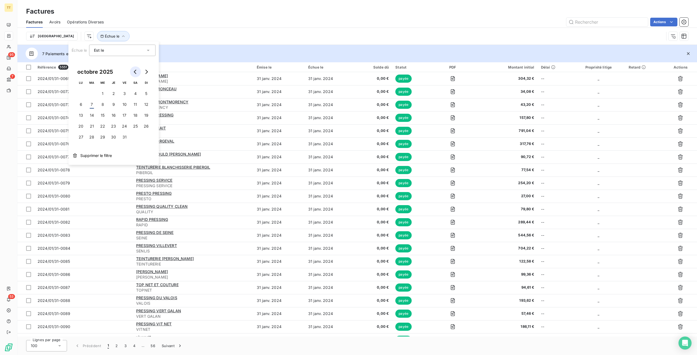
click at [135, 70] on icon "Go to previous month" at bounding box center [135, 72] width 4 height 4
click at [94, 137] on button "30" at bounding box center [91, 137] width 11 height 11
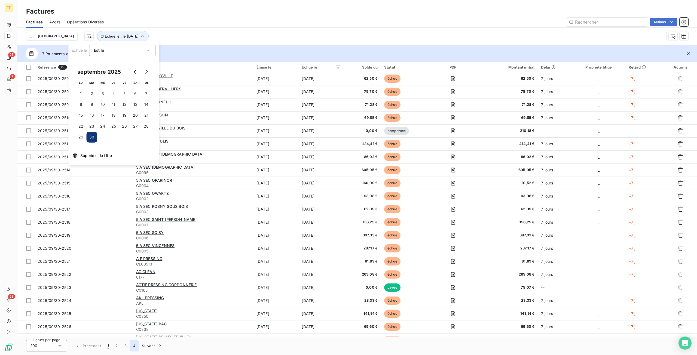
click at [132, 346] on button "4" at bounding box center [134, 345] width 9 height 11
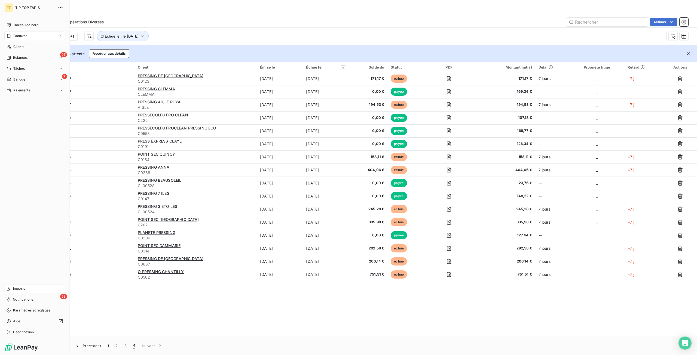
click at [23, 285] on div "Imports" at bounding box center [34, 288] width 61 height 9
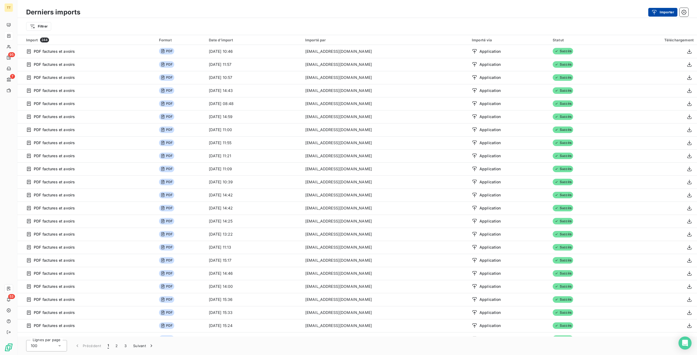
click at [654, 13] on icon "button" at bounding box center [653, 12] width 5 height 5
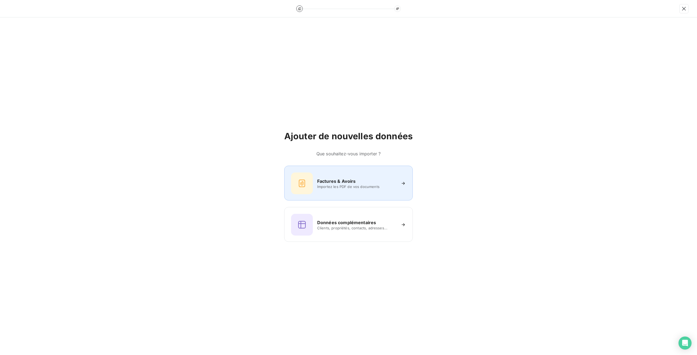
click at [368, 192] on div "Factures & Avoirs Importez les PDF de vos documents" at bounding box center [348, 184] width 115 height 22
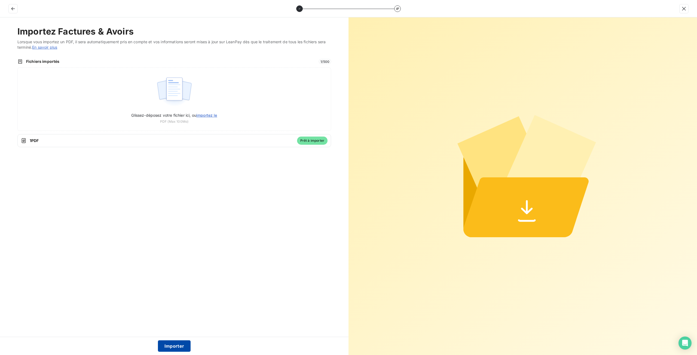
click at [168, 345] on button "Importer" at bounding box center [174, 346] width 33 height 11
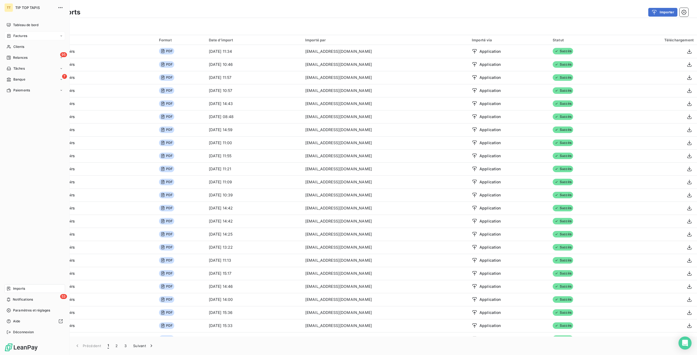
click at [21, 38] on span "Factures" at bounding box center [20, 35] width 14 height 5
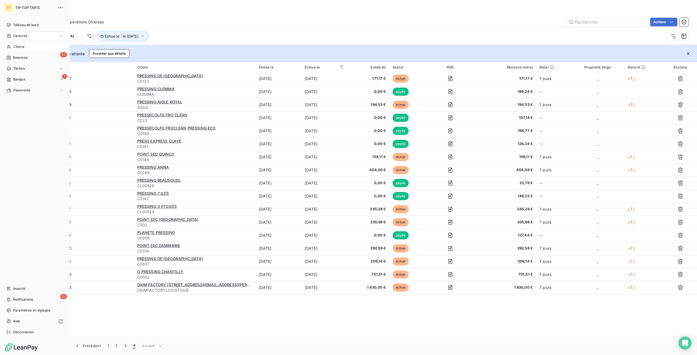
click at [5, 48] on div "Clients" at bounding box center [34, 46] width 61 height 9
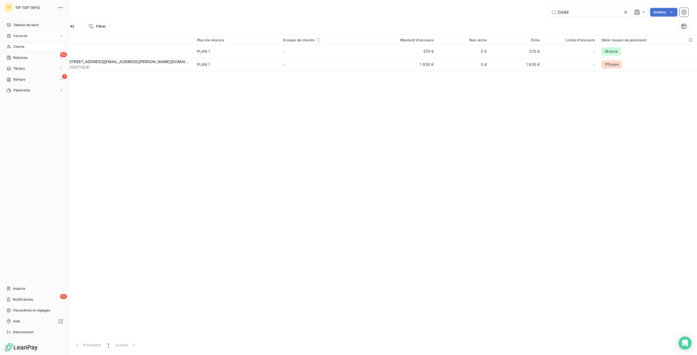
click at [10, 36] on icon at bounding box center [9, 36] width 5 height 4
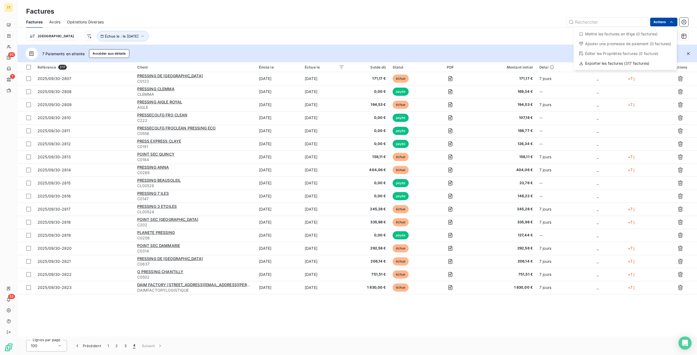
click at [675, 26] on html "TT 95 7 53 Factures Factures Avoirs Opérations Diverses Actions Mettre les fact…" at bounding box center [348, 177] width 697 height 355
click at [695, 30] on html "TT 95 7 53 Factures Factures Avoirs Opérations Diverses Actions Mettre les fact…" at bounding box center [348, 177] width 697 height 355
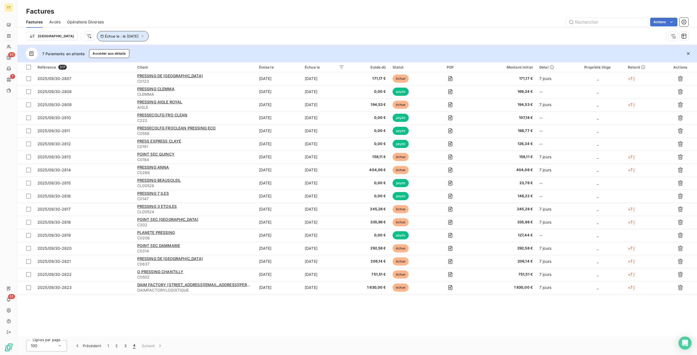
click at [97, 32] on button "Échue le : le 30 sept. 2025" at bounding box center [123, 36] width 52 height 10
drag, startPoint x: 166, startPoint y: 38, endPoint x: 54, endPoint y: 38, distance: 112.1
click at [166, 38] on div "Trier Échue le : le 30 sept. 2025" at bounding box center [345, 36] width 638 height 10
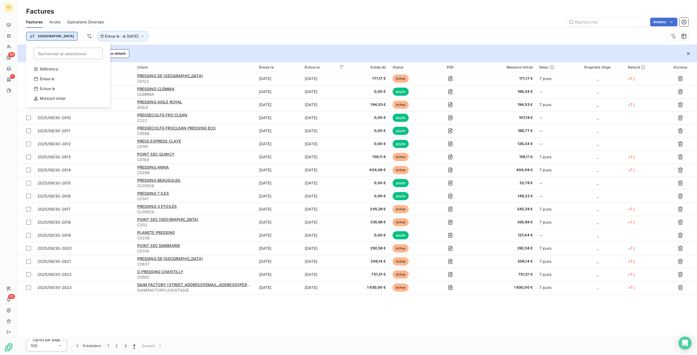
click at [39, 39] on html "TT 95 7 53 Factures Factures Avoirs Opérations Diverses Actions Trier Recherche…" at bounding box center [348, 177] width 697 height 355
click at [87, 33] on html "TT 95 7 53 Factures Factures Avoirs Opérations Diverses Actions Trier Recherche…" at bounding box center [348, 177] width 697 height 355
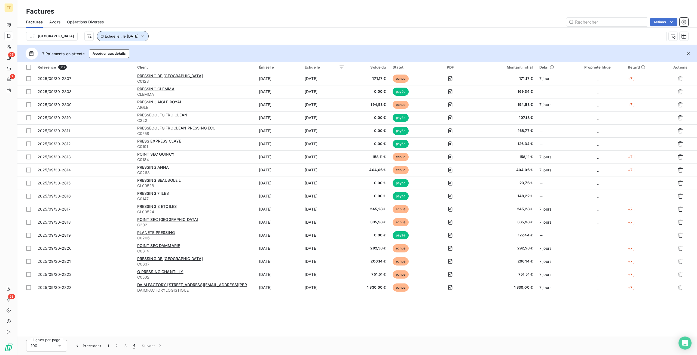
click at [97, 34] on button "Échue le : le 30 sept. 2025" at bounding box center [123, 36] width 52 height 10
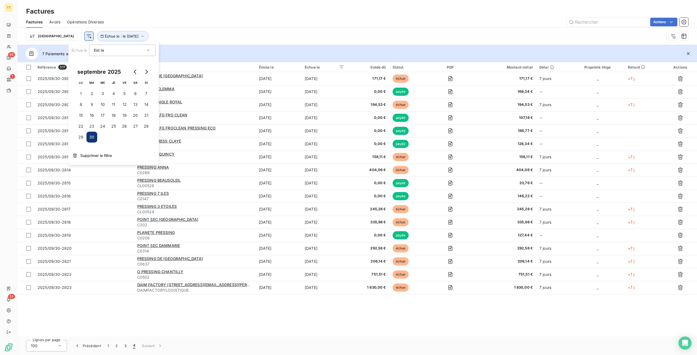
click at [60, 36] on html "TT 95 7 53 Factures Factures Avoirs Opérations Diverses Actions Trier Échue le …" at bounding box center [348, 177] width 697 height 355
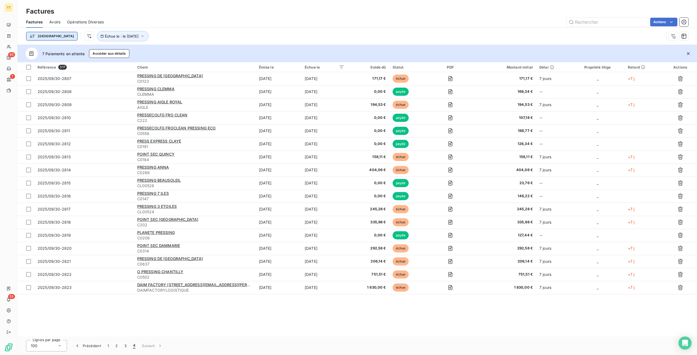
click at [42, 35] on html "TT 95 7 53 Factures Factures Avoirs Opérations Diverses Actions Trier Échue le …" at bounding box center [348, 177] width 697 height 355
click at [40, 36] on html "TT 95 7 53 Factures Factures Avoirs Opérations Diverses Actions Trier Recherche…" at bounding box center [348, 177] width 697 height 355
click at [175, 39] on html "TT 95 7 53 Factures Factures Avoirs Opérations Diverses Actions Trier Recherche…" at bounding box center [348, 177] width 697 height 355
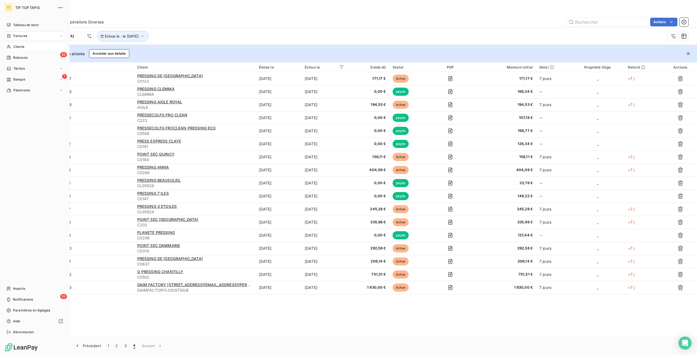
click at [41, 47] on div "Clients" at bounding box center [34, 46] width 61 height 9
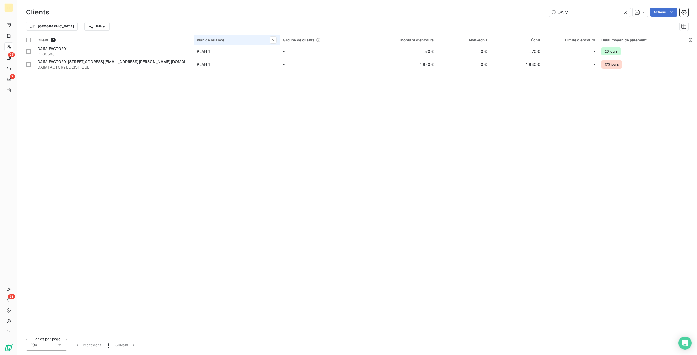
click at [211, 38] on div "Plan de relance" at bounding box center [237, 40] width 80 height 4
click at [624, 12] on html "TT 95 7 53 Clients DAIM Actions Trier Filtrer Client 2 Plan de relance Groupe d…" at bounding box center [348, 177] width 697 height 355
click at [623, 12] on icon at bounding box center [625, 12] width 5 height 5
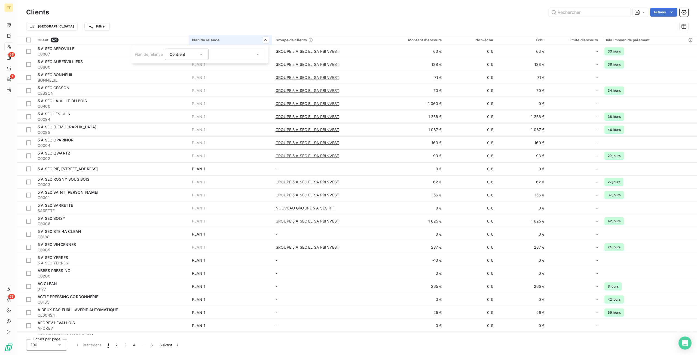
click at [239, 56] on div at bounding box center [238, 54] width 54 height 11
click at [234, 84] on span "PLAN 3 COURRIER" at bounding box center [238, 85] width 35 height 5
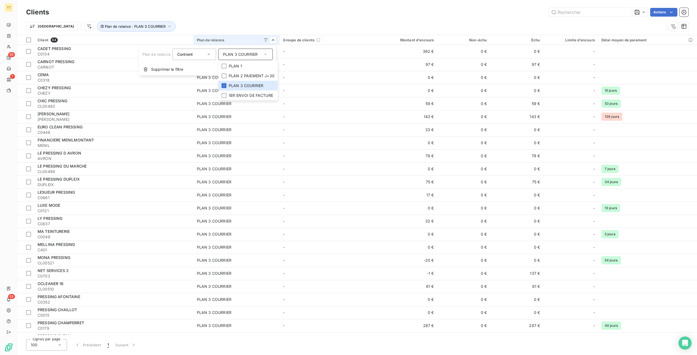
drag, startPoint x: 370, startPoint y: 14, endPoint x: 387, endPoint y: 29, distance: 22.7
click at [370, 14] on html "TT 95 7 53 Clients Actions Trier Plan de relance : PLAN 3 COURRIER Client 64 Pl…" at bounding box center [348, 177] width 697 height 355
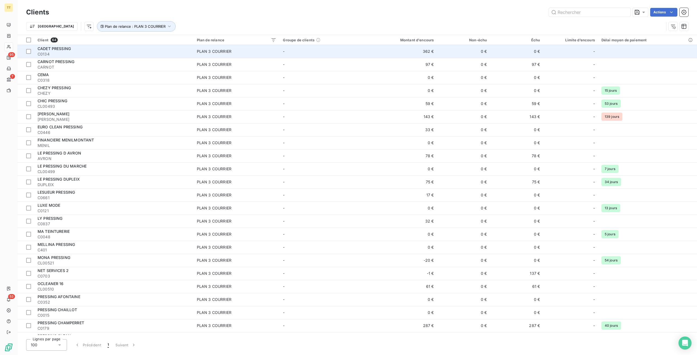
click at [428, 54] on td "362 €" at bounding box center [401, 51] width 71 height 13
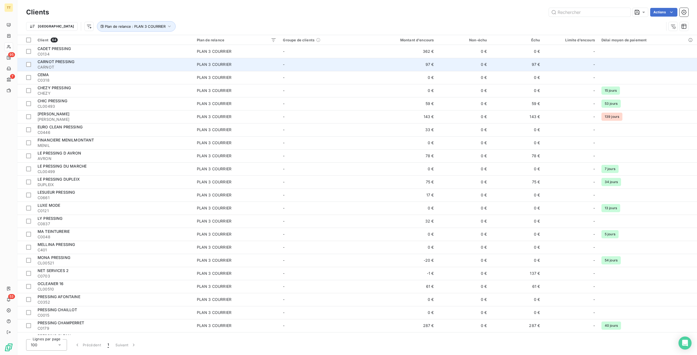
click at [429, 62] on td "97 €" at bounding box center [401, 64] width 71 height 13
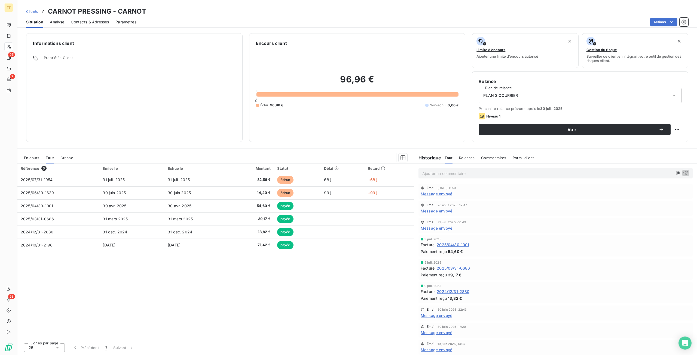
click at [37, 156] on span "En cours" at bounding box center [31, 158] width 15 height 4
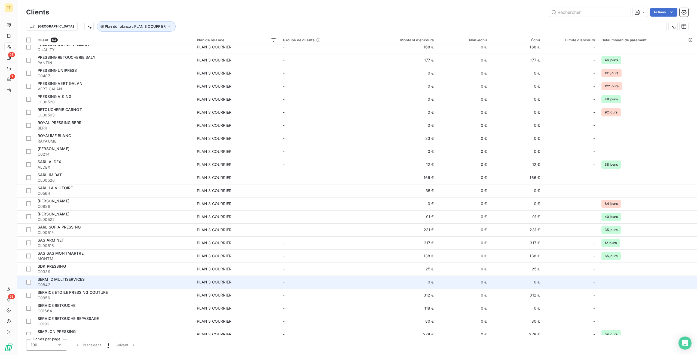
scroll to position [546, 0]
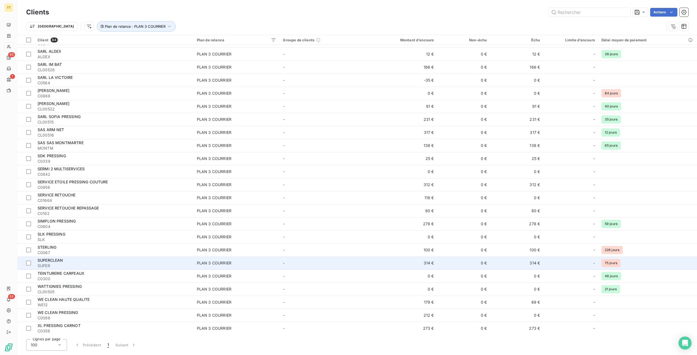
click at [85, 259] on div "SUPERCLEAN" at bounding box center [114, 260] width 153 height 5
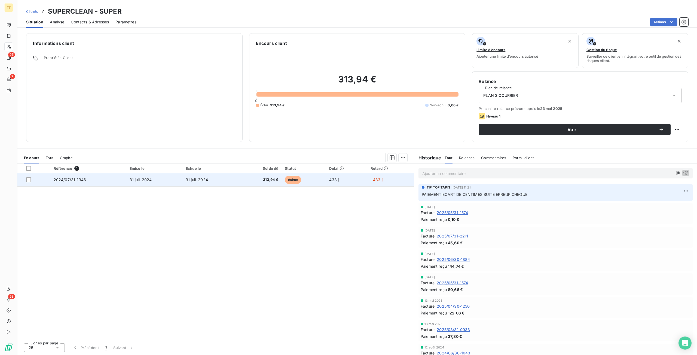
click at [155, 177] on td "31 juil. 2024" at bounding box center [154, 179] width 56 height 13
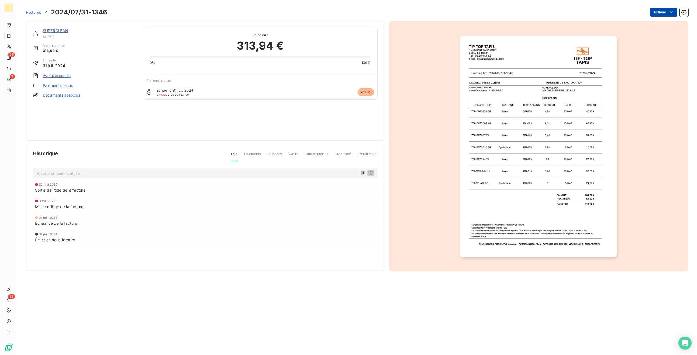
click at [660, 15] on html "TT 95 7 53 Factures 2024/07/31-1346 Actions SUPERCLEAN SUPER Montant initial 31…" at bounding box center [348, 177] width 697 height 355
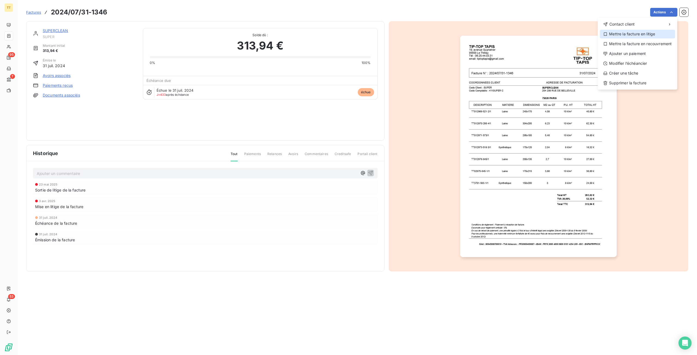
click at [620, 38] on div "Mettre la facture en litige" at bounding box center [637, 34] width 75 height 9
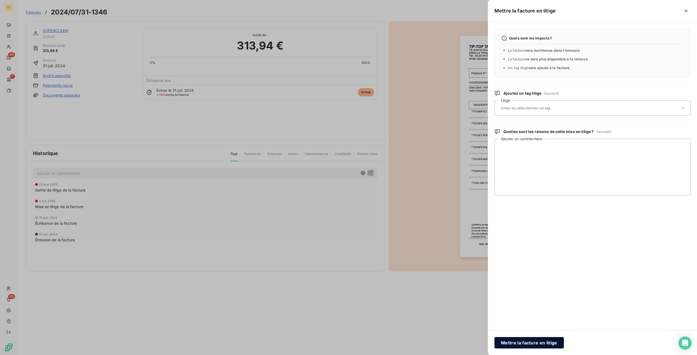
click at [536, 343] on button "Mettre la facture en litige" at bounding box center [528, 342] width 69 height 11
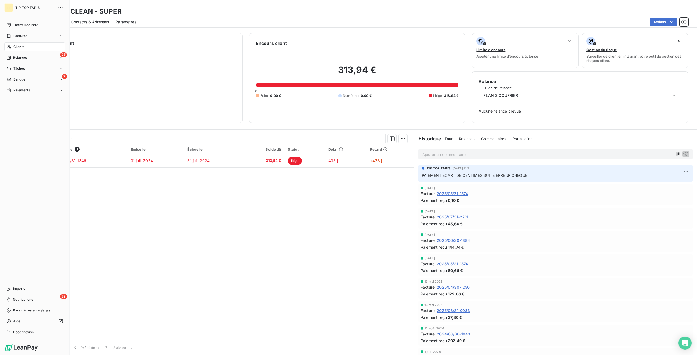
click at [17, 44] on div "Clients" at bounding box center [34, 46] width 61 height 9
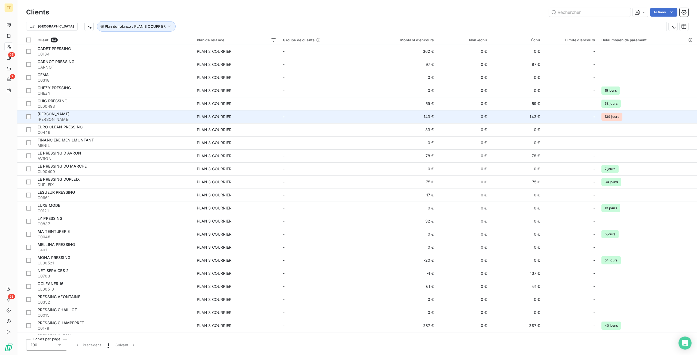
click at [421, 117] on td "143 €" at bounding box center [401, 116] width 71 height 13
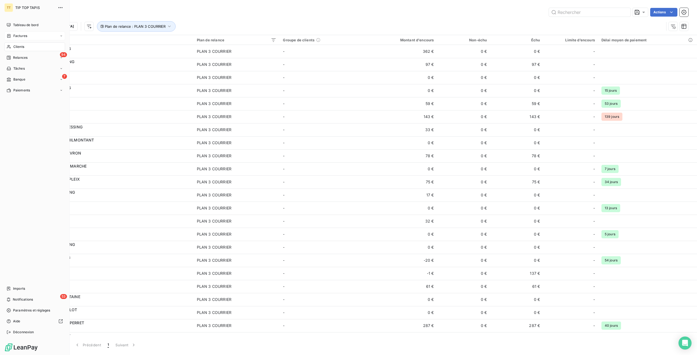
click at [18, 38] on span "Factures" at bounding box center [20, 35] width 14 height 5
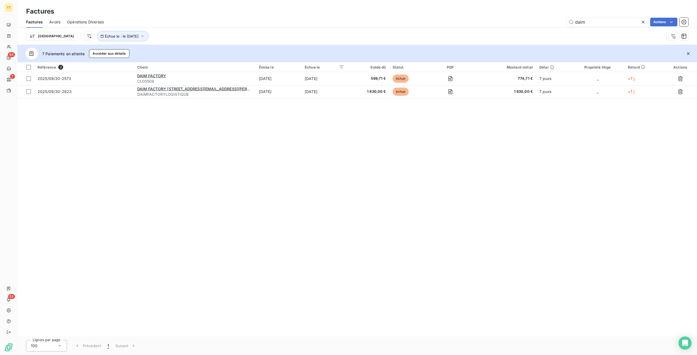
type input "daim"
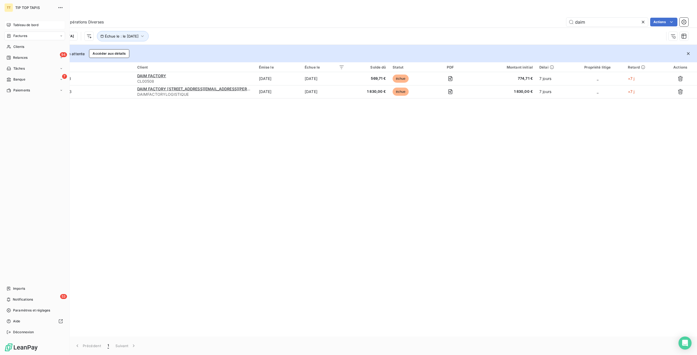
click at [7, 23] on icon at bounding box center [9, 25] width 4 height 4
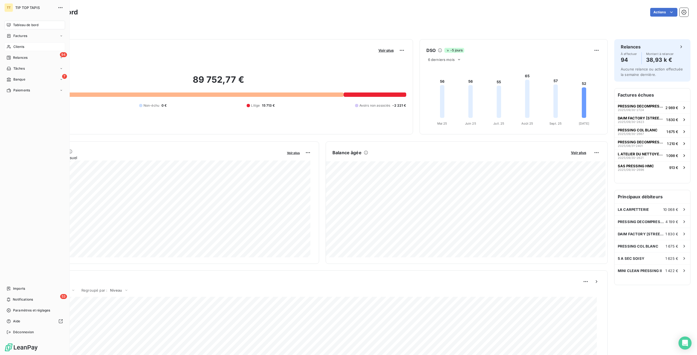
click at [15, 44] on div "Clients" at bounding box center [34, 46] width 61 height 9
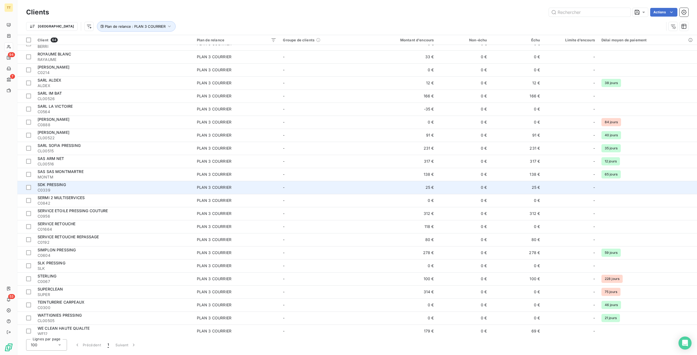
scroll to position [546, 0]
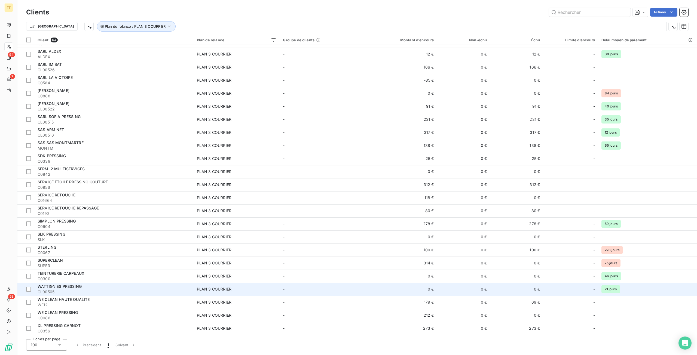
click at [205, 270] on div "PLAN 3 COURRIER" at bounding box center [214, 289] width 35 height 5
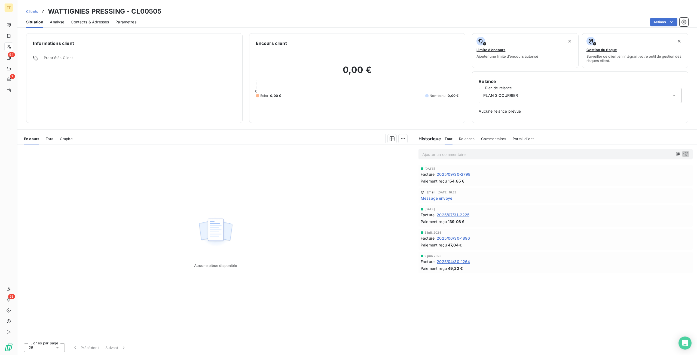
click at [105, 22] on span "Contacts & Adresses" at bounding box center [90, 21] width 38 height 5
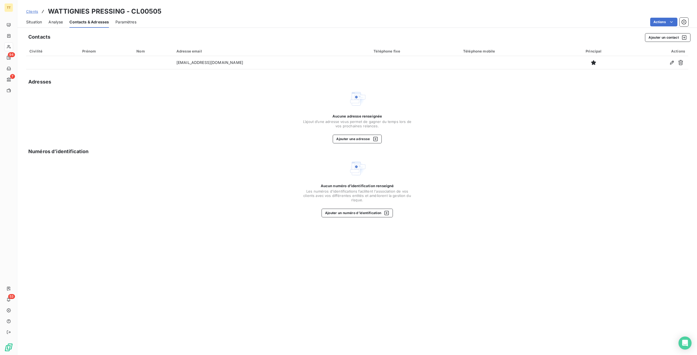
click at [41, 24] on span "Situation" at bounding box center [34, 21] width 16 height 5
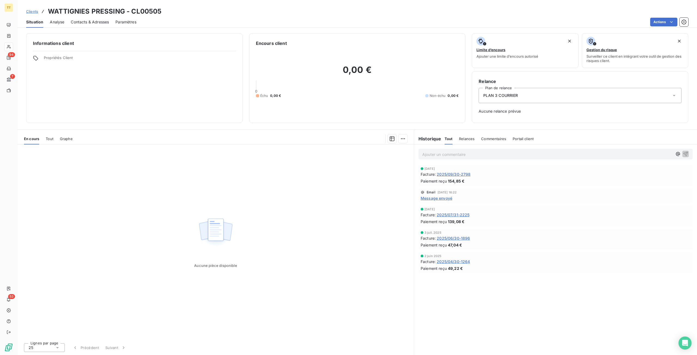
click at [348, 97] on div "PLAN 3 COURRIER" at bounding box center [580, 95] width 203 height 15
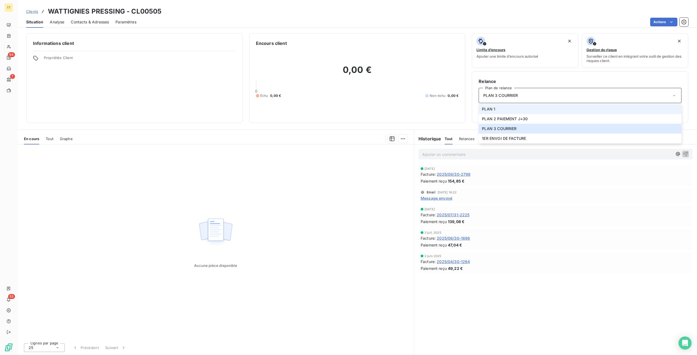
click at [348, 110] on li "PLAN 1" at bounding box center [580, 109] width 203 height 10
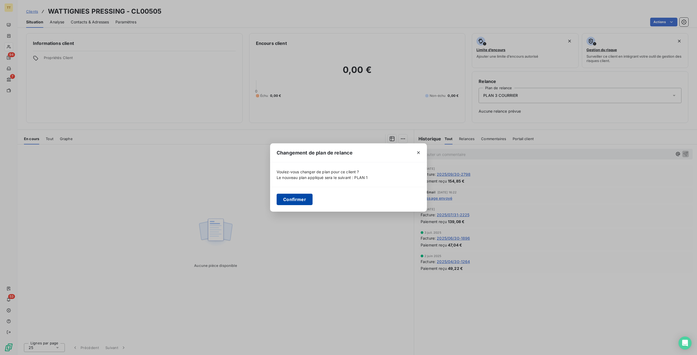
click at [306, 196] on button "Confirmer" at bounding box center [295, 199] width 36 height 11
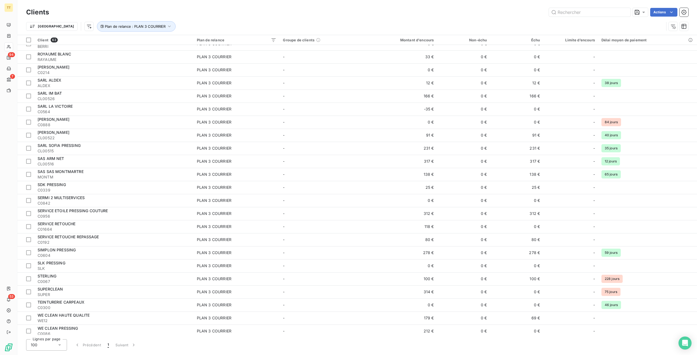
scroll to position [533, 0]
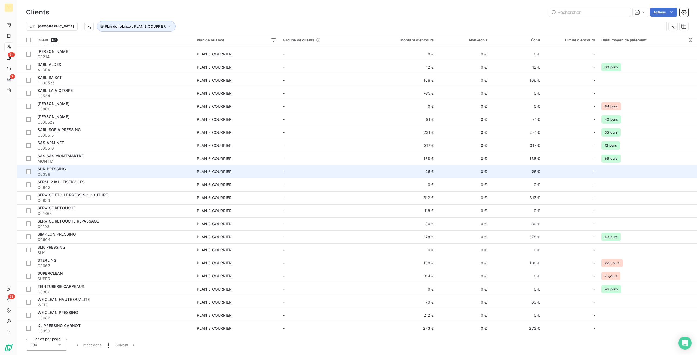
click at [157, 171] on div "SDK PRESSING" at bounding box center [114, 168] width 153 height 5
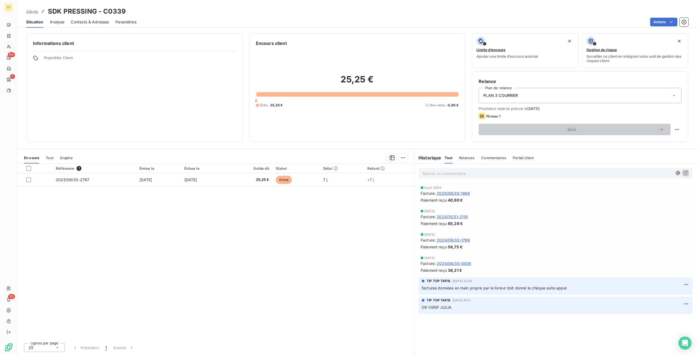
click at [92, 21] on span "Contacts & Adresses" at bounding box center [90, 21] width 38 height 5
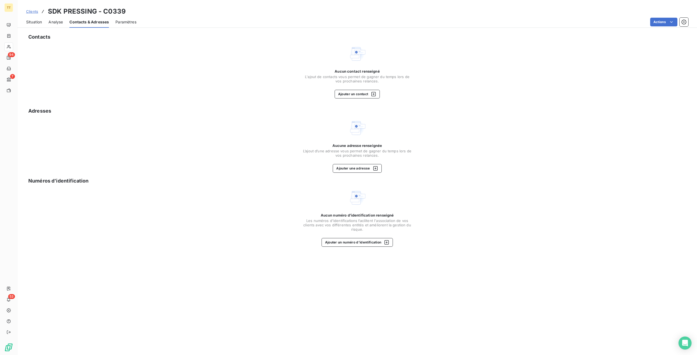
drag, startPoint x: 22, startPoint y: 22, endPoint x: 30, endPoint y: 23, distance: 8.5
click at [23, 22] on div "Situation Analyse Contacts & Adresses Paramètres Actions" at bounding box center [356, 21] width 679 height 11
drag, startPoint x: 30, startPoint y: 23, endPoint x: 12, endPoint y: 2, distance: 27.8
click at [31, 23] on span "Situation" at bounding box center [34, 21] width 16 height 5
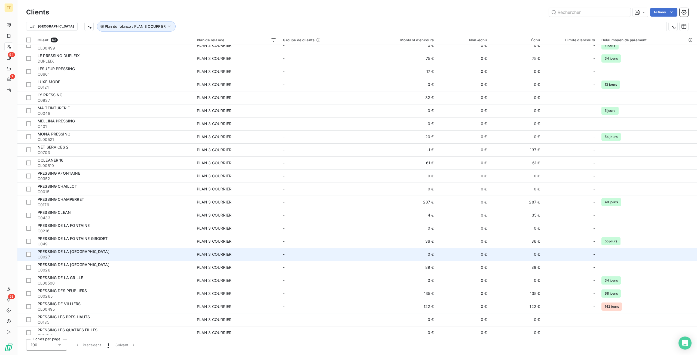
scroll to position [191, 0]
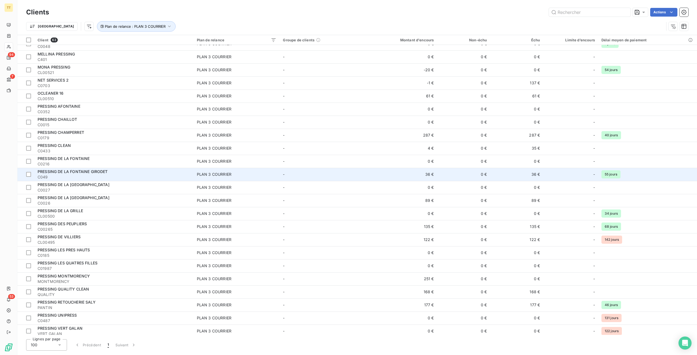
click at [74, 172] on span "PRESSING DE LA FONTAINE GIRODET" at bounding box center [73, 171] width 70 height 5
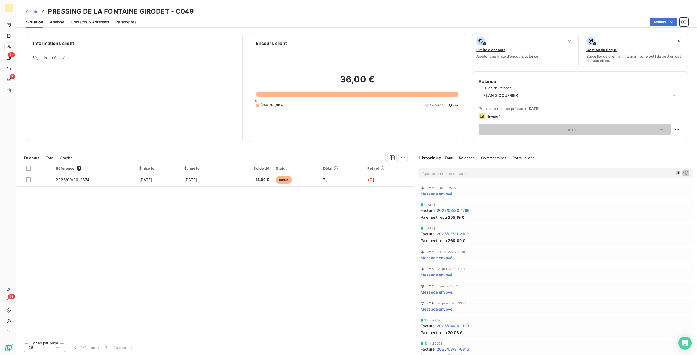
click at [348, 98] on div "PLAN 3 COURRIER" at bounding box center [580, 95] width 203 height 15
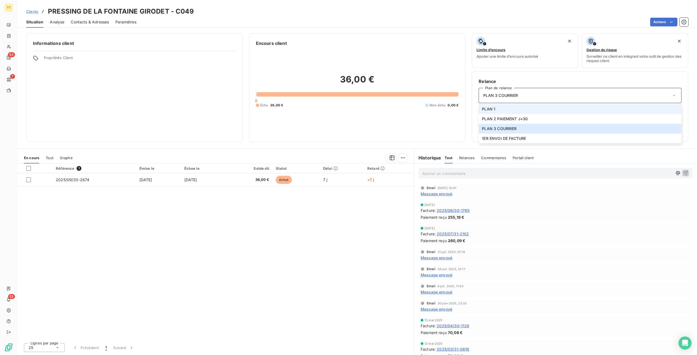
click at [348, 107] on li "PLAN 1" at bounding box center [580, 109] width 203 height 10
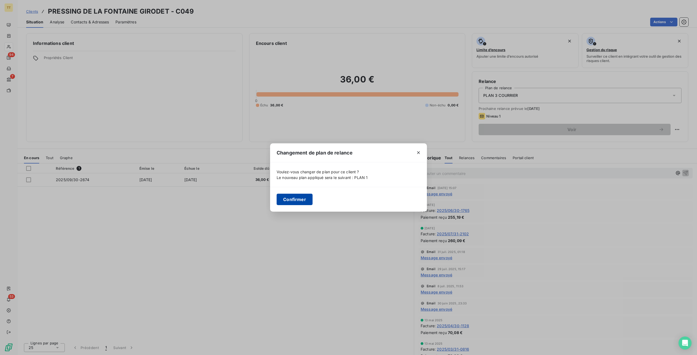
click at [286, 204] on button "Confirmer" at bounding box center [295, 199] width 36 height 11
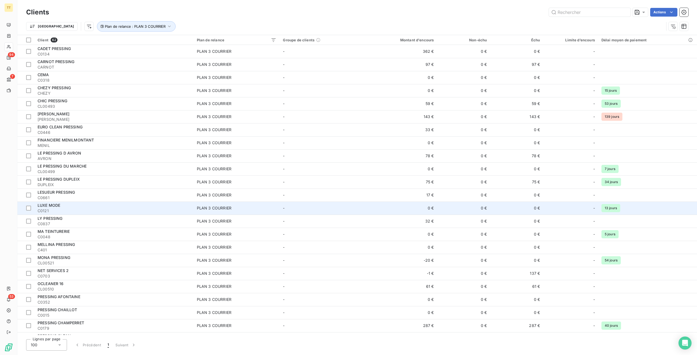
click at [171, 207] on div "LUXE MODE" at bounding box center [114, 205] width 153 height 5
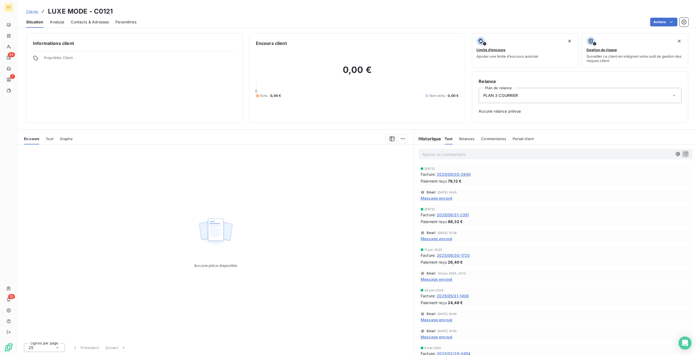
click at [348, 102] on div "PLAN 3 COURRIER" at bounding box center [580, 95] width 203 height 15
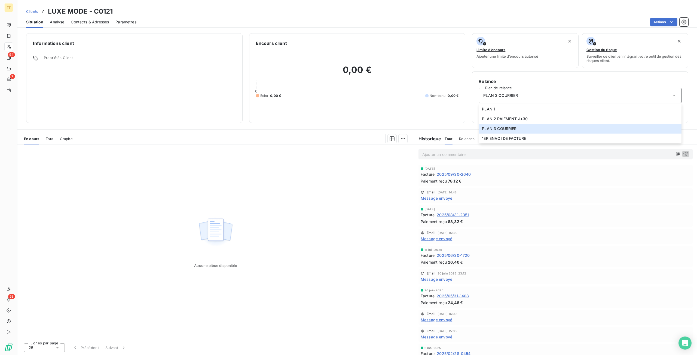
drag, startPoint x: 268, startPoint y: 148, endPoint x: 137, endPoint y: 79, distance: 148.1
click at [267, 148] on div "Aucune pièce disponible" at bounding box center [215, 242] width 396 height 194
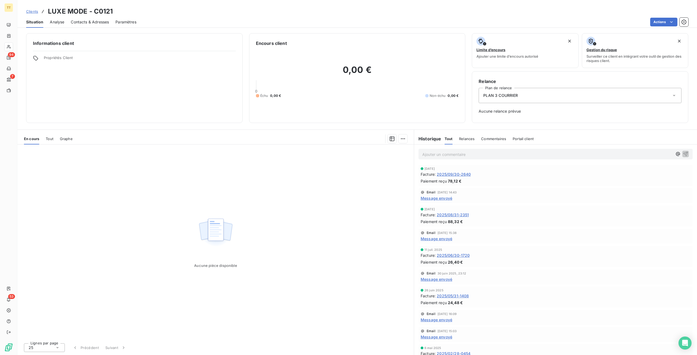
click at [102, 24] on span "Contacts & Adresses" at bounding box center [90, 21] width 38 height 5
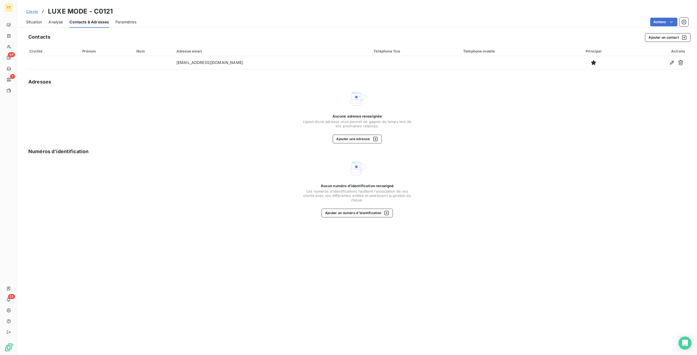
click at [39, 24] on span "Situation" at bounding box center [34, 21] width 16 height 5
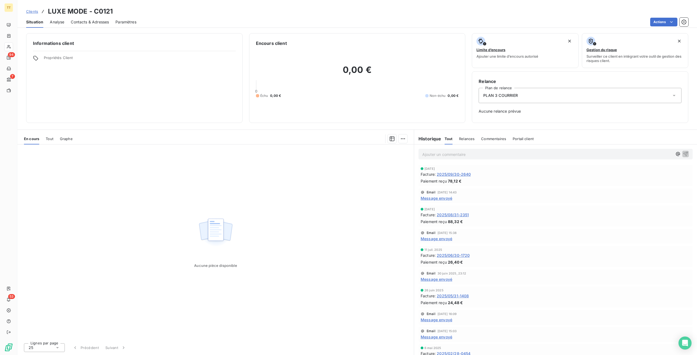
click at [348, 197] on span "Message envoyé" at bounding box center [437, 198] width 32 height 6
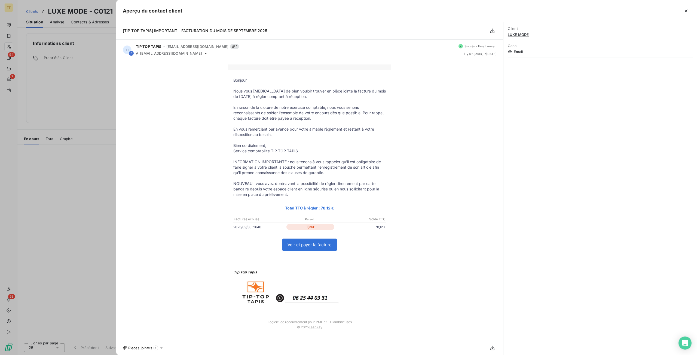
click at [87, 187] on div at bounding box center [348, 177] width 697 height 355
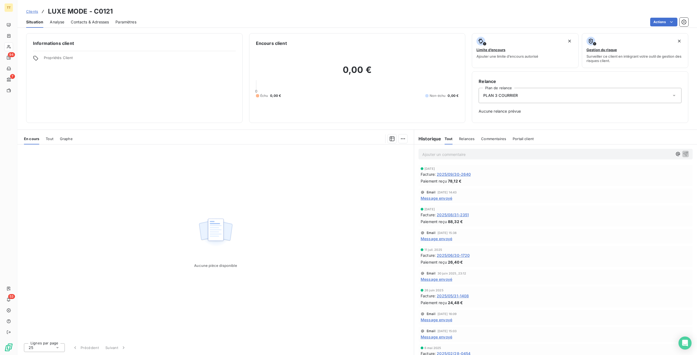
click at [348, 99] on div "PLAN 3 COURRIER" at bounding box center [580, 95] width 203 height 15
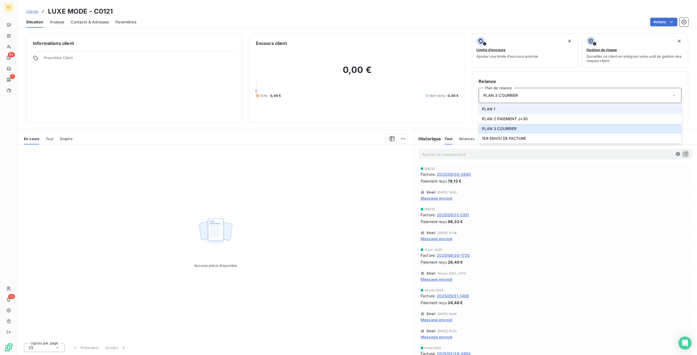
click at [348, 112] on span "PLAN 1" at bounding box center [488, 108] width 13 height 5
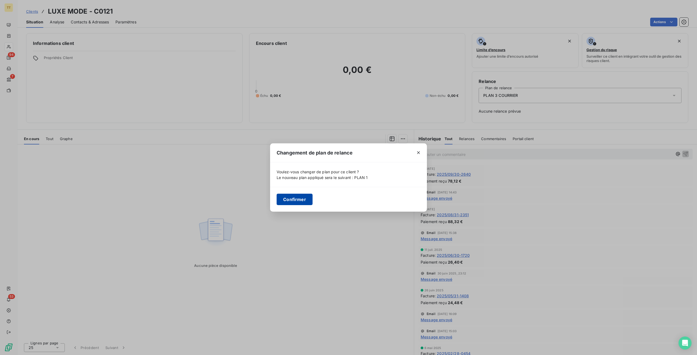
click at [290, 201] on button "Confirmer" at bounding box center [295, 199] width 36 height 11
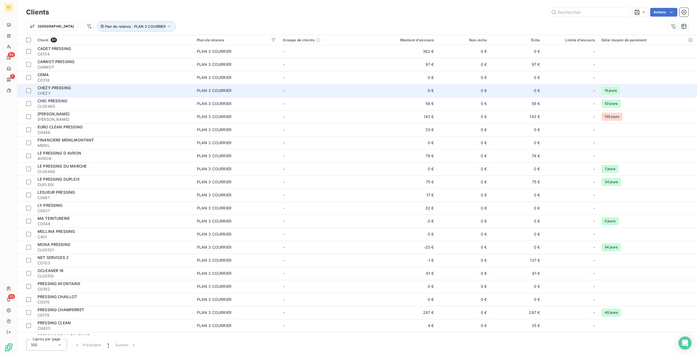
click at [41, 88] on span "CHEZY PRESSING" at bounding box center [54, 87] width 33 height 5
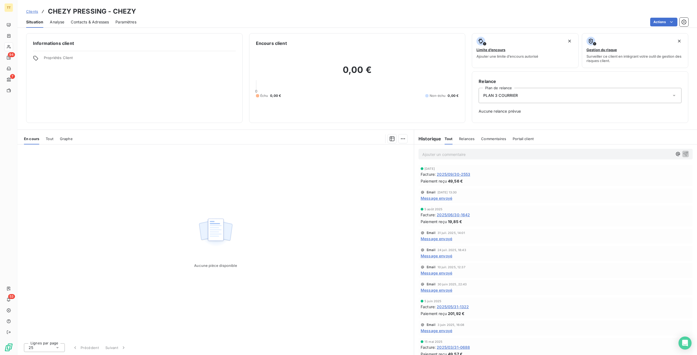
click at [91, 23] on span "Contacts & Adresses" at bounding box center [90, 21] width 38 height 5
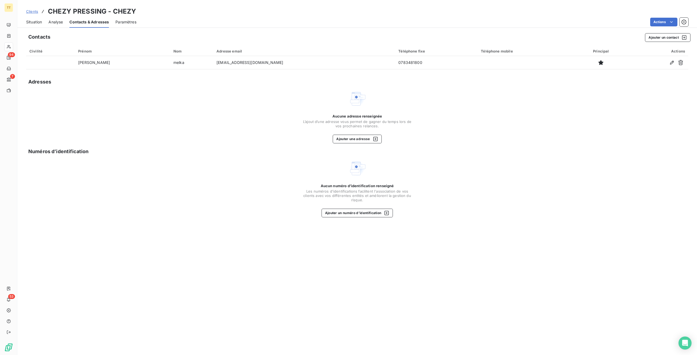
click at [37, 22] on span "Situation" at bounding box center [34, 21] width 16 height 5
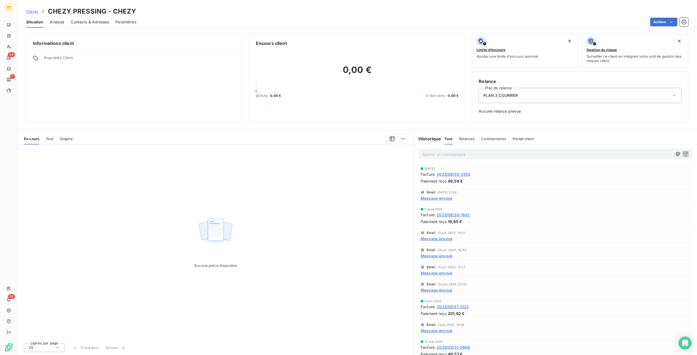
click at [348, 100] on div "PLAN 3 COURRIER" at bounding box center [580, 95] width 203 height 15
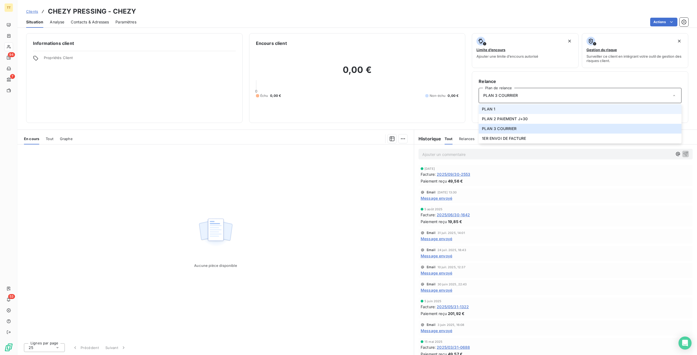
click at [348, 110] on span "PLAN 1" at bounding box center [488, 108] width 13 height 5
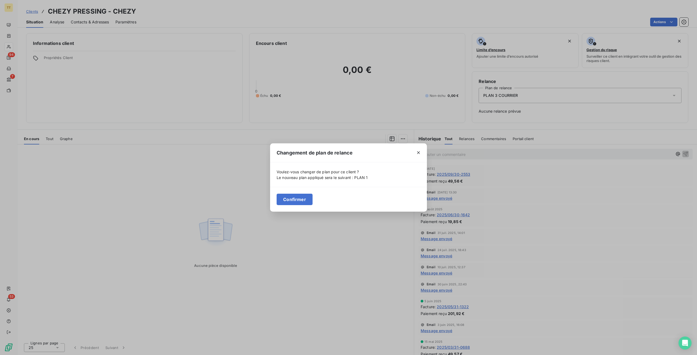
click at [290, 199] on button "Confirmer" at bounding box center [295, 199] width 36 height 11
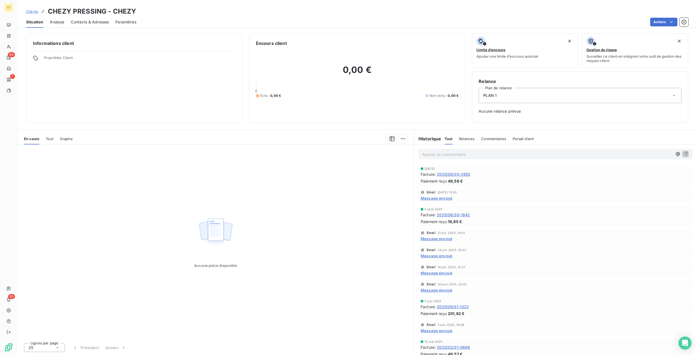
drag, startPoint x: 115, startPoint y: 19, endPoint x: 104, endPoint y: 20, distance: 11.5
click at [116, 19] on div "Paramètres" at bounding box center [125, 21] width 21 height 11
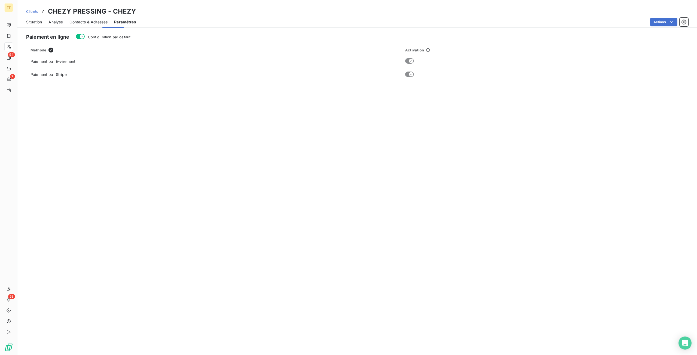
click at [104, 20] on span "Contacts & Adresses" at bounding box center [88, 21] width 38 height 5
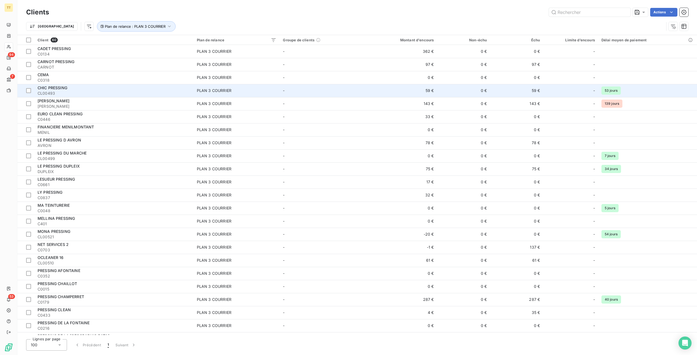
click at [120, 90] on div "CHIC PRESSING" at bounding box center [114, 87] width 153 height 5
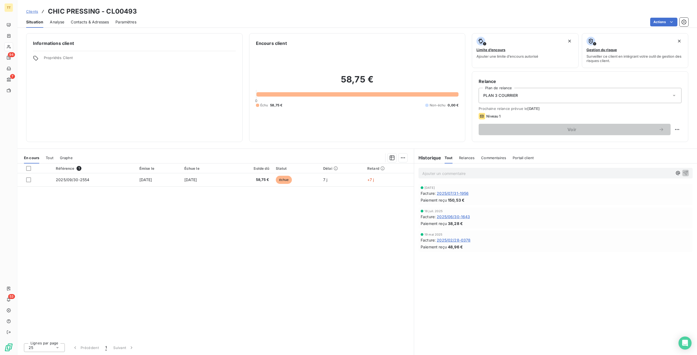
click at [85, 21] on span "Contacts & Adresses" at bounding box center [90, 21] width 38 height 5
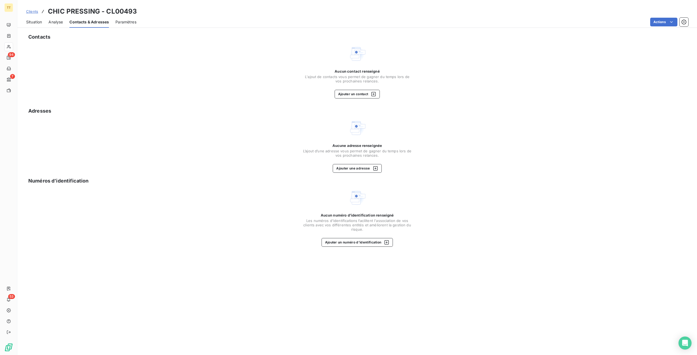
drag, startPoint x: 30, startPoint y: 21, endPoint x: 9, endPoint y: 1, distance: 29.1
click at [30, 21] on span "Situation" at bounding box center [34, 21] width 16 height 5
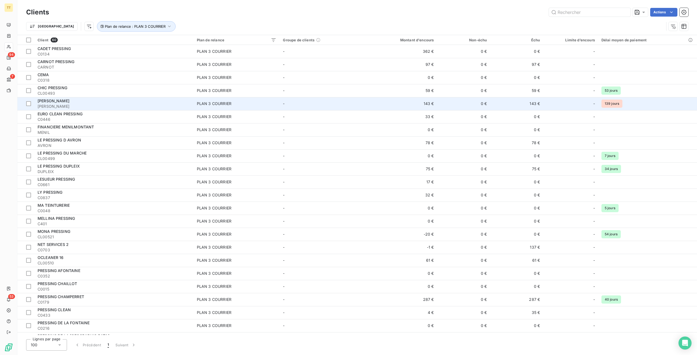
click at [61, 104] on span "ELISE" at bounding box center [114, 106] width 153 height 5
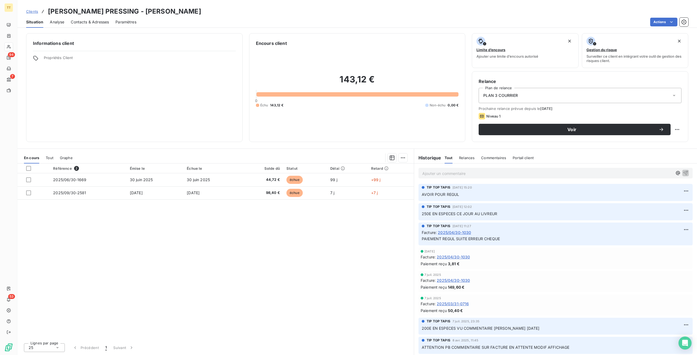
click at [87, 23] on span "Contacts & Adresses" at bounding box center [90, 21] width 38 height 5
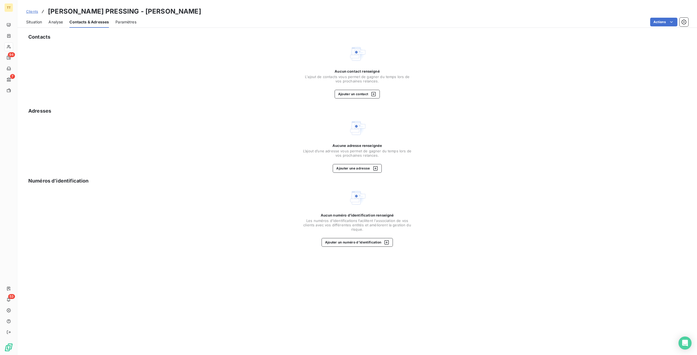
click at [38, 22] on span "Situation" at bounding box center [34, 21] width 16 height 5
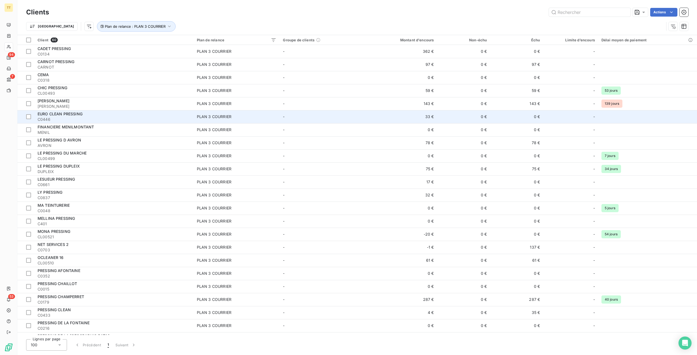
click at [87, 114] on div "EURO CLEAN PRESSING" at bounding box center [114, 113] width 153 height 5
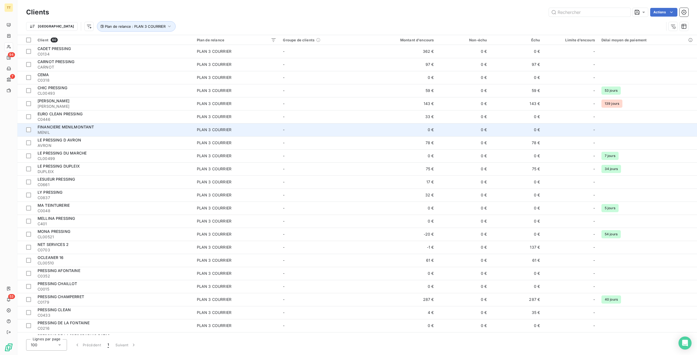
click at [82, 128] on span "FINANCIERE MENILMONTANT" at bounding box center [66, 127] width 56 height 5
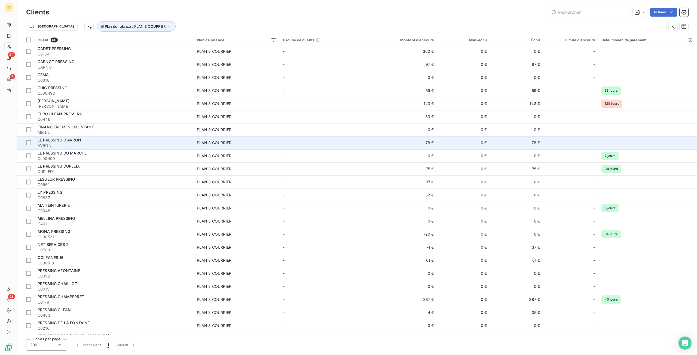
click at [93, 141] on div "LE PRESSING D AVRON" at bounding box center [114, 139] width 153 height 5
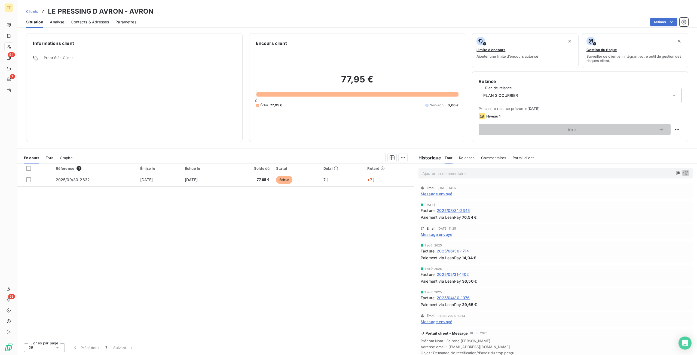
click at [97, 23] on span "Contacts & Adresses" at bounding box center [90, 21] width 38 height 5
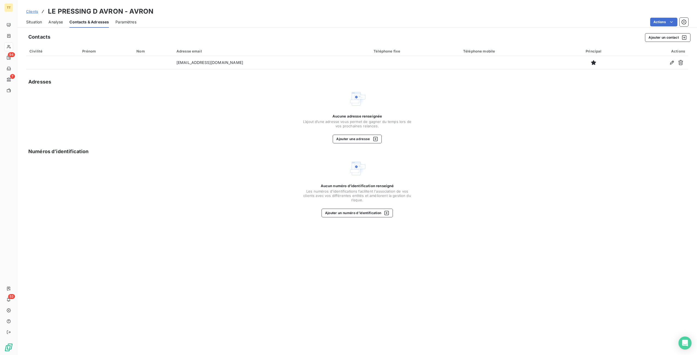
click at [40, 22] on span "Situation" at bounding box center [34, 21] width 16 height 5
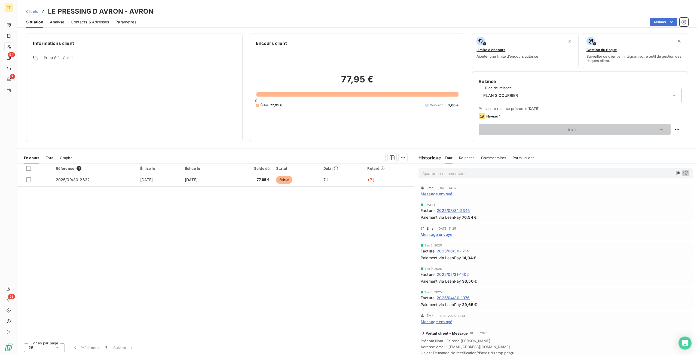
click at [348, 96] on div "PLAN 3 COURRIER" at bounding box center [580, 95] width 203 height 15
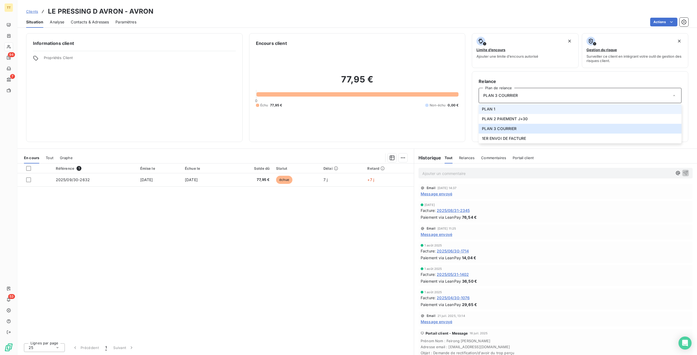
click at [348, 111] on li "PLAN 1" at bounding box center [580, 109] width 203 height 10
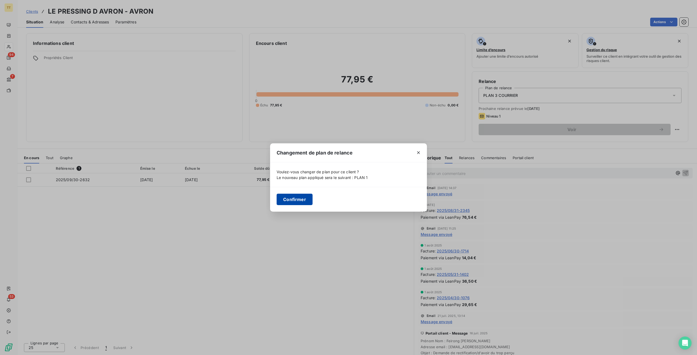
click at [301, 200] on button "Confirmer" at bounding box center [295, 199] width 36 height 11
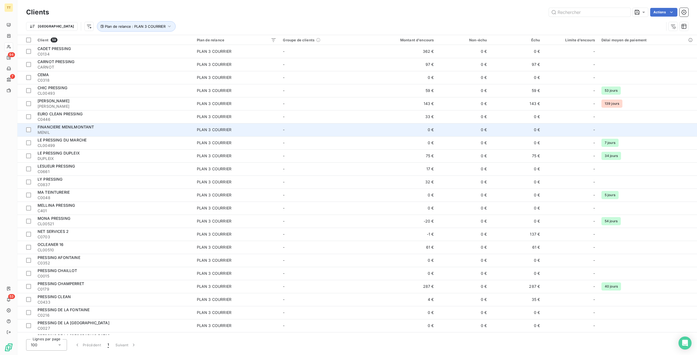
click at [129, 130] on span "MENIL" at bounding box center [114, 132] width 153 height 5
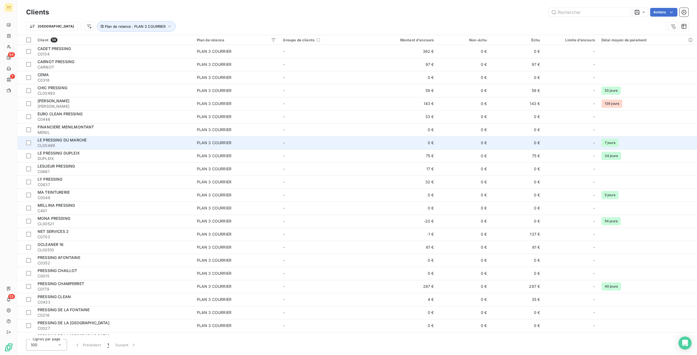
click at [75, 143] on span "CL00499" at bounding box center [114, 145] width 153 height 5
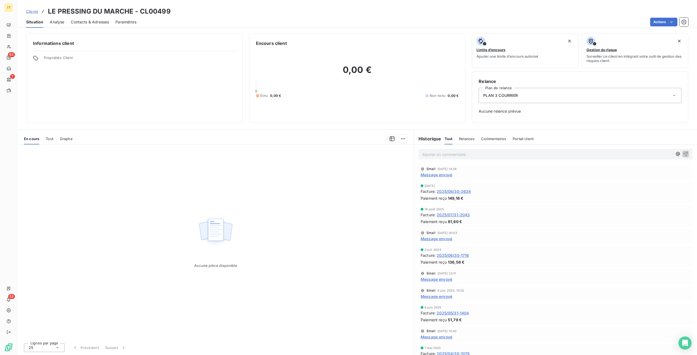
click at [86, 26] on div "Contacts & Adresses" at bounding box center [90, 21] width 38 height 11
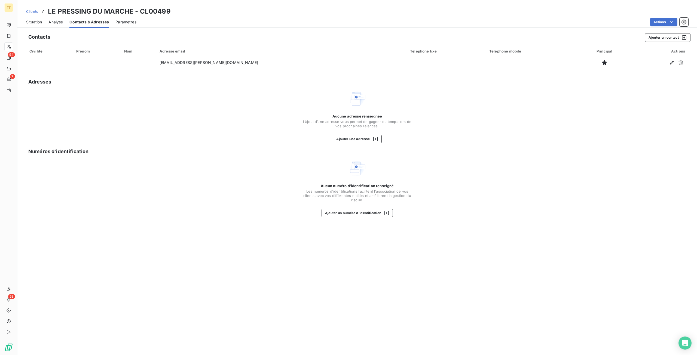
click at [32, 22] on span "Situation" at bounding box center [34, 21] width 16 height 5
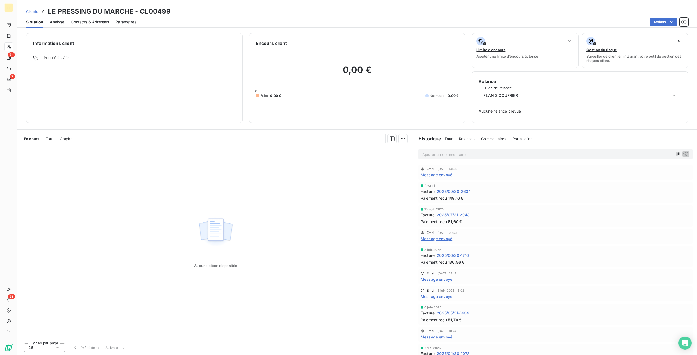
click at [348, 96] on div "PLAN 3 COURRIER" at bounding box center [580, 95] width 203 height 15
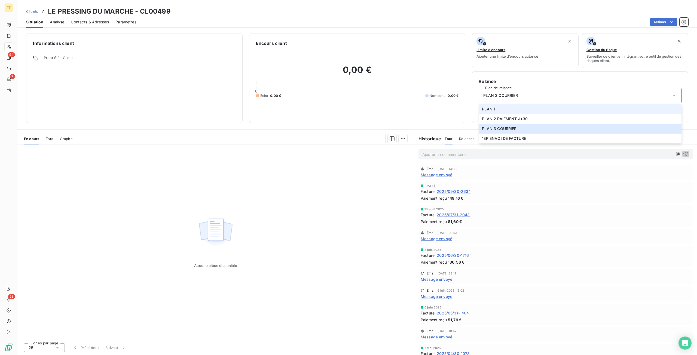
click at [348, 106] on li "PLAN 1" at bounding box center [580, 109] width 203 height 10
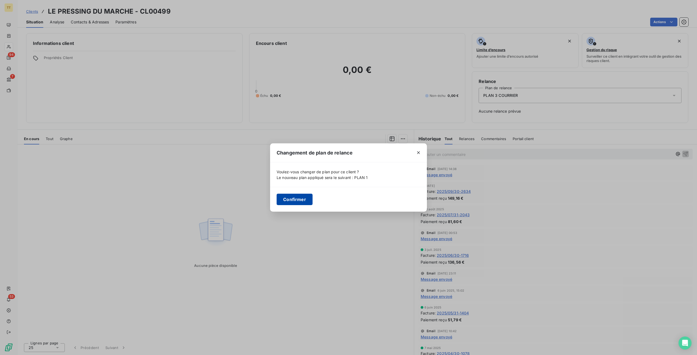
click at [302, 198] on button "Confirmer" at bounding box center [295, 199] width 36 height 11
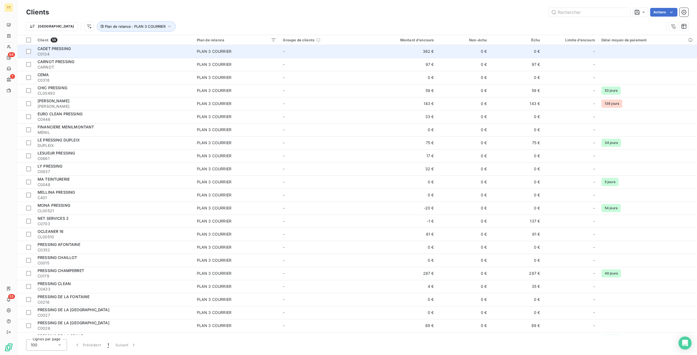
click at [207, 56] on td "PLAN 3 COURRIER" at bounding box center [237, 51] width 86 height 13
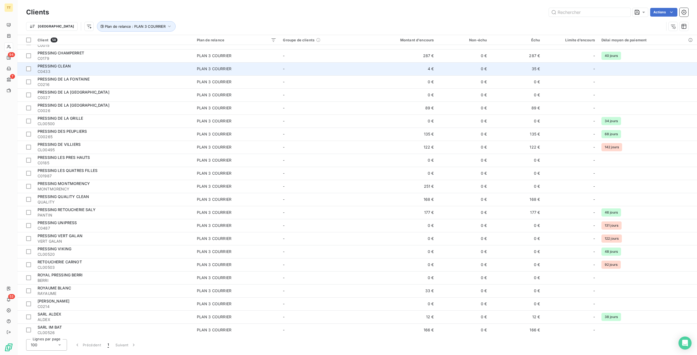
scroll to position [136, 0]
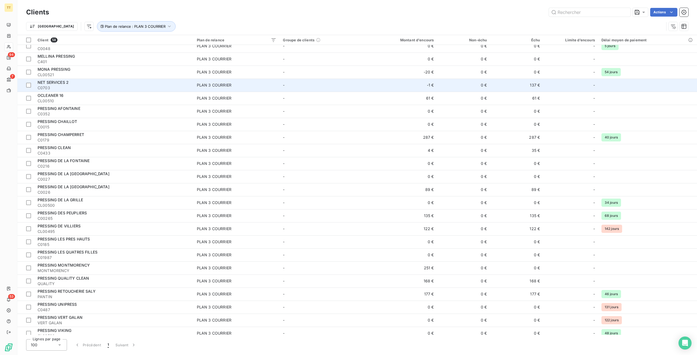
click at [249, 86] on span "PLAN 3 COURRIER" at bounding box center [237, 84] width 80 height 5
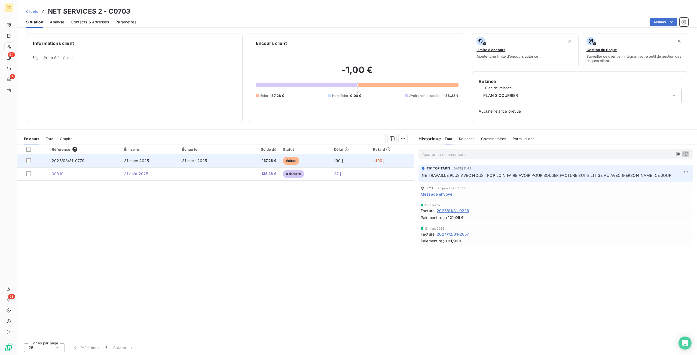
click at [263, 163] on span "137,28 €" at bounding box center [258, 160] width 36 height 5
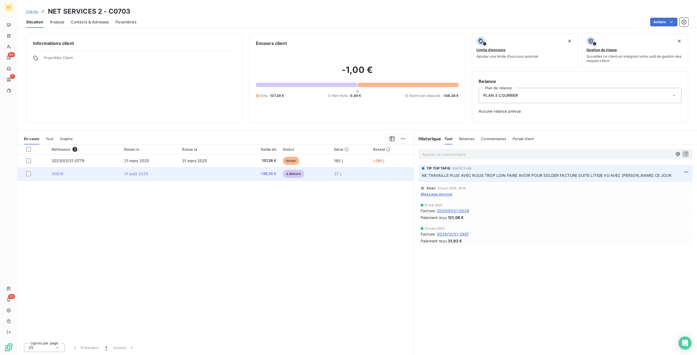
click at [241, 173] on span "-138,28 €" at bounding box center [258, 173] width 36 height 5
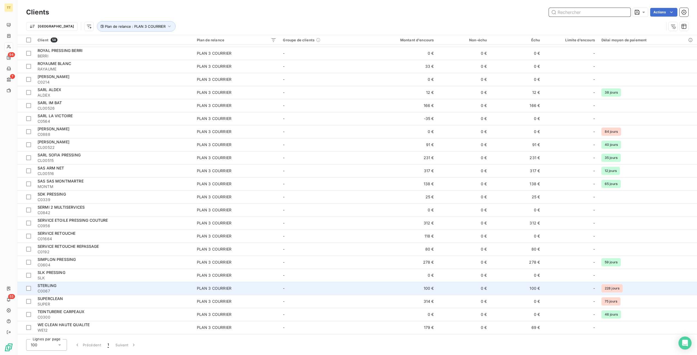
scroll to position [468, 0]
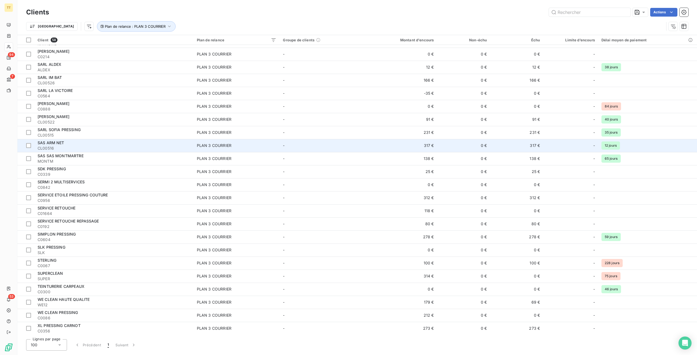
click at [51, 146] on span "CL00516" at bounding box center [114, 148] width 153 height 5
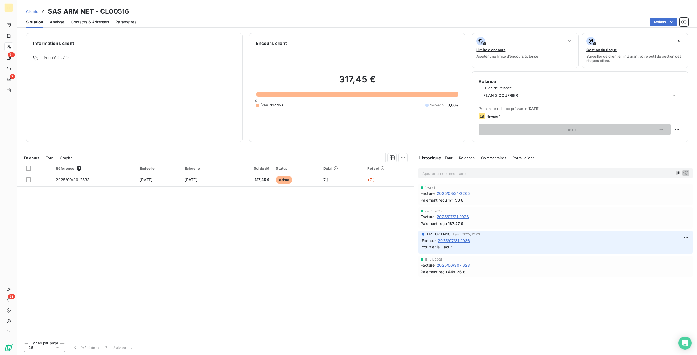
click at [90, 21] on span "Contacts & Adresses" at bounding box center [90, 21] width 38 height 5
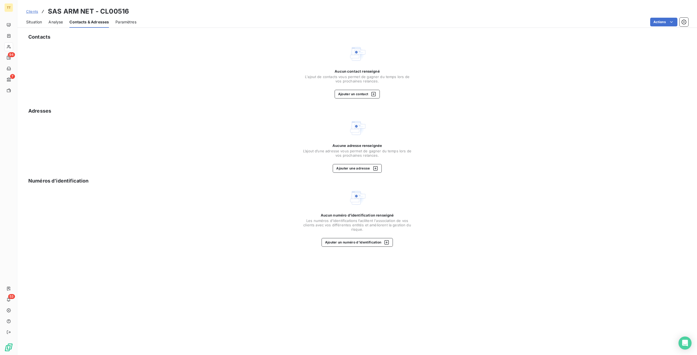
click at [32, 23] on span "Situation" at bounding box center [34, 21] width 16 height 5
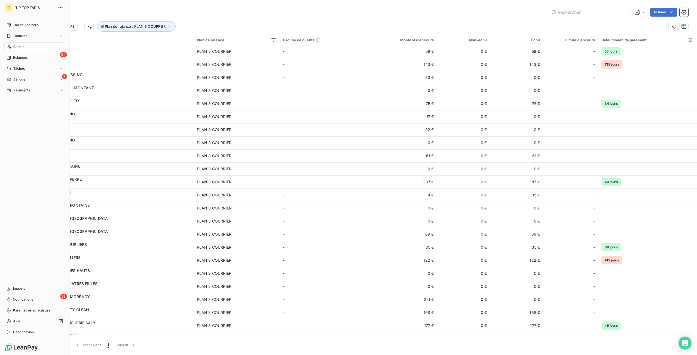
click at [22, 47] on span "Clients" at bounding box center [18, 46] width 11 height 5
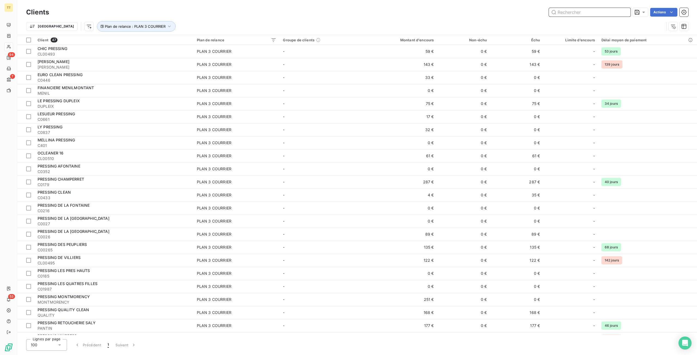
click at [348, 16] on input "text" at bounding box center [590, 12] width 82 height 9
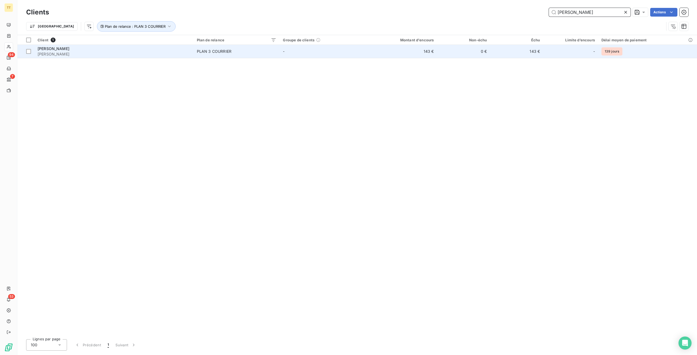
type input "ELISE"
click at [348, 54] on td "143 €" at bounding box center [401, 51] width 71 height 13
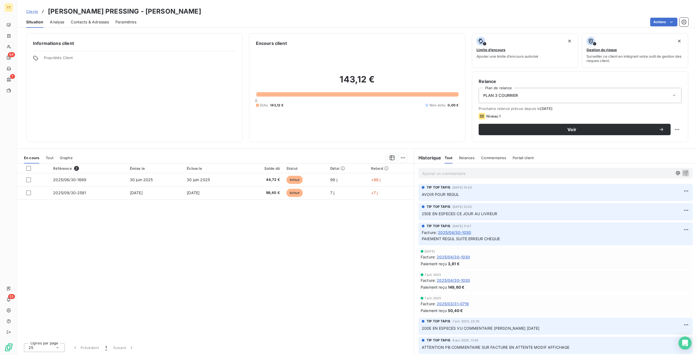
drag, startPoint x: 105, startPoint y: 15, endPoint x: 103, endPoint y: 20, distance: 5.8
click at [105, 17] on div "Clients ELISE PRESSING - ELISE Situation Analyse Contacts & Adresses Paramètres…" at bounding box center [356, 14] width 679 height 28
click at [102, 22] on span "Contacts & Adresses" at bounding box center [90, 21] width 38 height 5
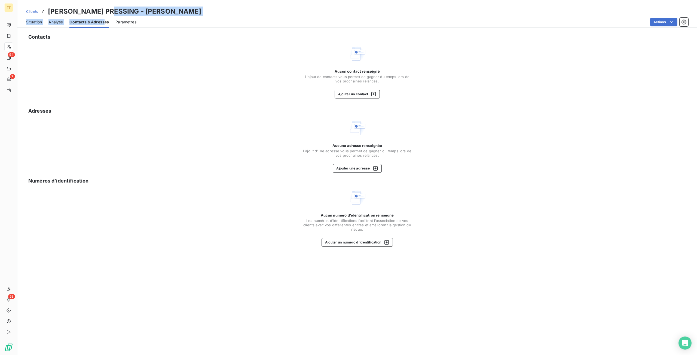
click at [31, 24] on span "Situation" at bounding box center [34, 21] width 16 height 5
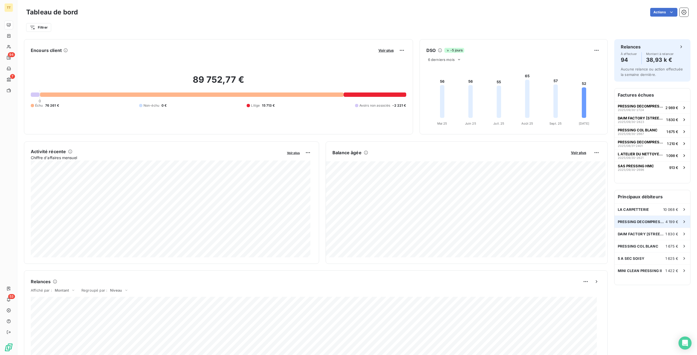
click at [652, 225] on div "PRESSING DECOMPRESSING 4 199 €" at bounding box center [652, 222] width 76 height 12
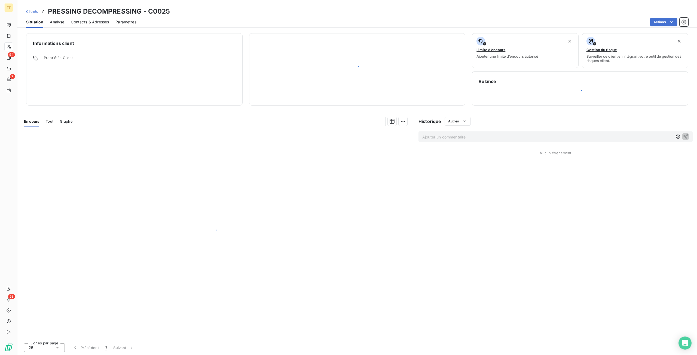
click at [633, 224] on div "Ajouter un commentaire ﻿ Aucun évènement" at bounding box center [555, 241] width 283 height 228
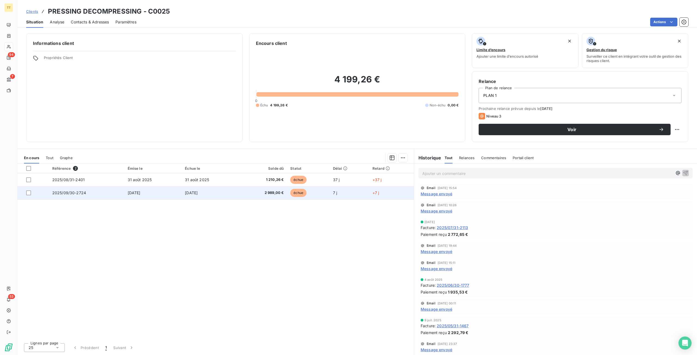
click at [271, 191] on span "2 989,00 €" at bounding box center [262, 192] width 41 height 5
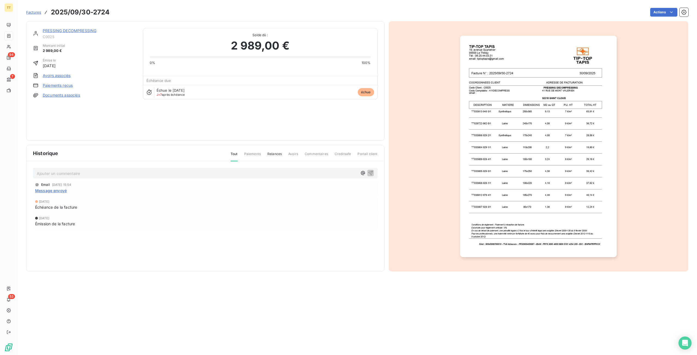
click at [626, 173] on div at bounding box center [539, 146] width 300 height 250
click at [590, 177] on img "button" at bounding box center [538, 147] width 157 height 222
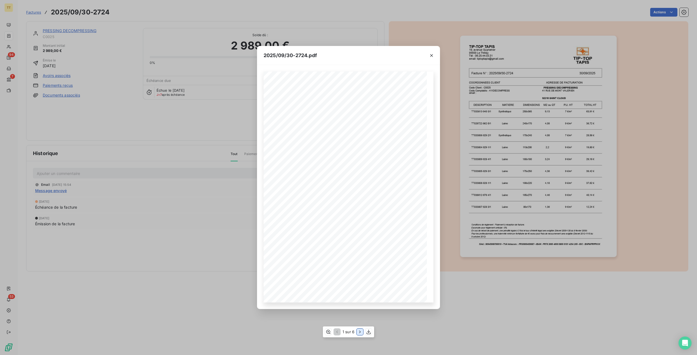
click at [360, 329] on icon "button" at bounding box center [359, 331] width 5 height 5
click at [360, 329] on icon "button" at bounding box center [360, 331] width 5 height 5
click at [338, 333] on icon "button" at bounding box center [336, 331] width 5 height 5
click at [361, 330] on icon "button" at bounding box center [360, 331] width 5 height 5
click at [362, 330] on icon "button" at bounding box center [360, 331] width 5 height 5
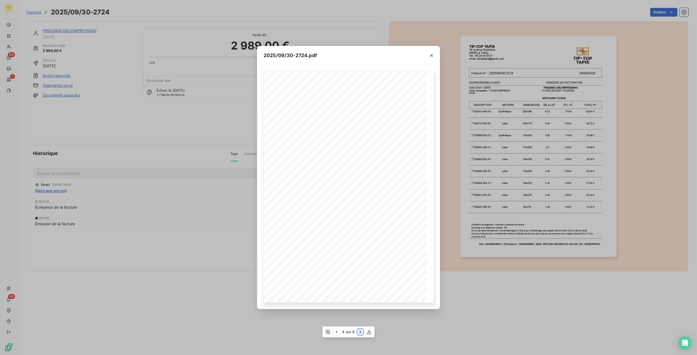
click at [362, 330] on icon "button" at bounding box center [360, 331] width 5 height 5
click at [362, 330] on icon "button" at bounding box center [359, 331] width 5 height 5
click at [545, 327] on div "2025/09/30-2724.pdf TIP-TOP TAPIS 19, avenue Guynemer 95500 Le Thillay Tél : 06…" at bounding box center [348, 177] width 697 height 355
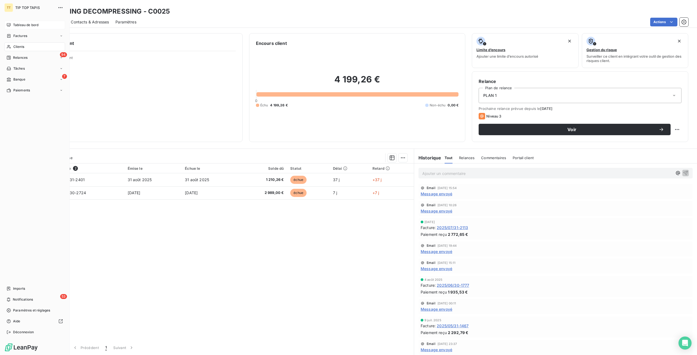
click at [11, 23] on div "Tableau de bord" at bounding box center [34, 25] width 61 height 9
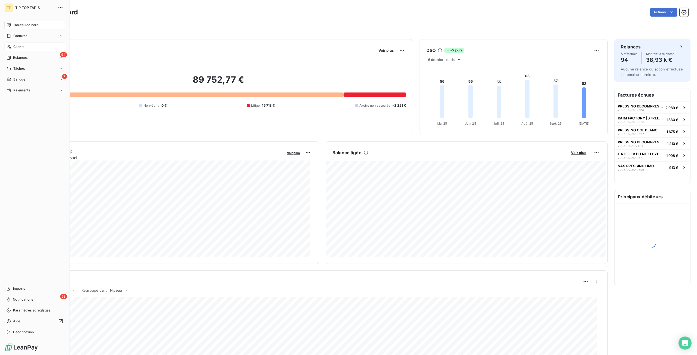
click at [28, 47] on div "Clients" at bounding box center [34, 46] width 61 height 9
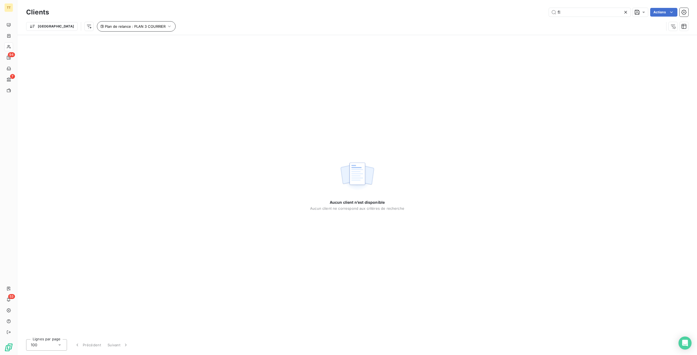
type input "fl"
click at [97, 23] on button "Plan de relance : PLAN 3 COURRIER" at bounding box center [136, 26] width 79 height 10
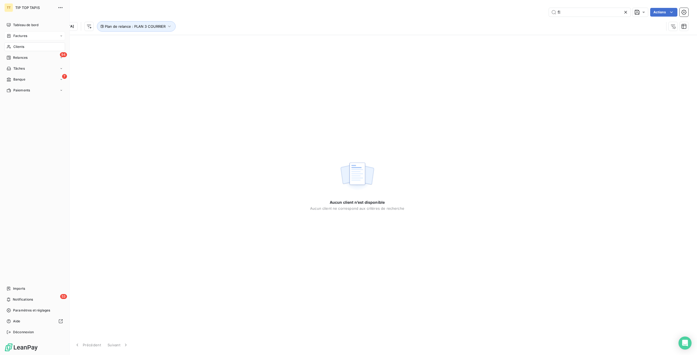
click at [10, 37] on icon at bounding box center [8, 36] width 3 height 4
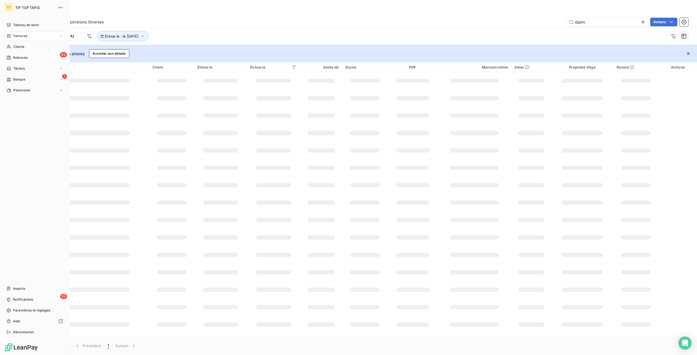
click at [28, 35] on div "Factures" at bounding box center [34, 36] width 61 height 9
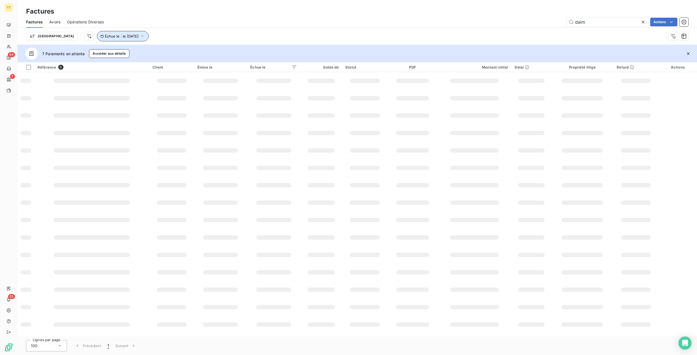
click at [108, 37] on span "Échue le : le [DATE]" at bounding box center [122, 36] width 34 height 4
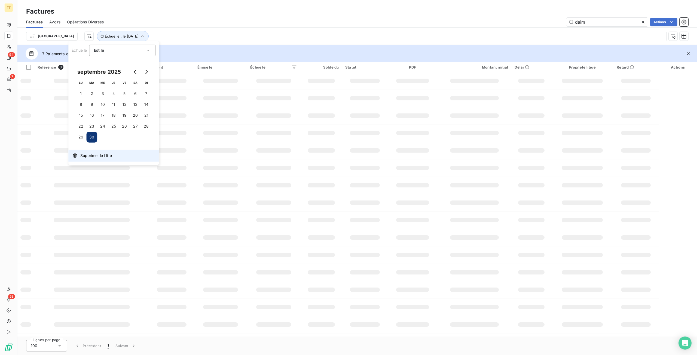
click at [97, 153] on span "Supprimer le filtre" at bounding box center [96, 155] width 32 height 5
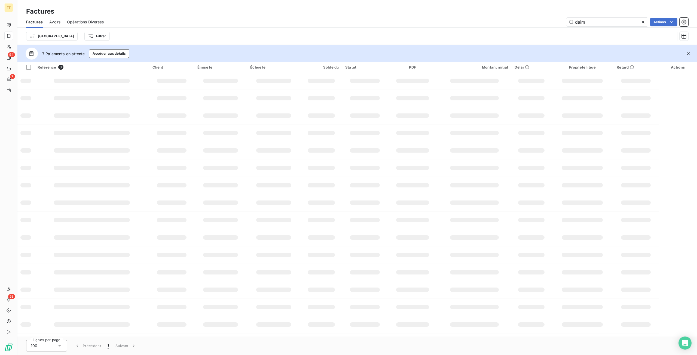
click at [593, 17] on div "Factures Avoirs Opérations Diverses daim Actions" at bounding box center [356, 21] width 679 height 11
click at [594, 26] on input "daim" at bounding box center [607, 22] width 82 height 9
type input "d"
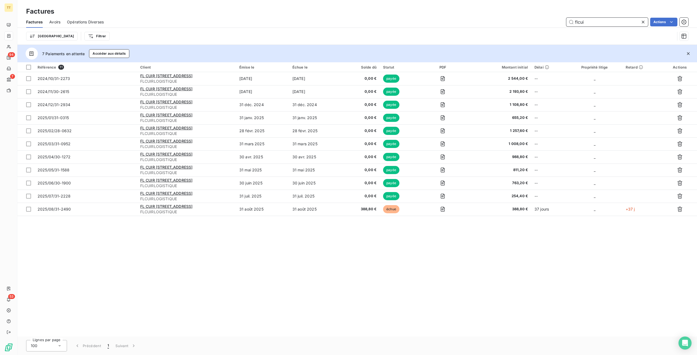
type input "flcui"
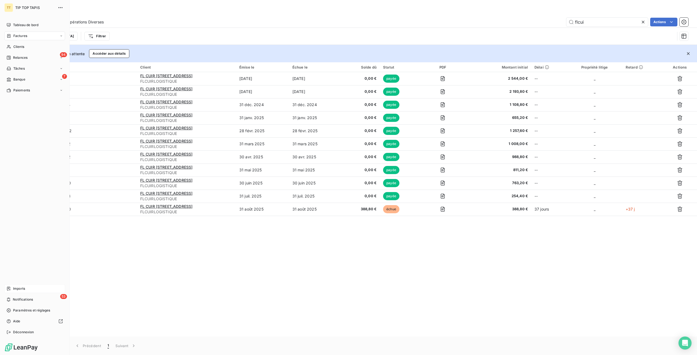
click at [13, 288] on span "Imports" at bounding box center [19, 288] width 12 height 5
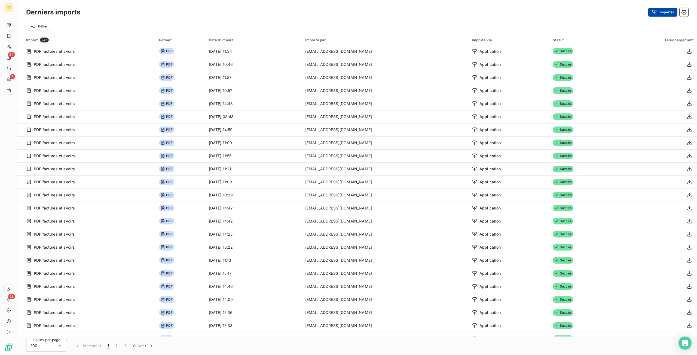
click at [652, 13] on icon "button" at bounding box center [653, 12] width 5 height 5
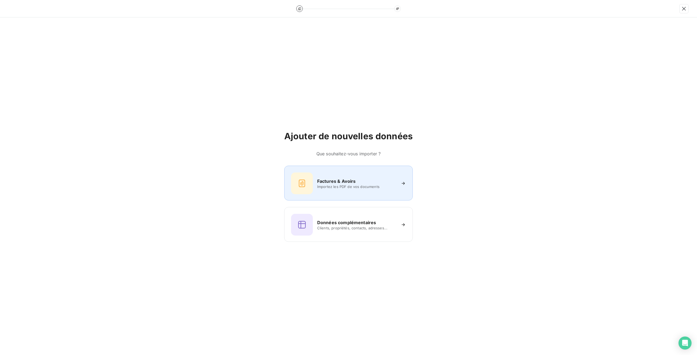
click at [343, 188] on span "Importez les PDF de vos documents" at bounding box center [356, 187] width 79 height 4
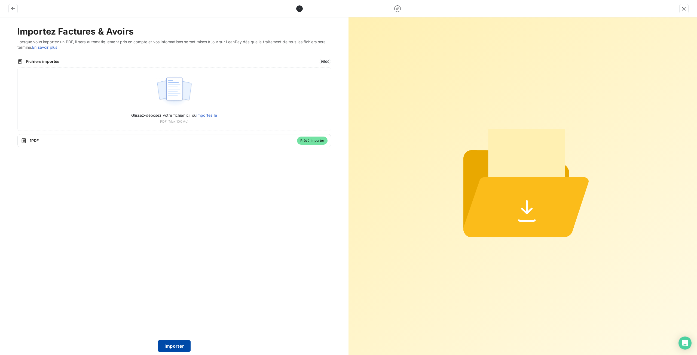
click at [180, 346] on button "Importer" at bounding box center [174, 346] width 33 height 11
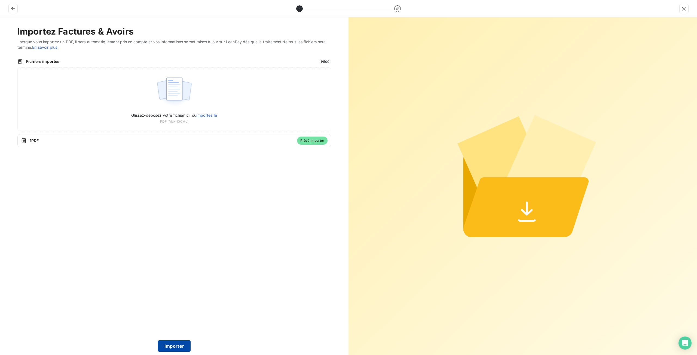
click at [170, 343] on button "Importer" at bounding box center [174, 346] width 33 height 11
click at [173, 349] on button "Importer" at bounding box center [174, 346] width 33 height 11
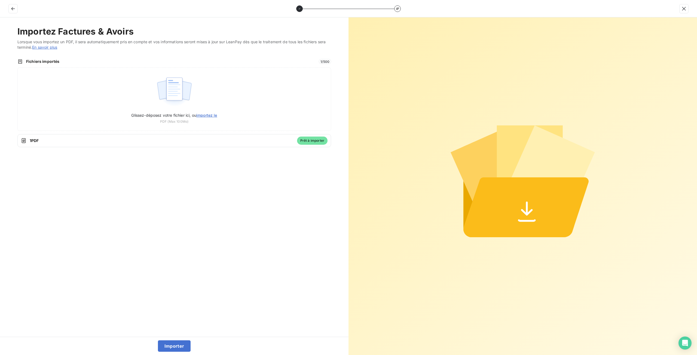
click at [181, 281] on div "Importez Factures & Avoirs Lorsque vous importez un PDF, il sera automatiquemen…" at bounding box center [174, 177] width 348 height 320
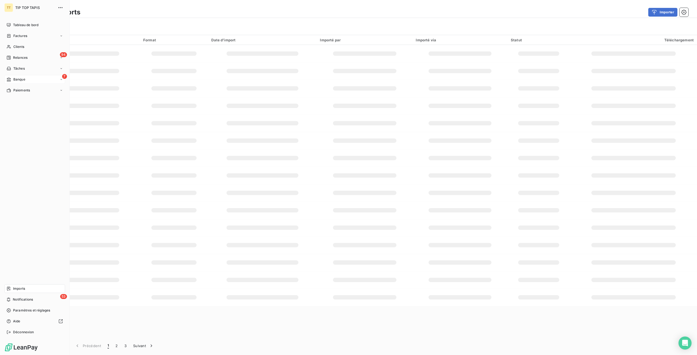
click at [10, 80] on icon at bounding box center [9, 79] width 5 height 4
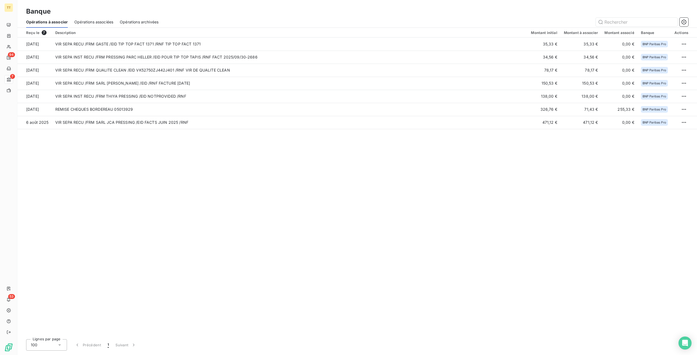
drag, startPoint x: 131, startPoint y: 22, endPoint x: 125, endPoint y: 24, distance: 7.1
click at [131, 22] on span "Opérations archivées" at bounding box center [139, 21] width 39 height 5
